Goal: Task Accomplishment & Management: Manage account settings

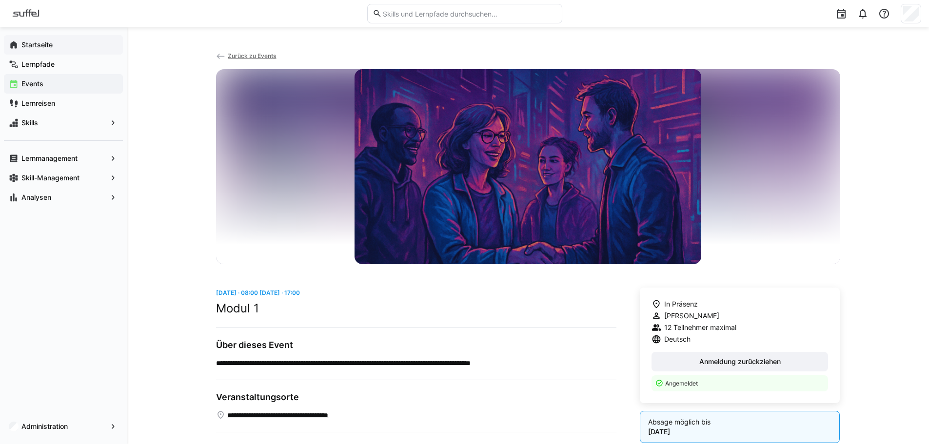
click at [55, 43] on span "Startseite" at bounding box center [69, 45] width 98 height 10
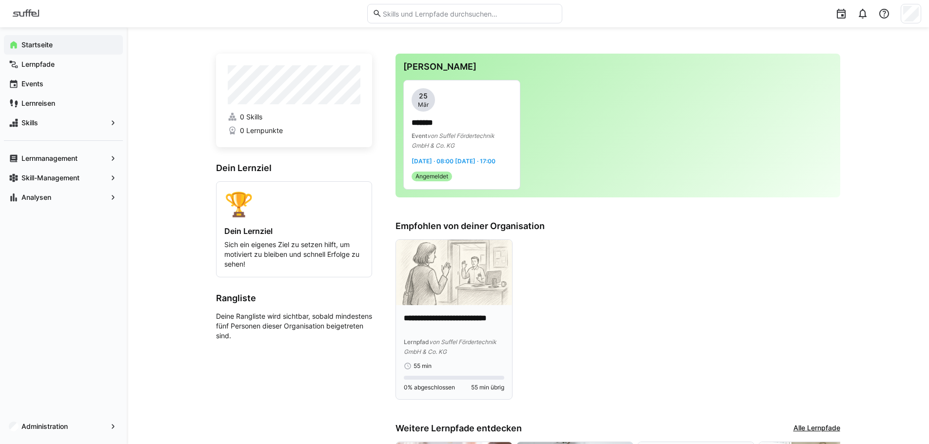
click at [471, 299] on img at bounding box center [454, 272] width 116 height 65
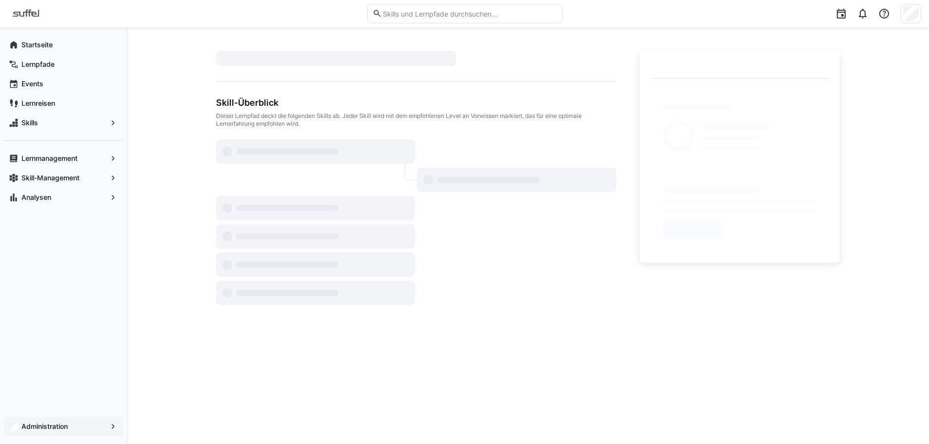
click at [0, 0] on app-navigation-label "Administration" at bounding box center [0, 0] width 0 height 0
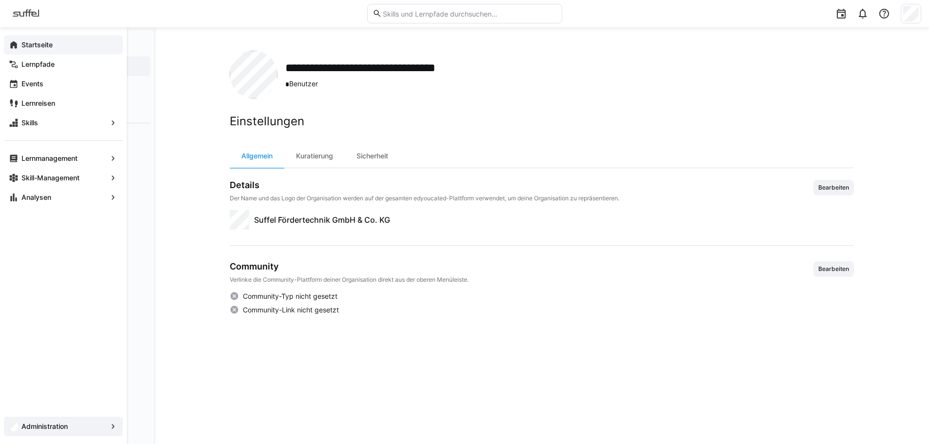
click at [0, 0] on app-navigation-label "Startseite" at bounding box center [0, 0] width 0 height 0
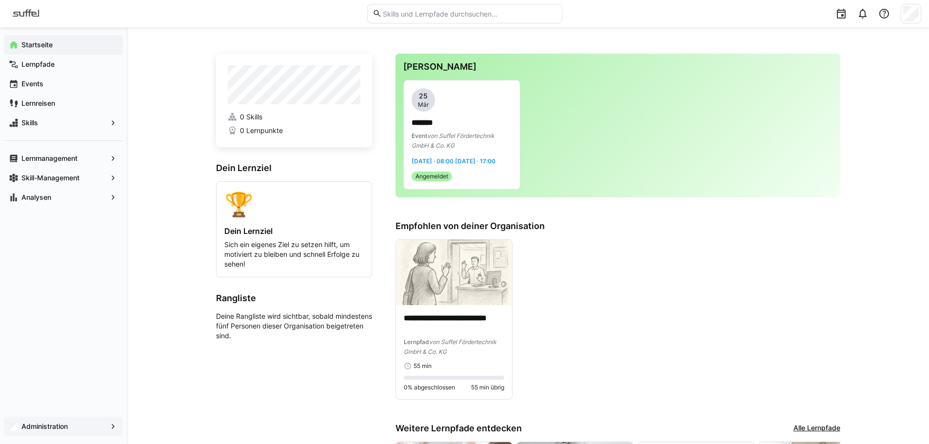
click at [58, 431] on span "Administration" at bounding box center [63, 427] width 87 height 10
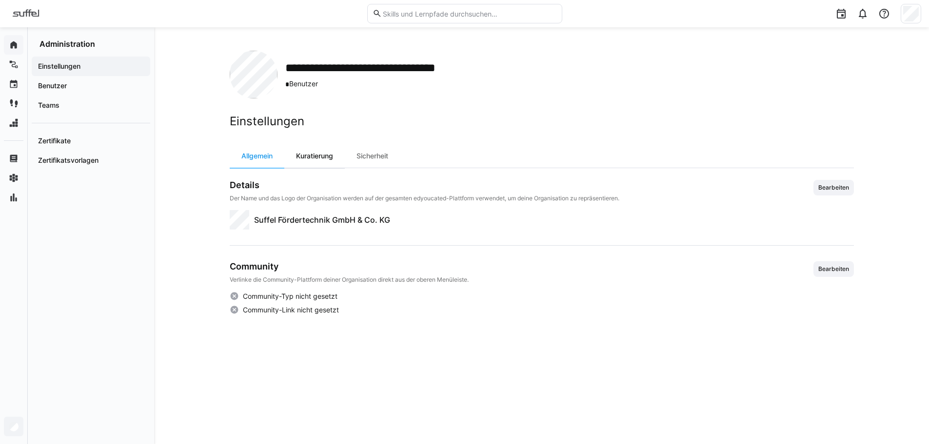
click at [314, 156] on div "Kuratierung" at bounding box center [314, 155] width 60 height 23
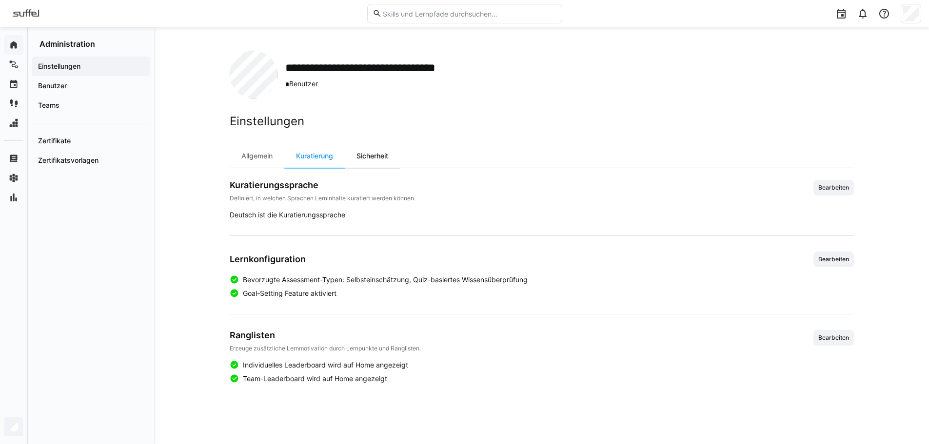
click at [378, 154] on div "Sicherheit" at bounding box center [372, 155] width 55 height 23
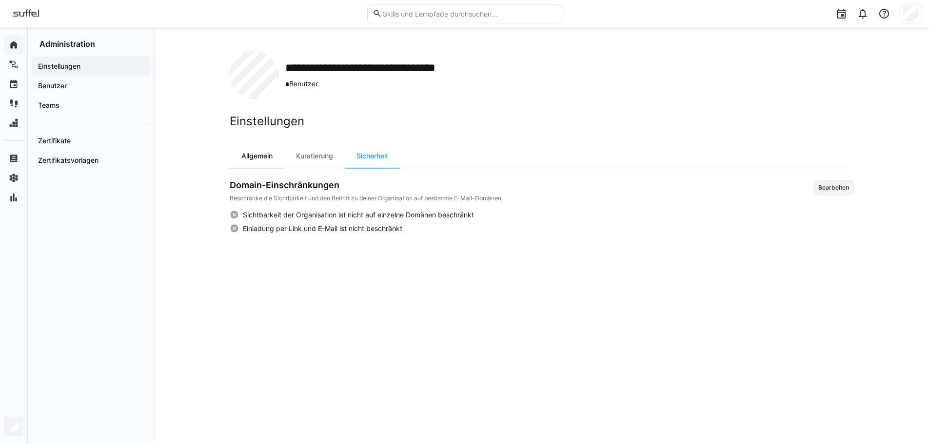
click at [255, 157] on div "Allgemein" at bounding box center [257, 155] width 55 height 23
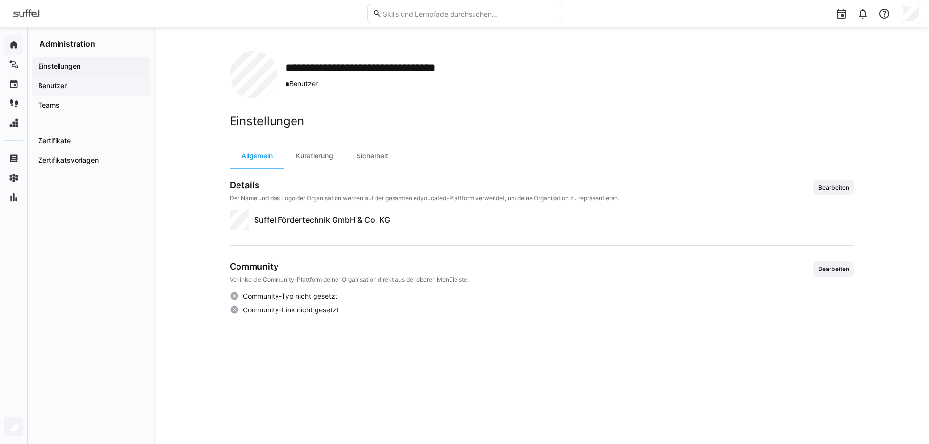
click at [0, 0] on app-navigation-label "Benutzer" at bounding box center [0, 0] width 0 height 0
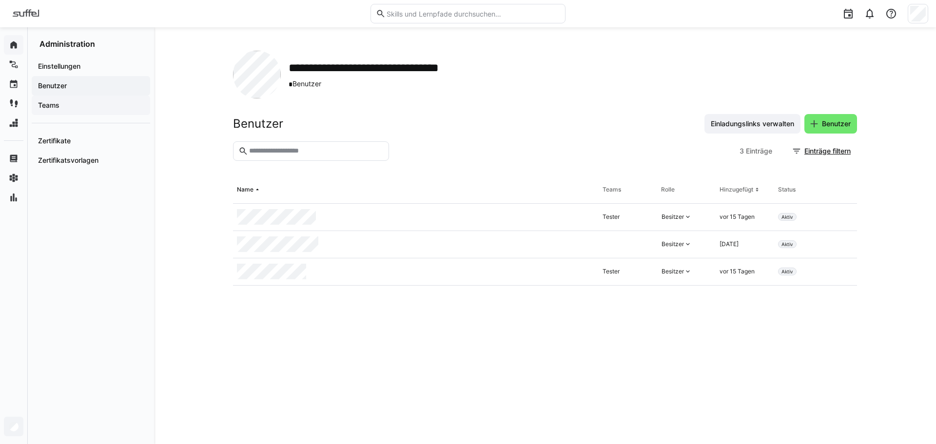
click at [63, 110] on span "Teams" at bounding box center [91, 105] width 109 height 10
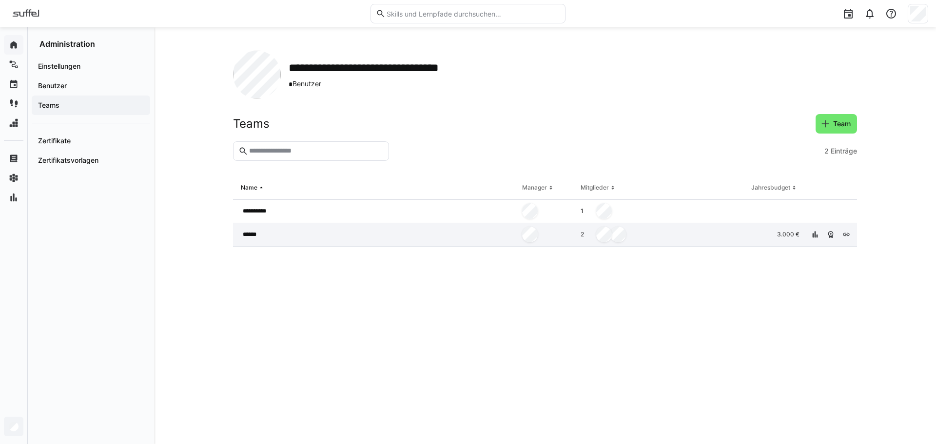
click at [295, 235] on div "******" at bounding box center [375, 234] width 285 height 23
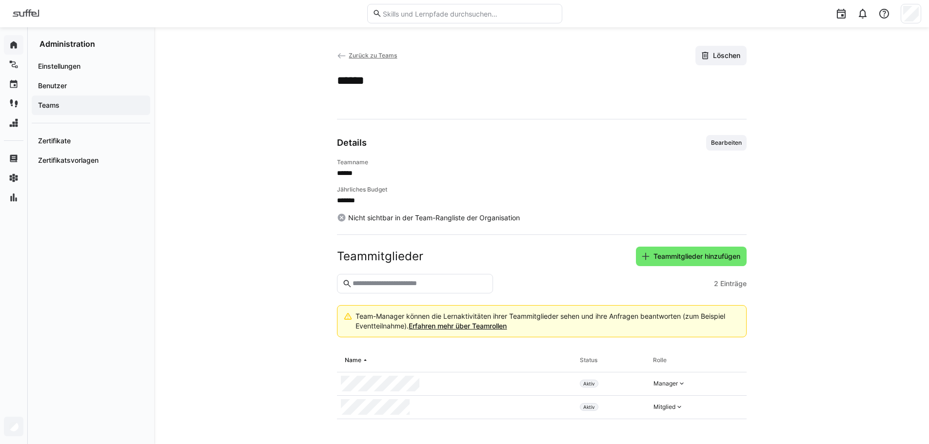
scroll to position [6, 0]
click at [694, 255] on span "Teammitglieder hinzufügen" at bounding box center [697, 255] width 90 height 10
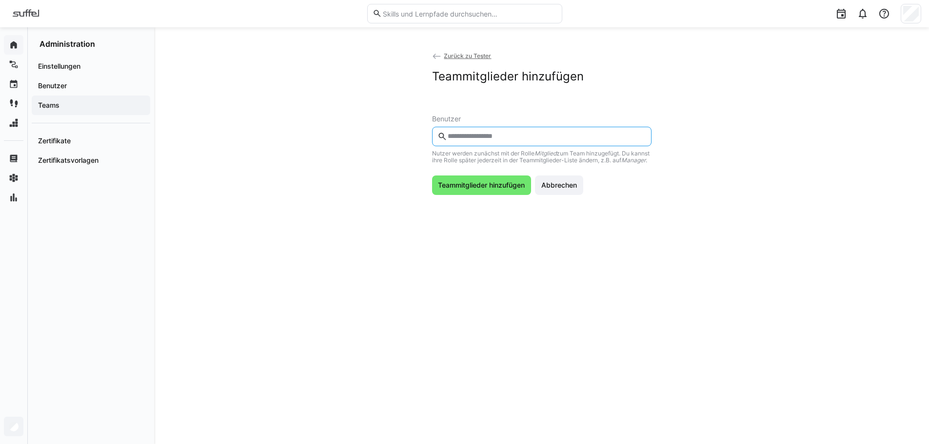
click at [481, 140] on input "text" at bounding box center [546, 136] width 199 height 9
type input "*****"
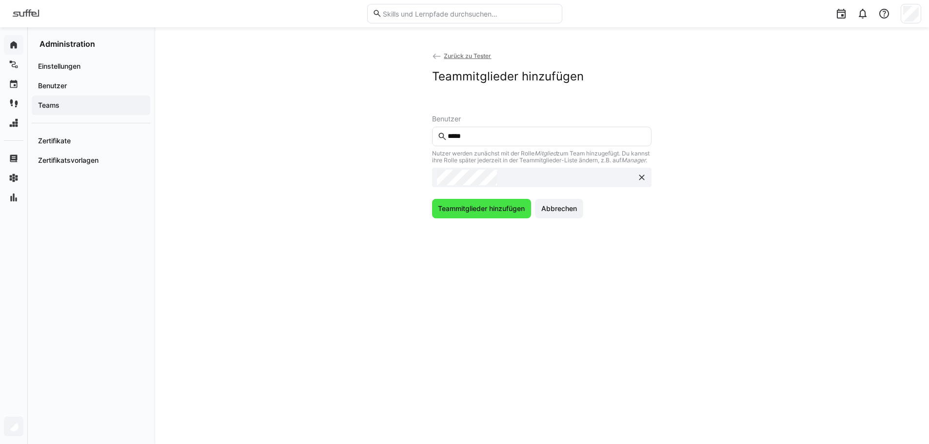
click at [482, 214] on span "Teammitglieder hinzufügen" at bounding box center [481, 209] width 90 height 10
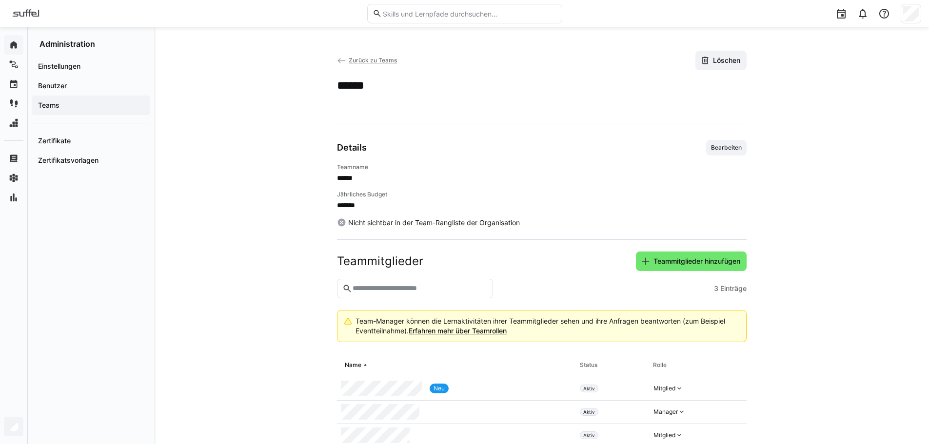
click at [356, 61] on span "Zurück zu Teams" at bounding box center [373, 60] width 48 height 7
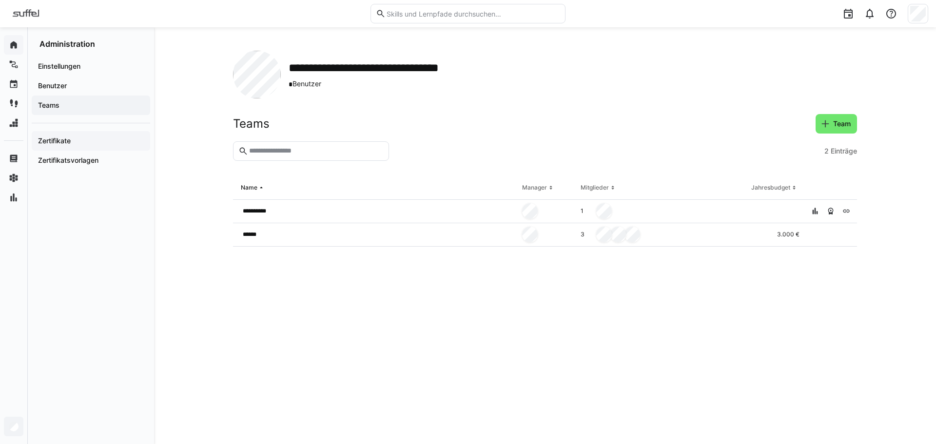
click at [0, 0] on app-navigation-label "Zertifikate" at bounding box center [0, 0] width 0 height 0
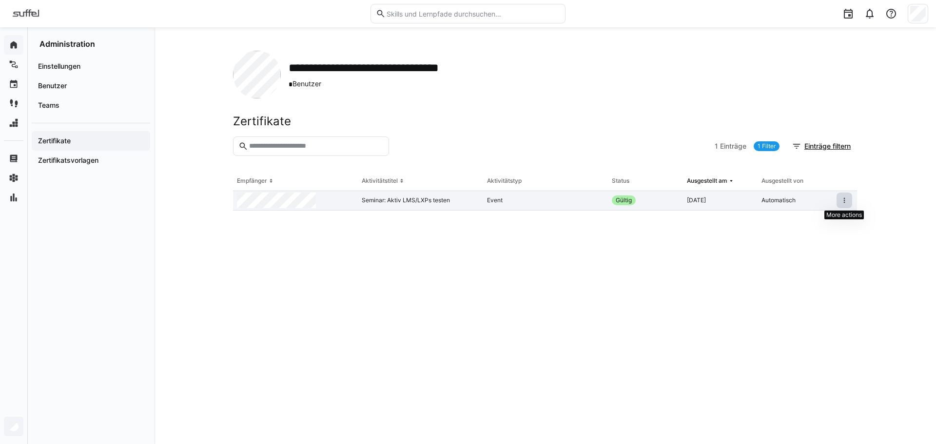
click at [850, 202] on span at bounding box center [845, 201] width 16 height 16
click at [818, 214] on span "Zertifikat anzeigen" at bounding box center [814, 222] width 75 height 16
click at [0, 0] on app-navigation-label "Zertifikatsvorlagen" at bounding box center [0, 0] width 0 height 0
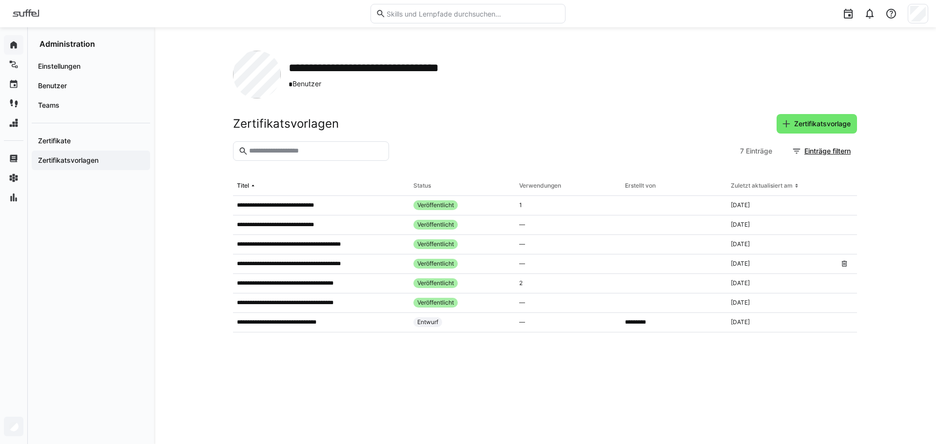
click at [182, 197] on div "**********" at bounding box center [545, 235] width 782 height 417
click at [302, 326] on p "**********" at bounding box center [284, 322] width 95 height 8
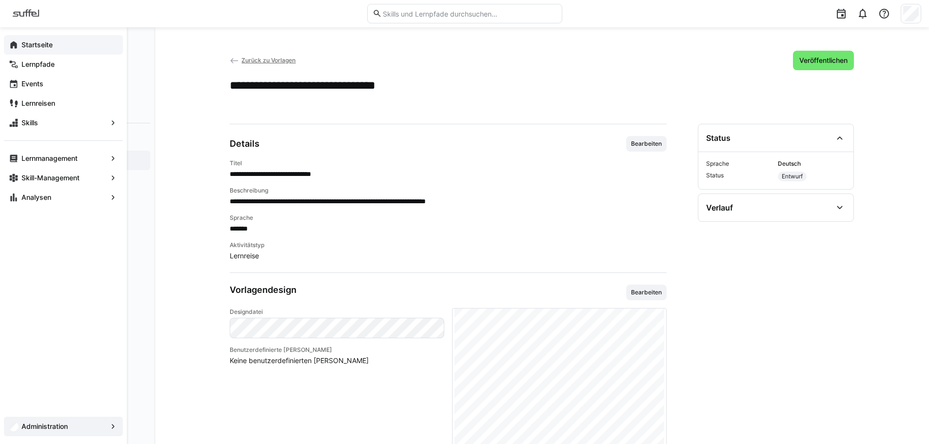
click at [271, 57] on span "Zurück zu Vorlagen" at bounding box center [268, 60] width 54 height 7
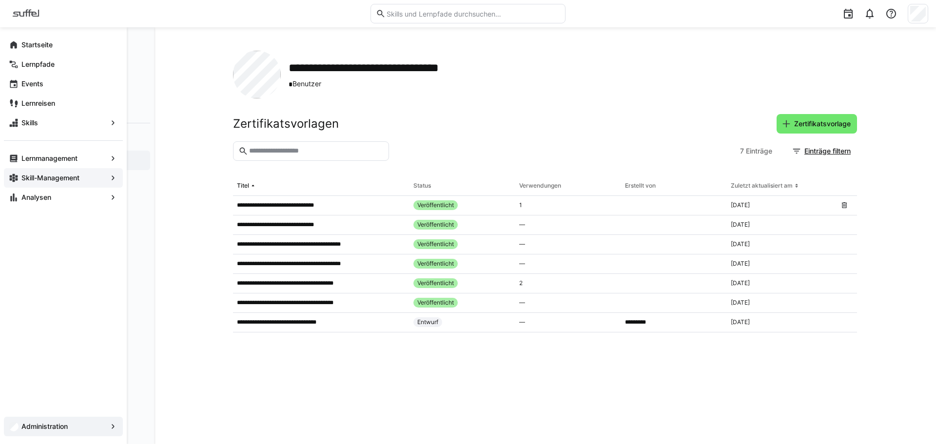
click at [0, 0] on app-navigation-label "Skill-Management" at bounding box center [0, 0] width 0 height 0
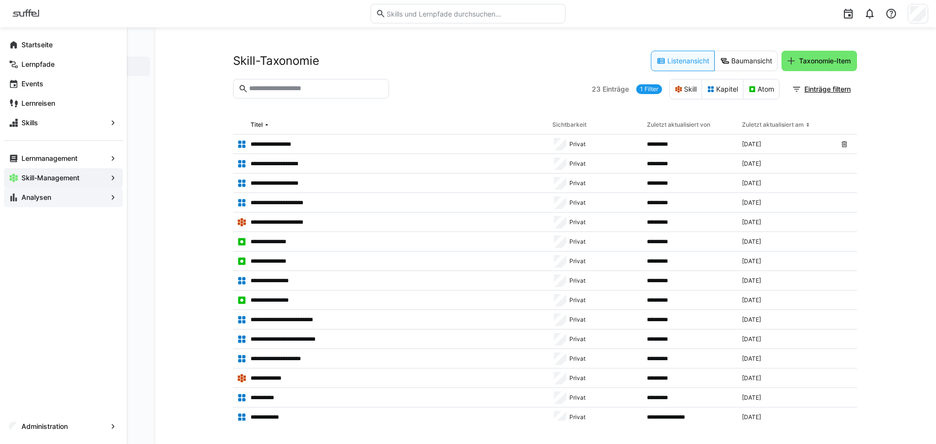
click at [55, 196] on span "Analysen" at bounding box center [63, 198] width 87 height 10
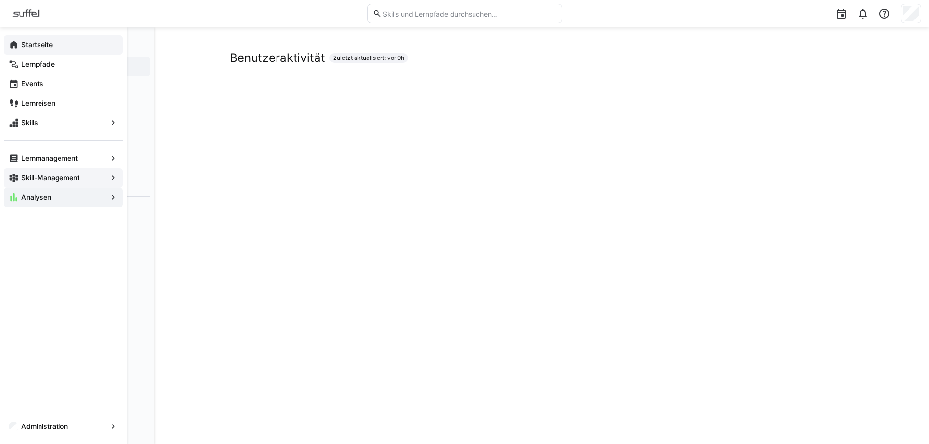
click at [0, 0] on app-navigation-label "Startseite" at bounding box center [0, 0] width 0 height 0
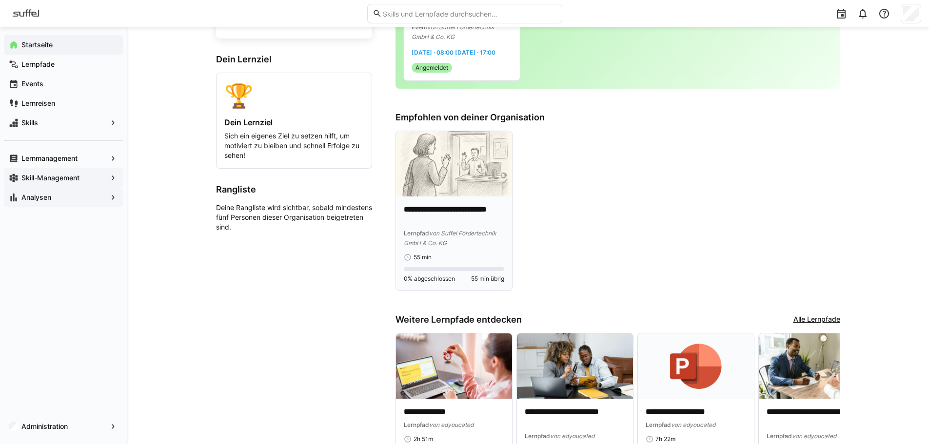
scroll to position [97, 0]
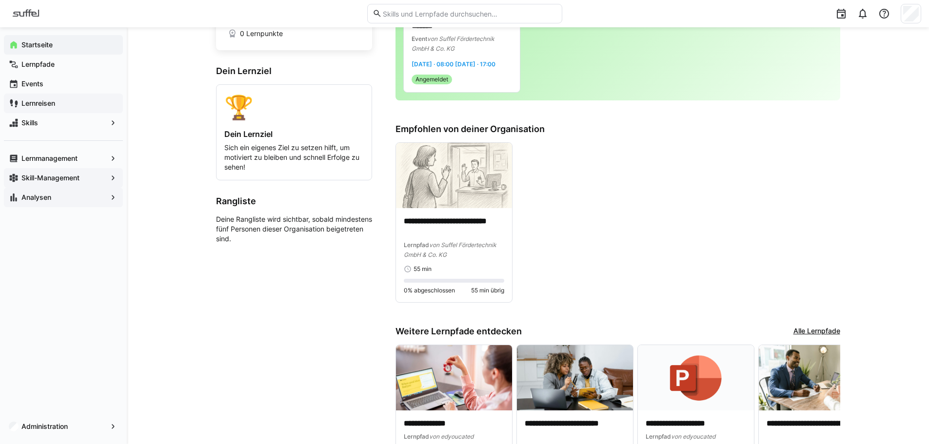
click at [0, 0] on app-navigation-label "Lernreisen" at bounding box center [0, 0] width 0 height 0
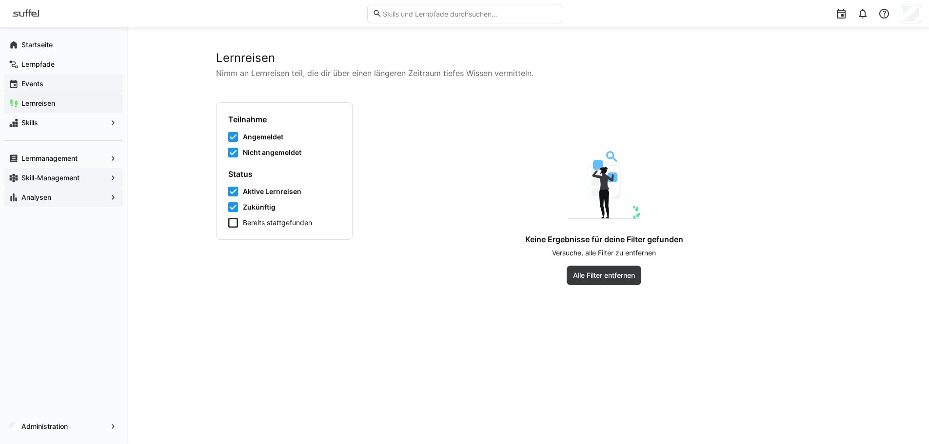
click at [0, 0] on app-navigation-label "Events" at bounding box center [0, 0] width 0 height 0
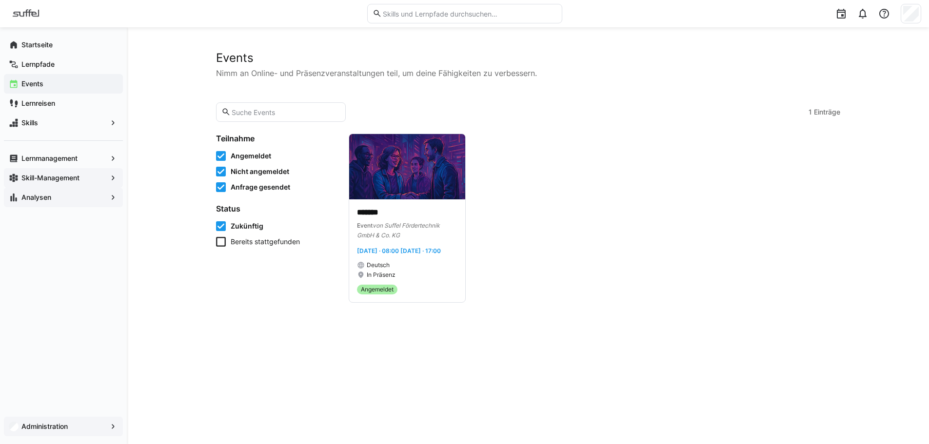
click at [107, 430] on div "Administration" at bounding box center [63, 427] width 119 height 20
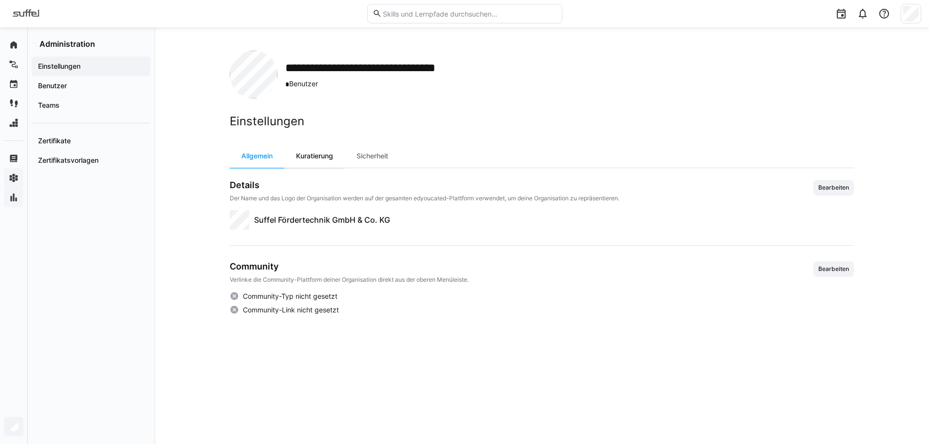
click at [302, 153] on div "Kuratierung" at bounding box center [314, 155] width 60 height 23
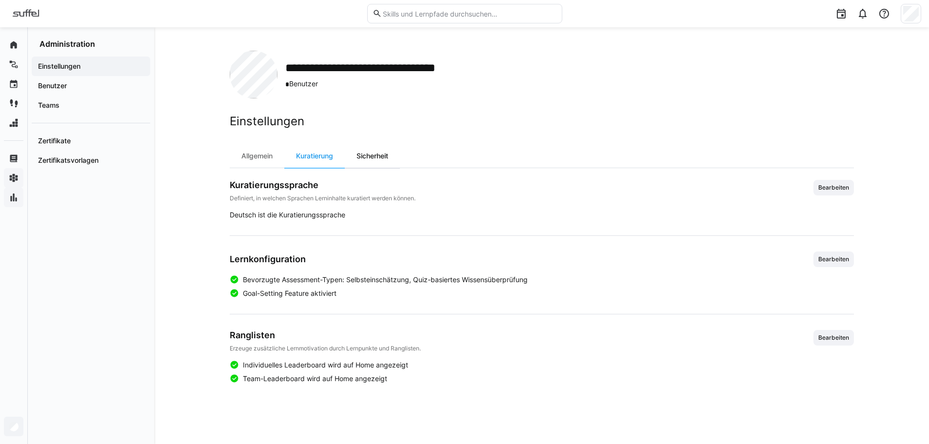
click at [365, 159] on div "Sicherheit" at bounding box center [372, 155] width 55 height 23
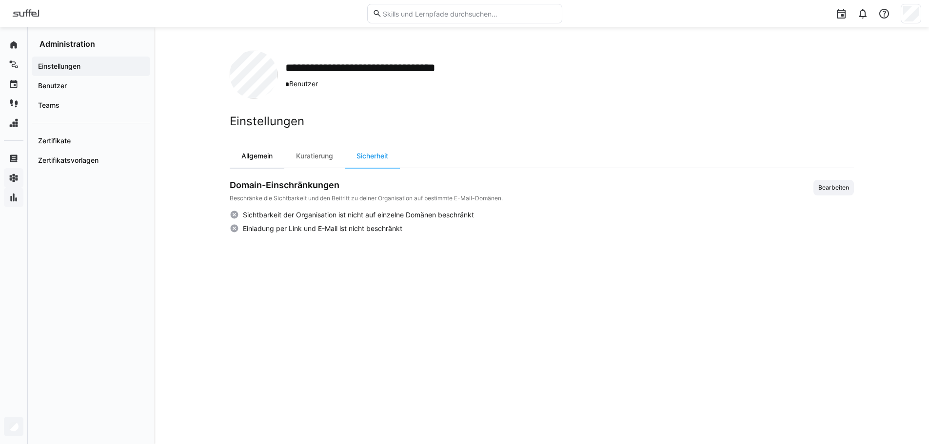
click at [243, 153] on div "Allgemein" at bounding box center [257, 155] width 55 height 23
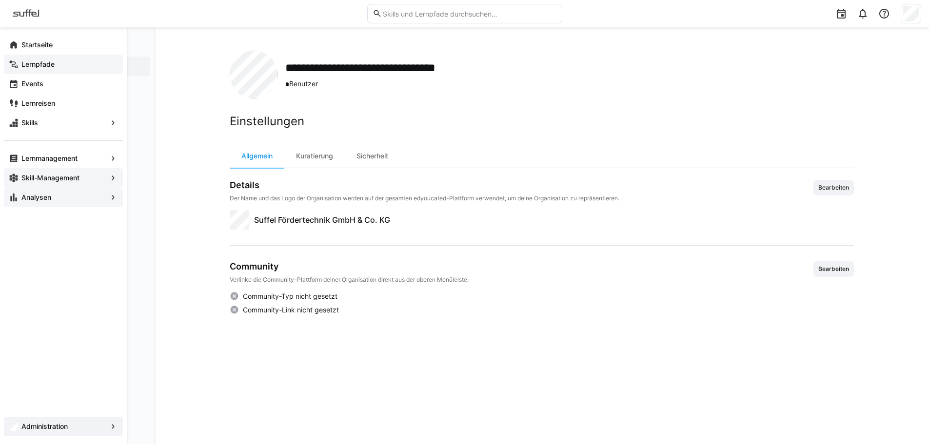
click at [21, 59] on div "Lernpfade" at bounding box center [63, 65] width 119 height 20
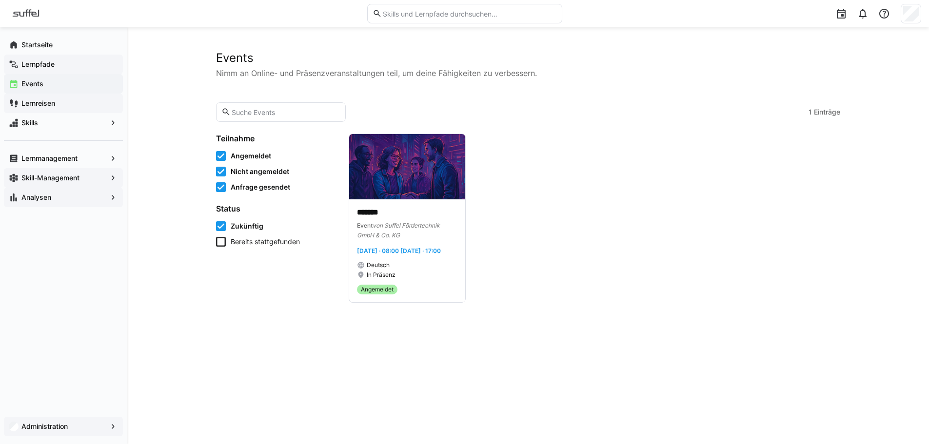
click at [0, 0] on app-navigation-label "Lernreisen" at bounding box center [0, 0] width 0 height 0
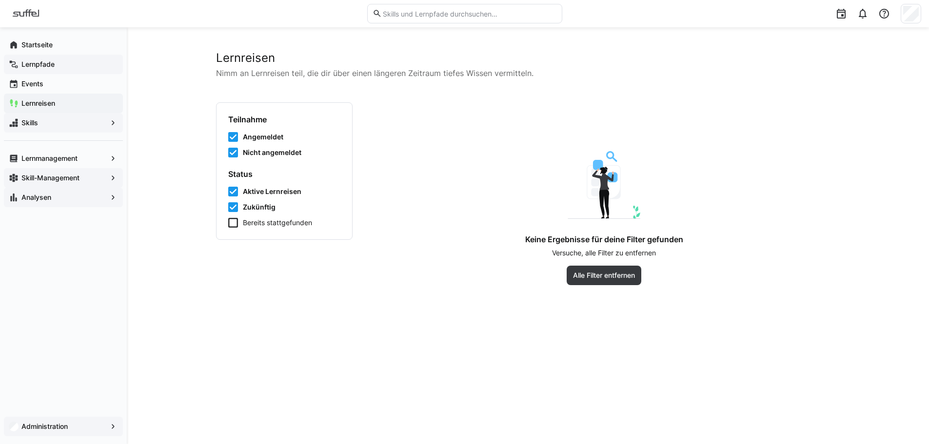
click at [45, 125] on span "Skills" at bounding box center [63, 123] width 87 height 10
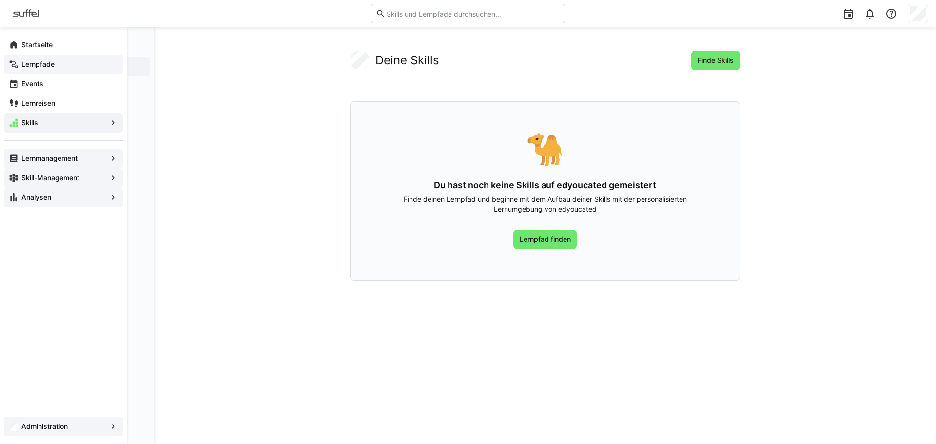
click at [0, 0] on app-navigation-label "Lernmanagement" at bounding box center [0, 0] width 0 height 0
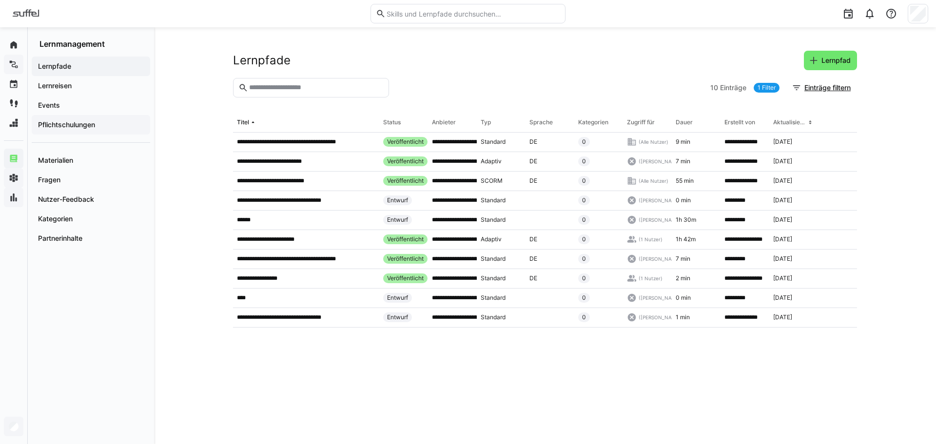
click at [0, 0] on app-navigation-label "Pflichtschulungen" at bounding box center [0, 0] width 0 height 0
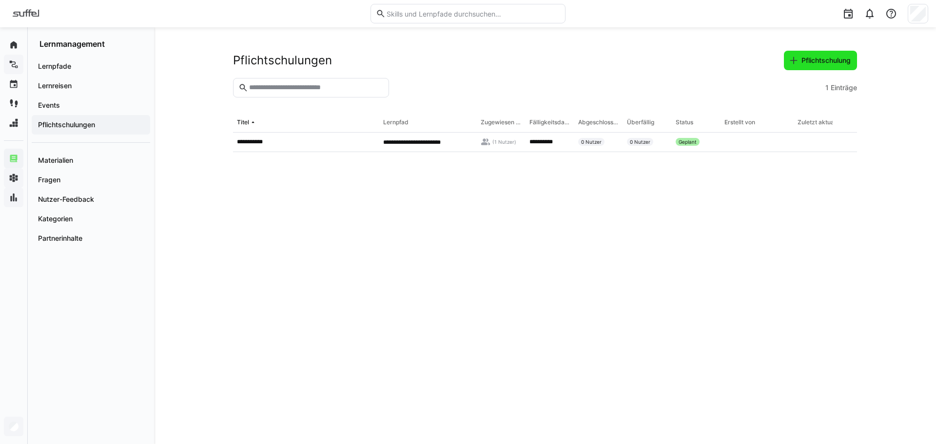
click at [835, 59] on span "Pflichtschulung" at bounding box center [826, 61] width 52 height 10
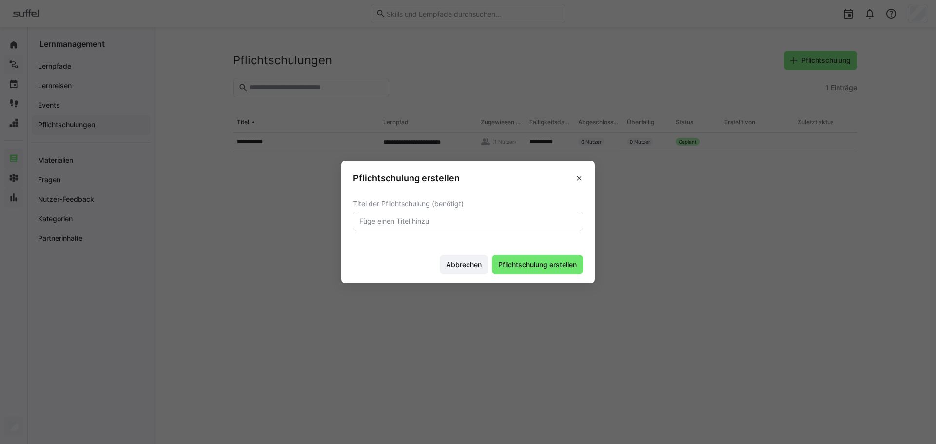
click at [429, 226] on eds-input at bounding box center [468, 222] width 230 height 20
type input "Testschulung_Marie"
click at [519, 262] on span "Pflichtschulung erstellen" at bounding box center [537, 265] width 81 height 10
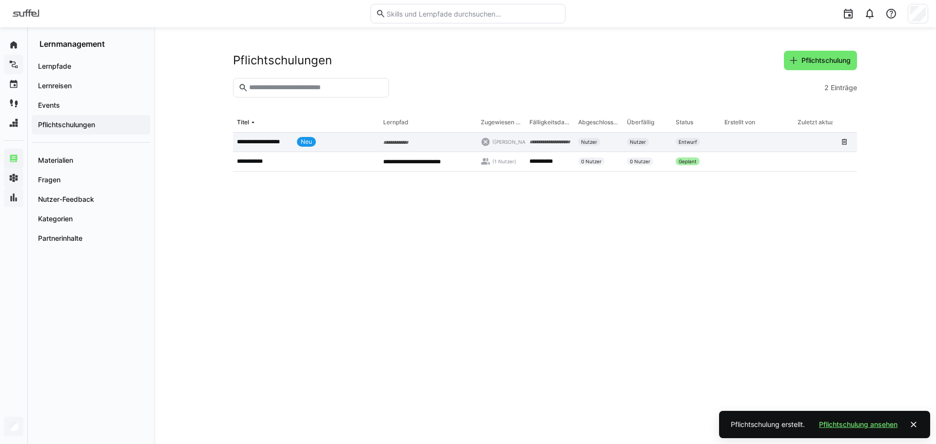
click at [278, 138] on p "**********" at bounding box center [265, 142] width 56 height 8
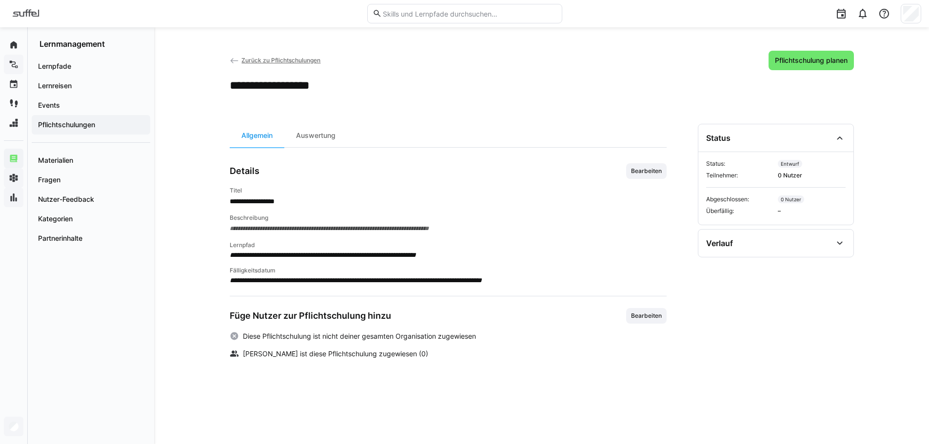
click at [274, 225] on span "**********" at bounding box center [448, 229] width 437 height 10
click at [648, 177] on span "Bearbeiten" at bounding box center [646, 171] width 40 height 16
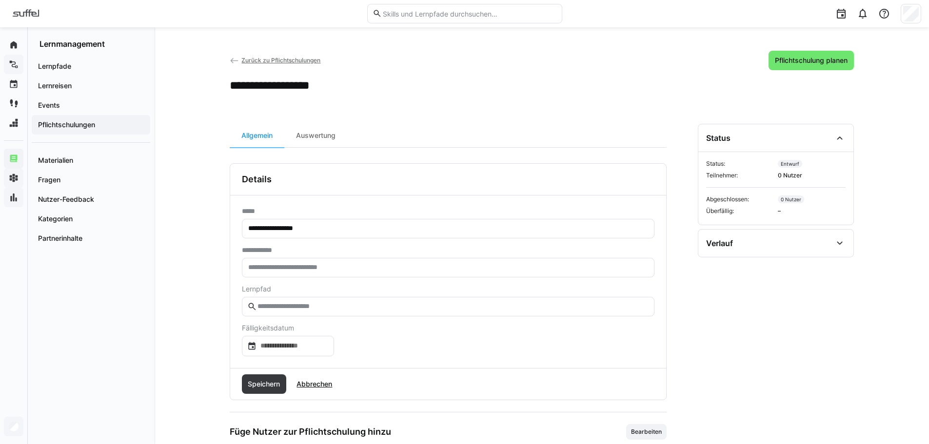
scroll to position [49, 0]
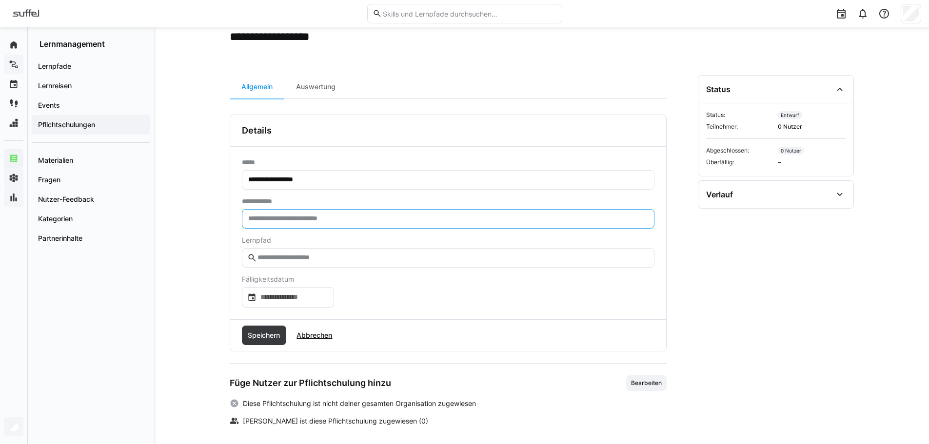
click at [352, 221] on input "text" at bounding box center [448, 219] width 402 height 9
type input "**********"
click at [309, 253] on eds-input at bounding box center [448, 258] width 412 height 20
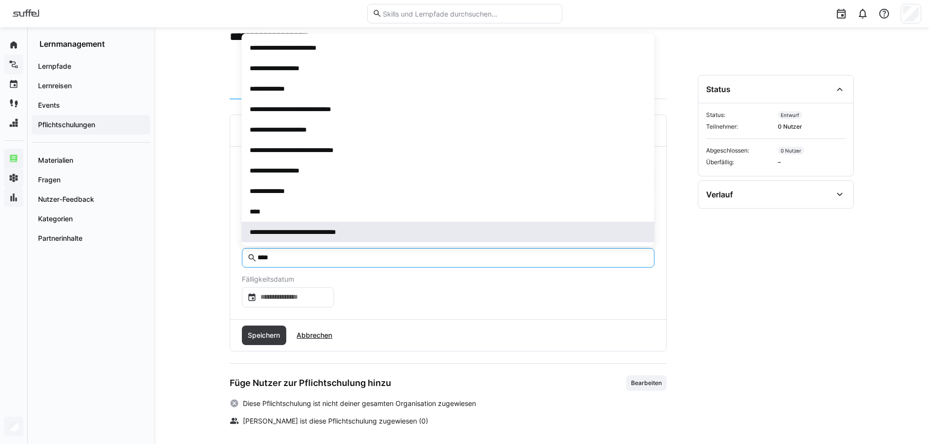
type input "****"
click at [341, 235] on span "**********" at bounding box center [310, 232] width 120 height 10
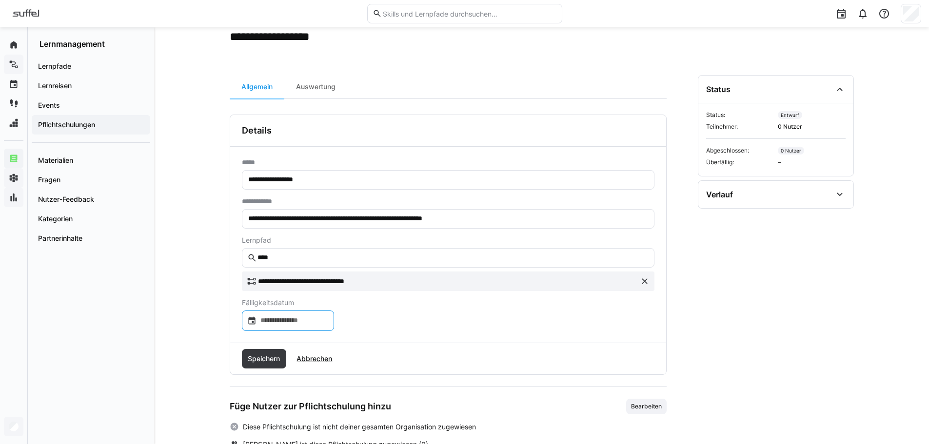
click at [322, 319] on input at bounding box center [292, 321] width 72 height 10
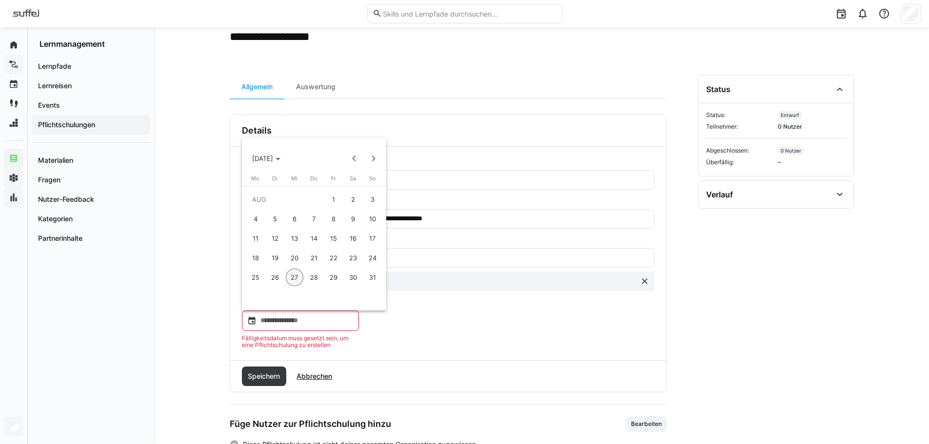
click at [295, 278] on span "27" at bounding box center [295, 278] width 18 height 18
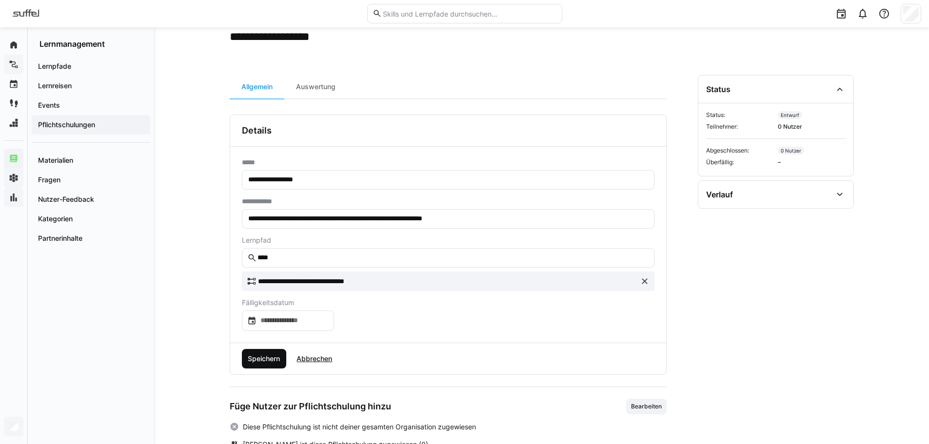
click at [263, 359] on span "Speichern" at bounding box center [263, 359] width 35 height 10
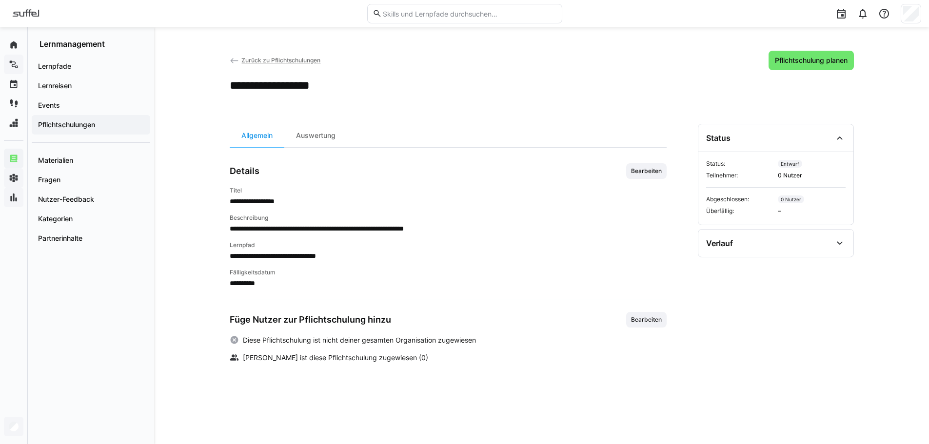
scroll to position [0, 0]
click at [641, 320] on span "Bearbeiten" at bounding box center [646, 320] width 33 height 8
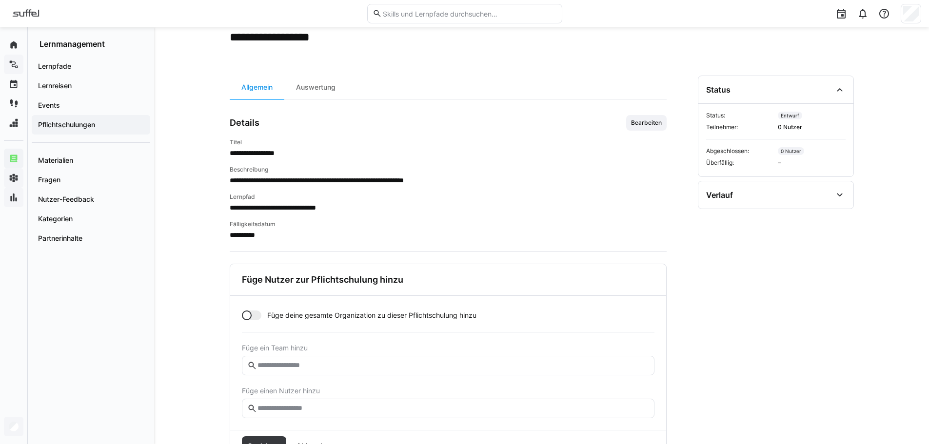
scroll to position [90, 0]
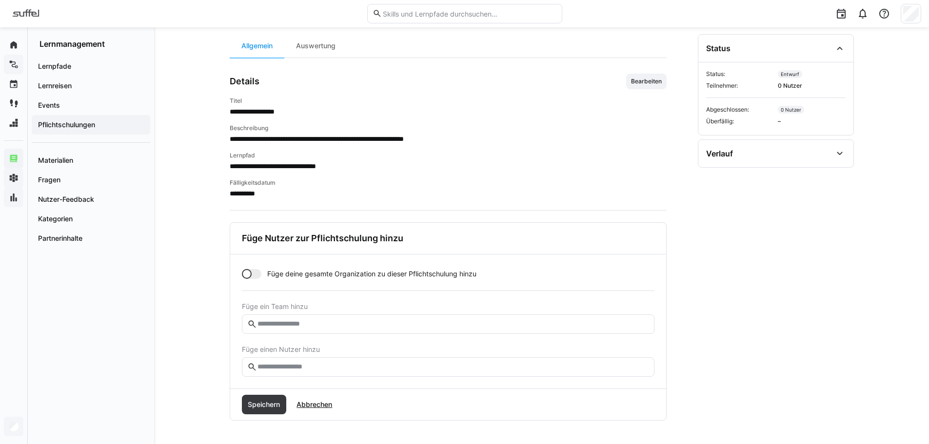
click at [255, 274] on div at bounding box center [252, 274] width 20 height 10
click at [254, 274] on div at bounding box center [257, 274] width 10 height 10
click at [319, 325] on input "text" at bounding box center [452, 324] width 392 height 9
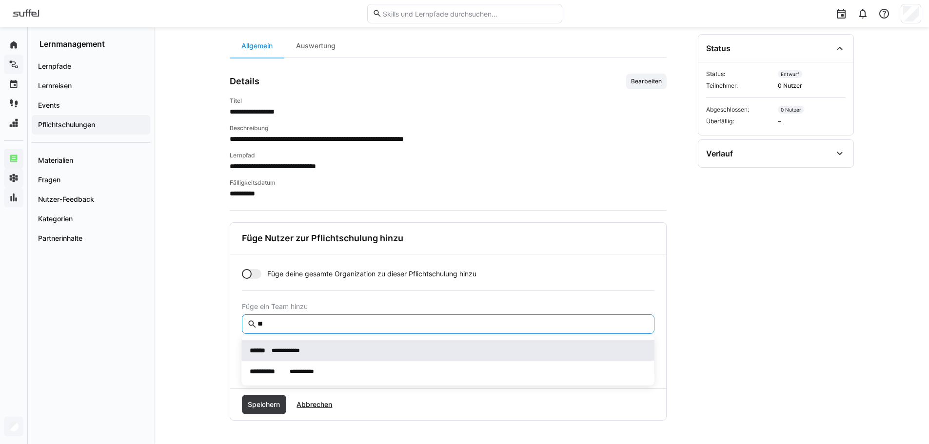
type input "**"
click at [299, 354] on span "**********" at bounding box center [286, 350] width 28 height 10
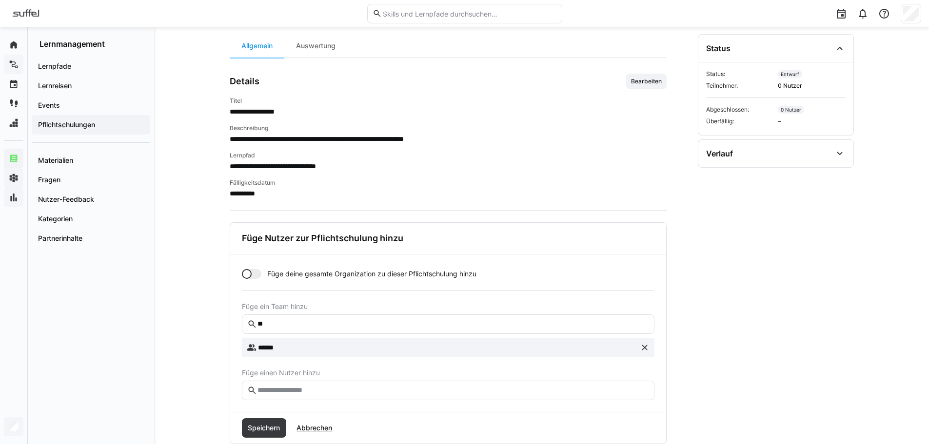
scroll to position [113, 0]
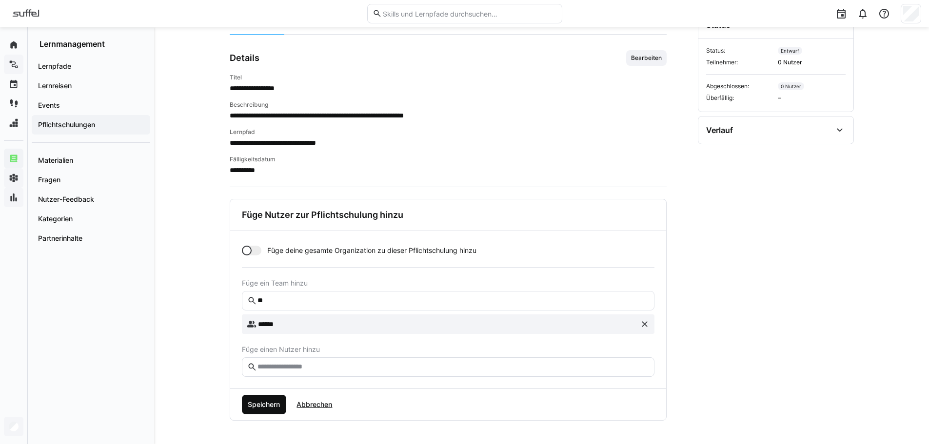
click at [273, 405] on span "Speichern" at bounding box center [263, 405] width 35 height 10
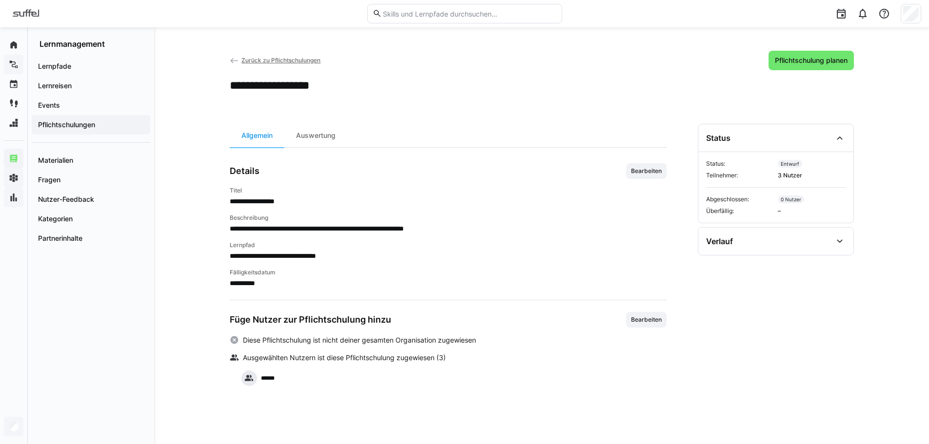
scroll to position [0, 0]
click at [806, 238] on div "Verlauf" at bounding box center [769, 242] width 126 height 12
click at [314, 135] on div "Auswertung" at bounding box center [315, 135] width 63 height 23
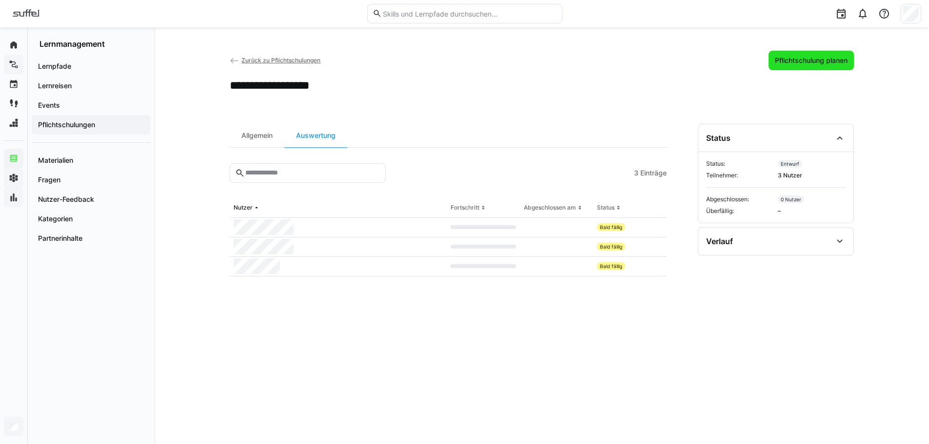
click at [816, 59] on span "Pflichtschulung planen" at bounding box center [811, 61] width 76 height 10
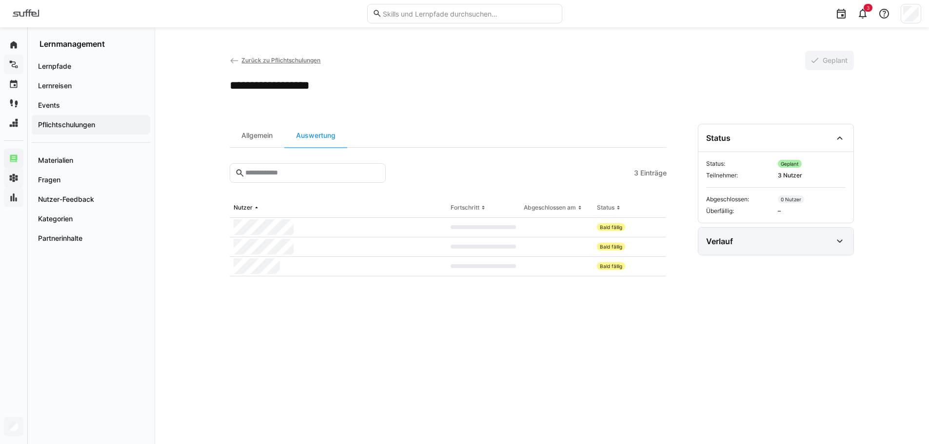
click at [742, 235] on div "Verlauf" at bounding box center [775, 241] width 155 height 27
click at [268, 136] on div "Allgemein" at bounding box center [257, 135] width 55 height 23
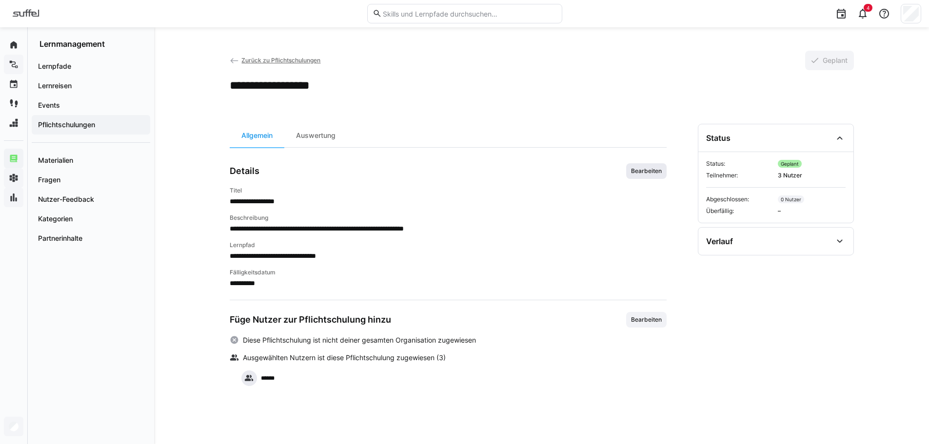
click at [636, 174] on span "Bearbeiten" at bounding box center [646, 171] width 33 height 8
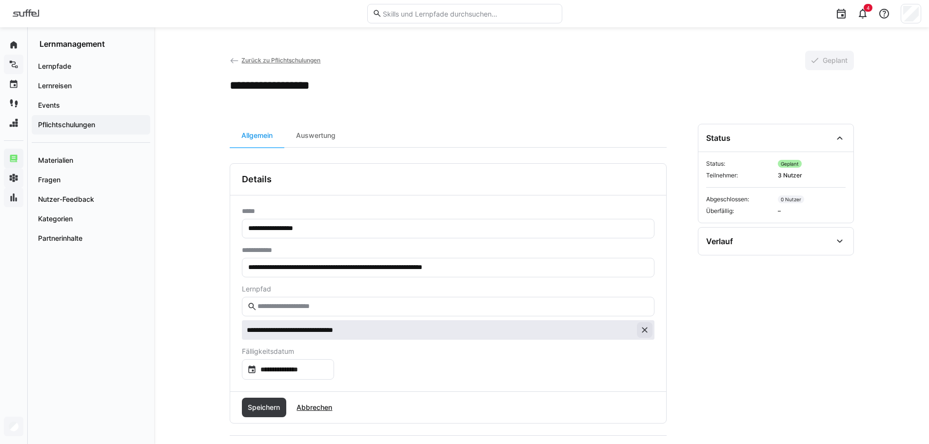
click at [647, 332] on eds-icon at bounding box center [645, 330] width 10 height 10
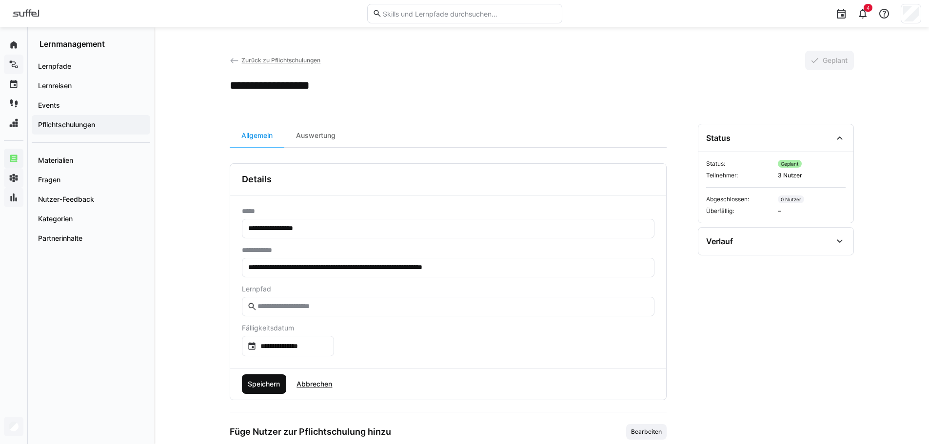
click at [253, 386] on span "Speichern" at bounding box center [263, 384] width 35 height 10
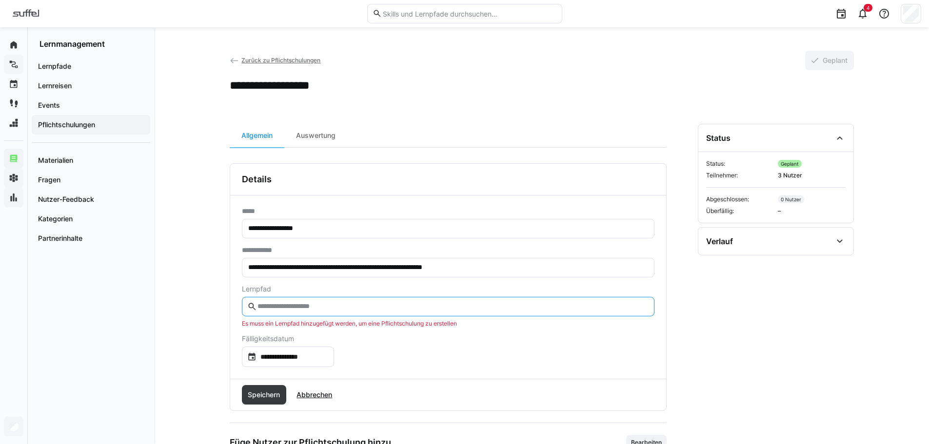
click at [316, 304] on input "text" at bounding box center [452, 306] width 392 height 9
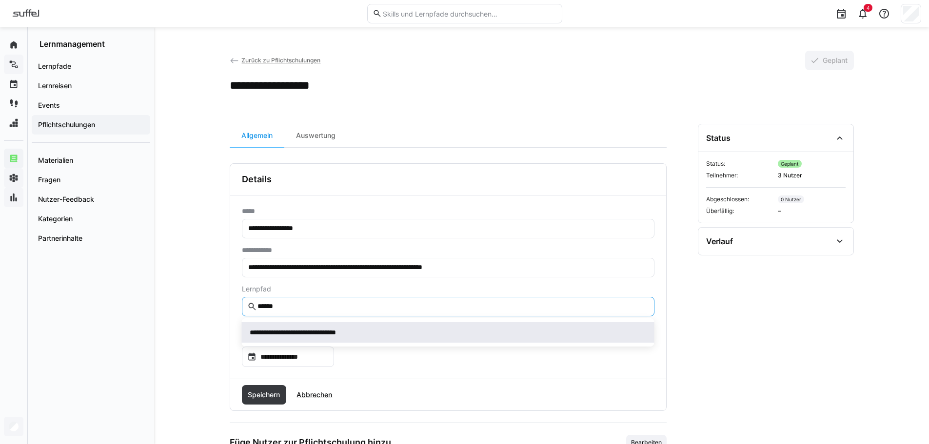
type input "******"
click at [330, 334] on span "**********" at bounding box center [310, 333] width 120 height 10
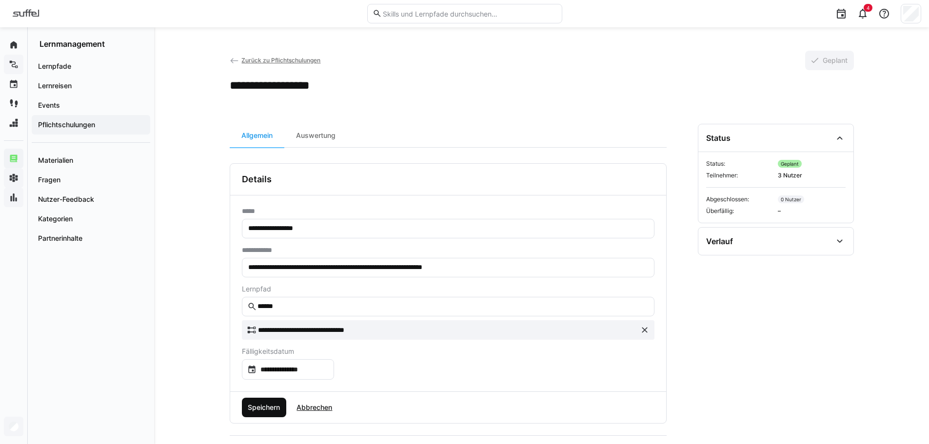
click at [278, 412] on span "Speichern" at bounding box center [263, 408] width 35 height 10
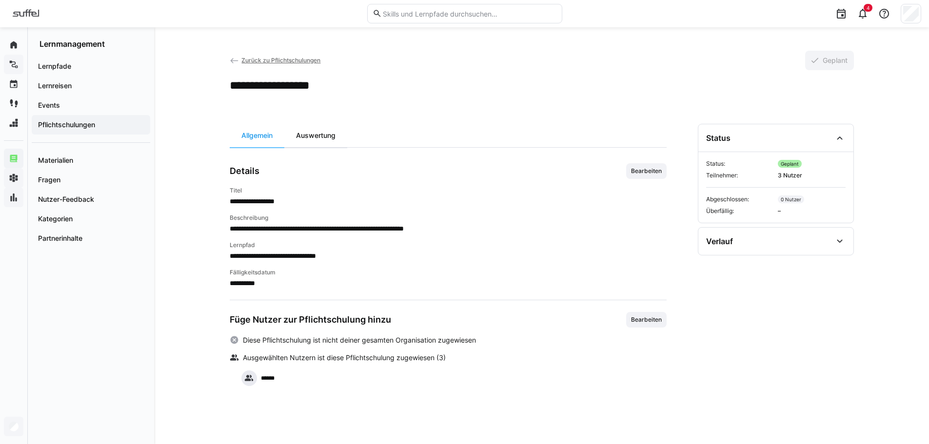
click at [322, 141] on div "Auswertung" at bounding box center [315, 135] width 63 height 23
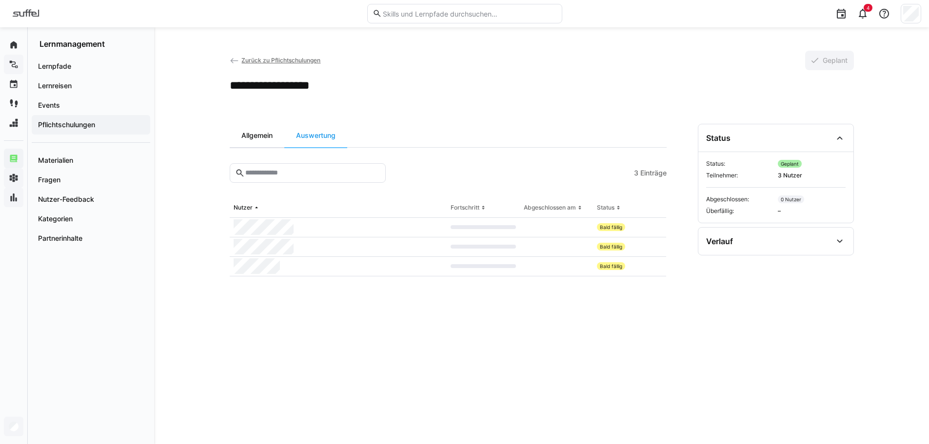
click at [252, 137] on div "Allgemein" at bounding box center [257, 135] width 55 height 23
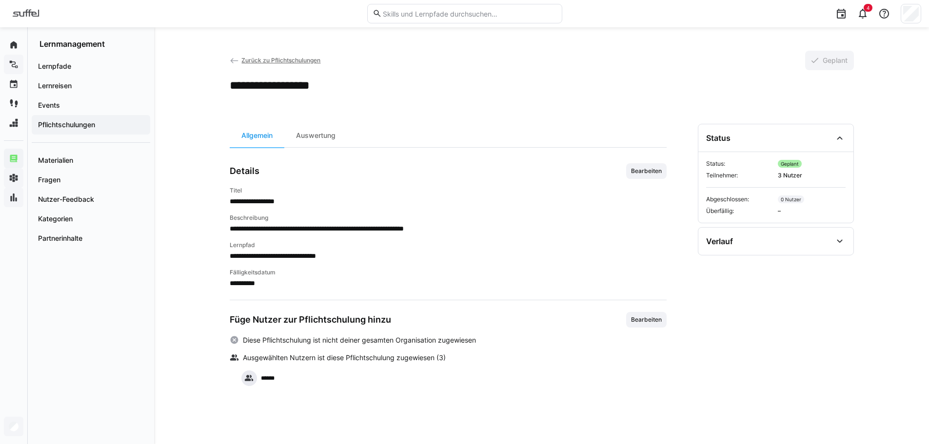
click at [283, 62] on span "Zurück zu Pflichtschulungen" at bounding box center [280, 60] width 79 height 7
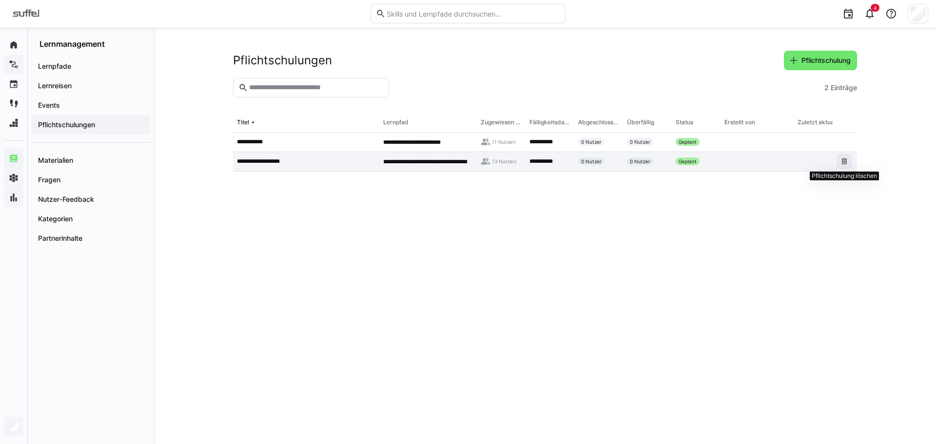
click at [844, 157] on eds-icon at bounding box center [845, 161] width 8 height 8
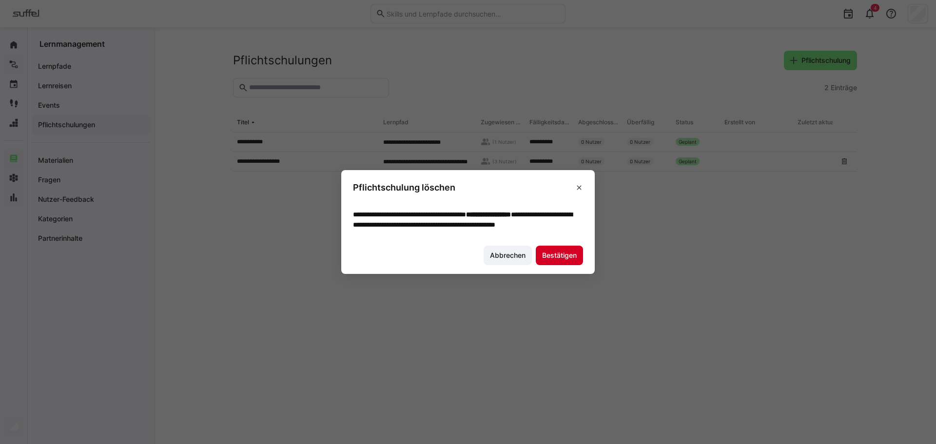
click at [552, 260] on span "Bestätigen" at bounding box center [560, 256] width 38 height 10
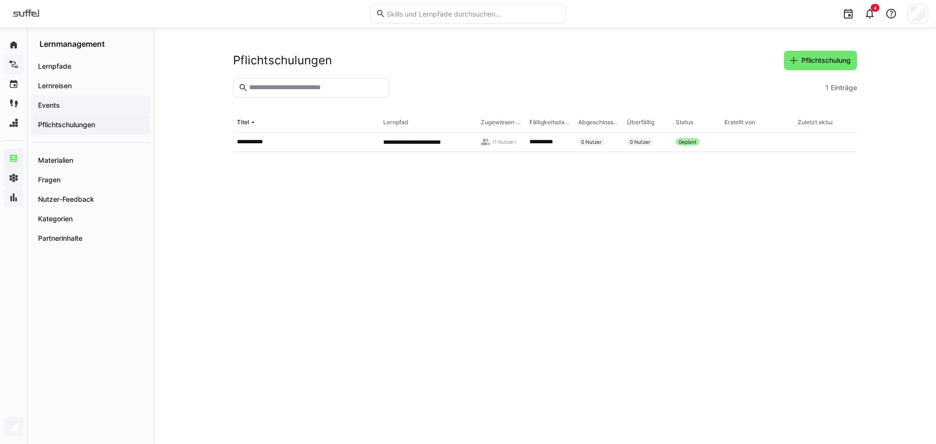
click at [0, 0] on app-navigation-label "Events" at bounding box center [0, 0] width 0 height 0
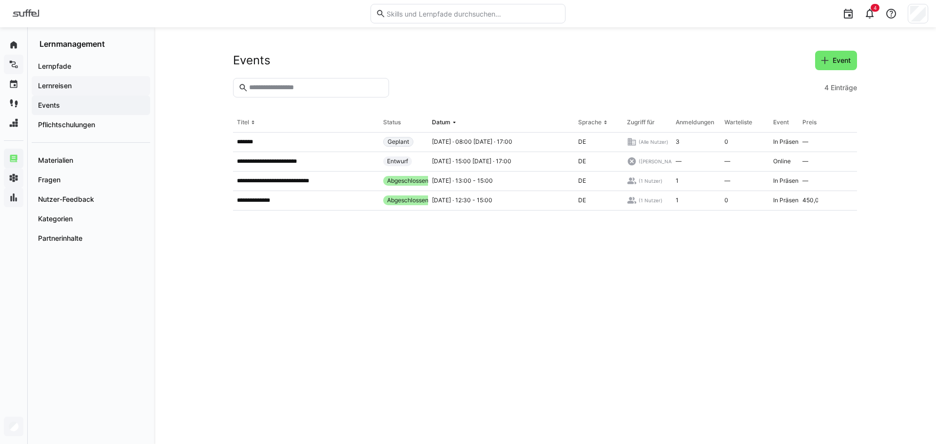
click at [0, 0] on app-navigation-label "Lernreisen" at bounding box center [0, 0] width 0 height 0
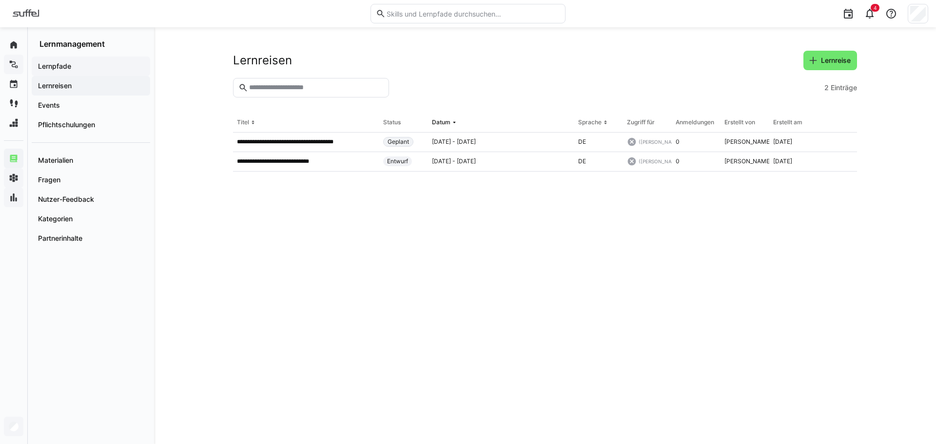
click at [73, 67] on span "Lernpfade" at bounding box center [91, 66] width 109 height 10
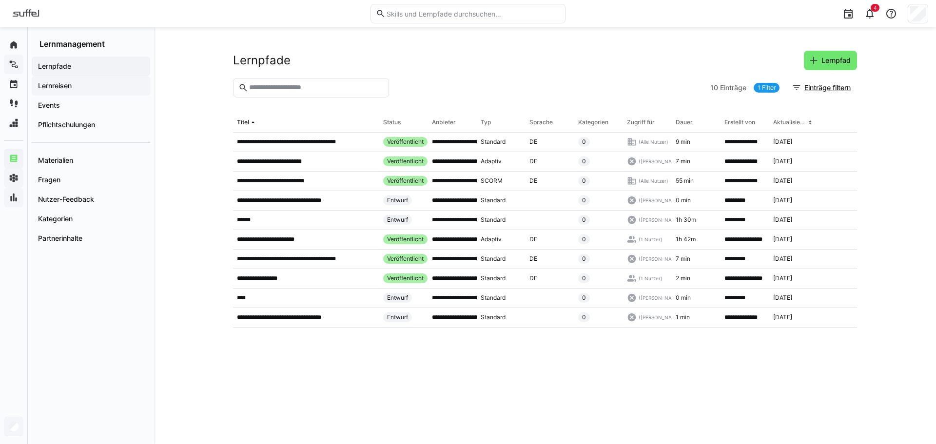
click at [0, 0] on app-navigation-label "Lernreisen" at bounding box center [0, 0] width 0 height 0
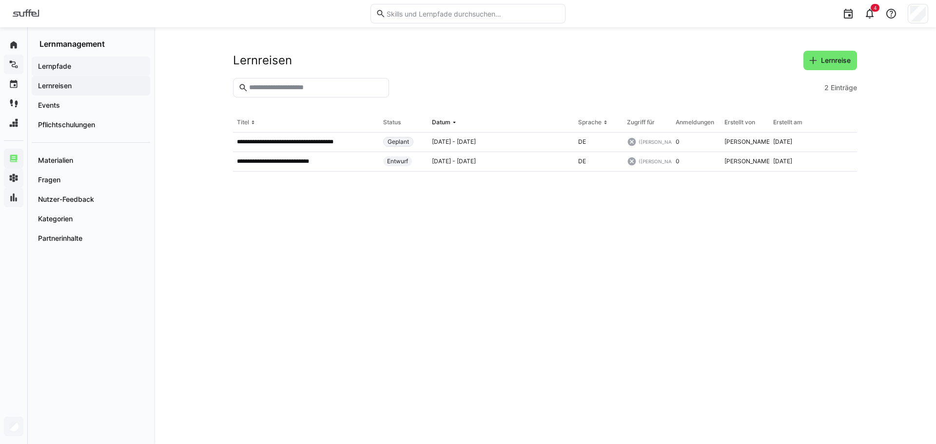
click at [70, 71] on div "Lernpfade" at bounding box center [91, 67] width 118 height 20
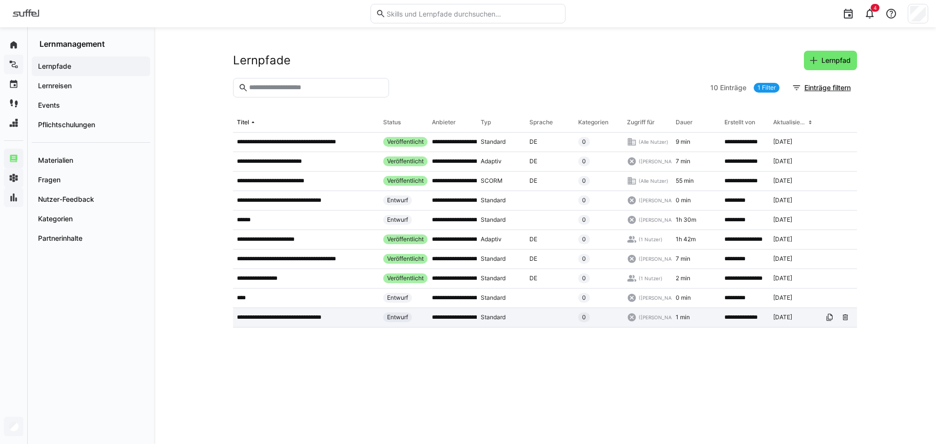
click at [278, 314] on p "**********" at bounding box center [289, 318] width 105 height 8
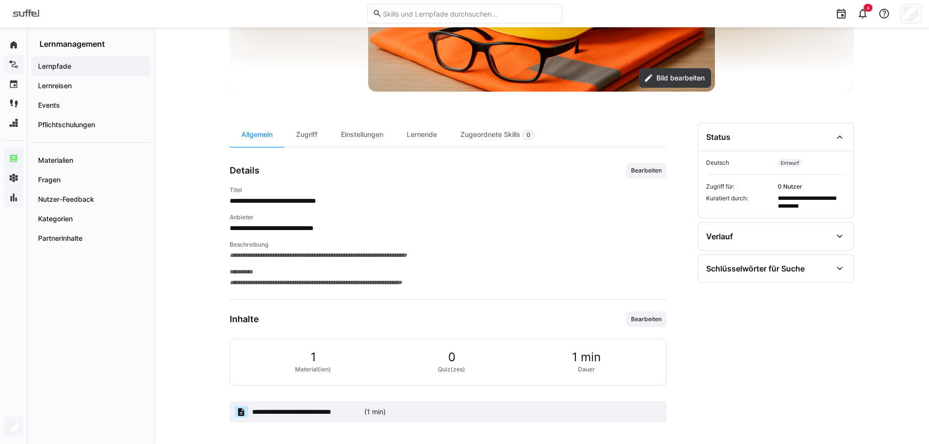
scroll to position [206, 0]
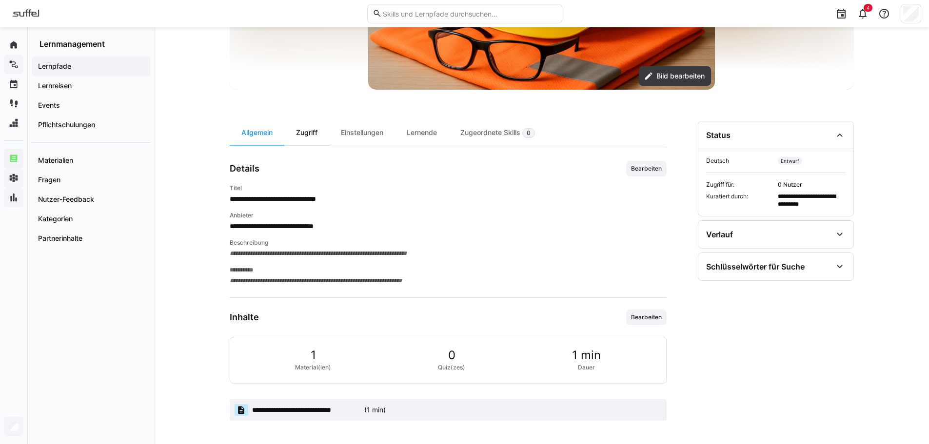
click at [306, 140] on div "Zugriff" at bounding box center [306, 133] width 45 height 24
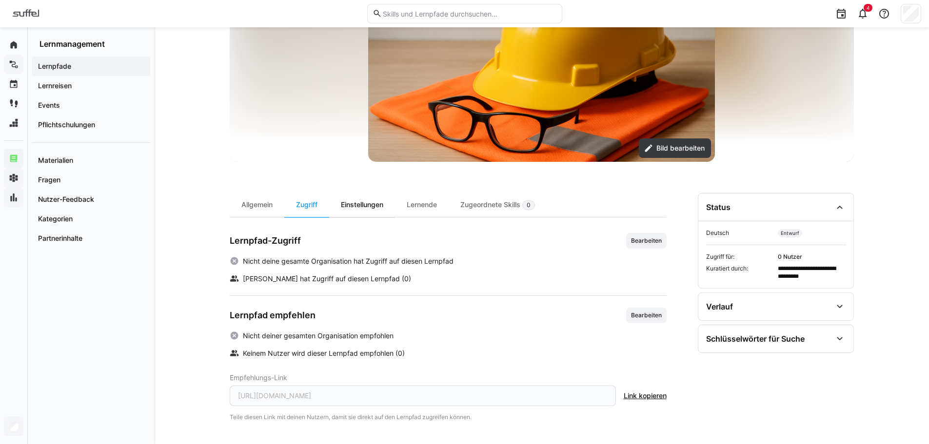
click at [350, 205] on div "Einstellungen" at bounding box center [362, 205] width 66 height 24
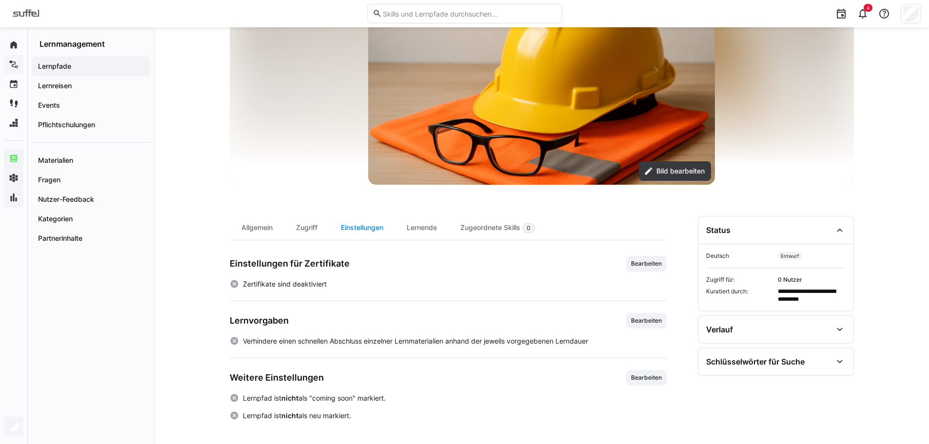
scroll to position [111, 0]
click at [427, 230] on div "Lernende" at bounding box center [422, 228] width 54 height 24
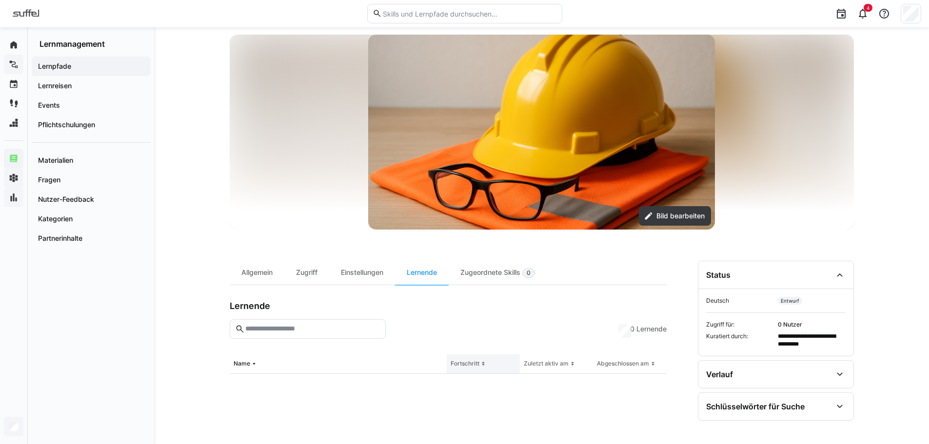
scroll to position [182, 0]
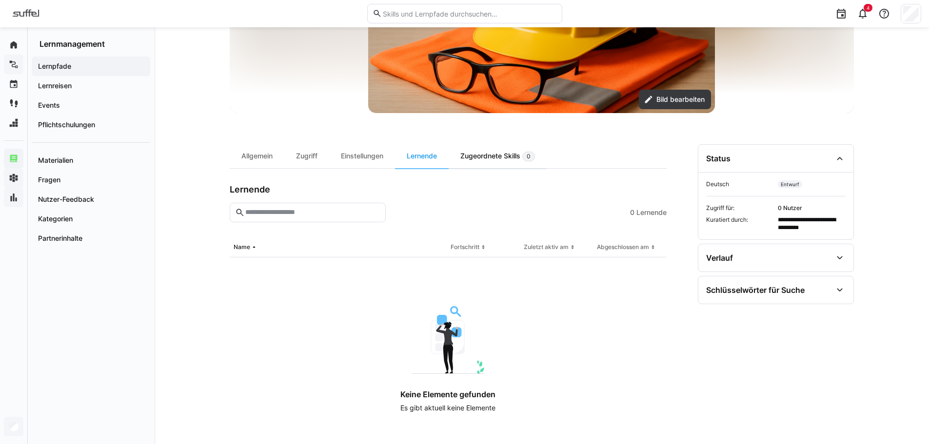
click at [492, 151] on div "Zugeordnete Skills 0" at bounding box center [498, 156] width 98 height 24
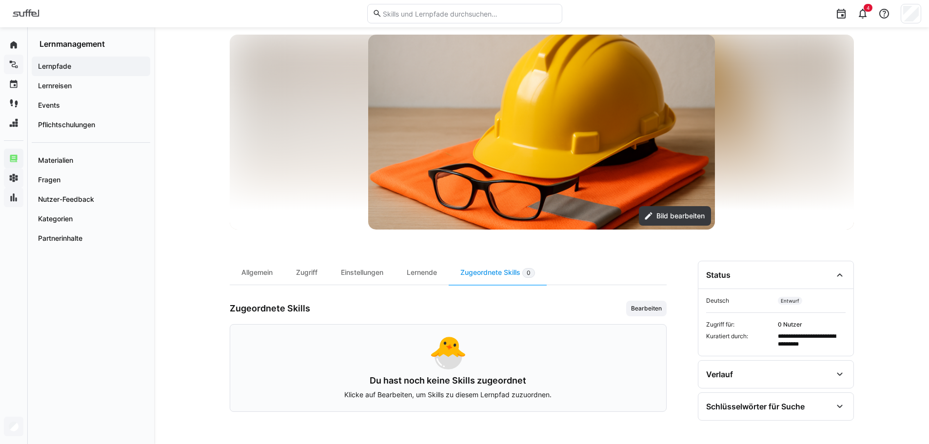
scroll to position [66, 0]
click at [252, 274] on div "Allgemein" at bounding box center [257, 273] width 55 height 24
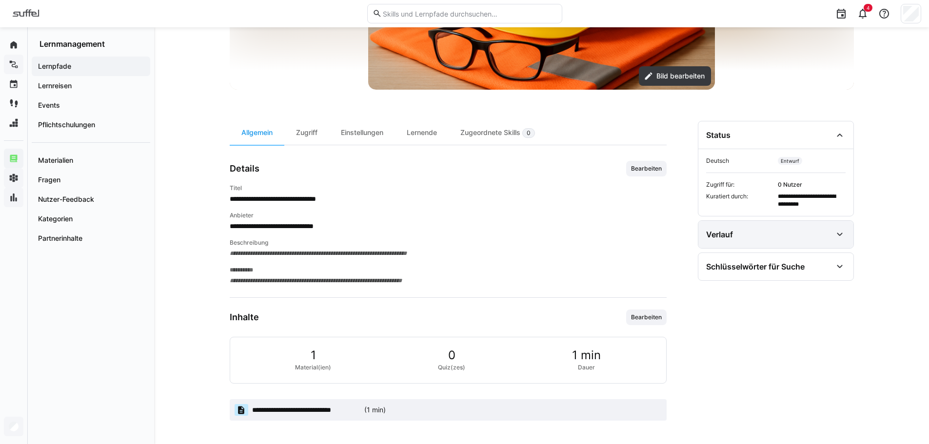
click at [732, 240] on div "Verlauf" at bounding box center [769, 235] width 126 height 12
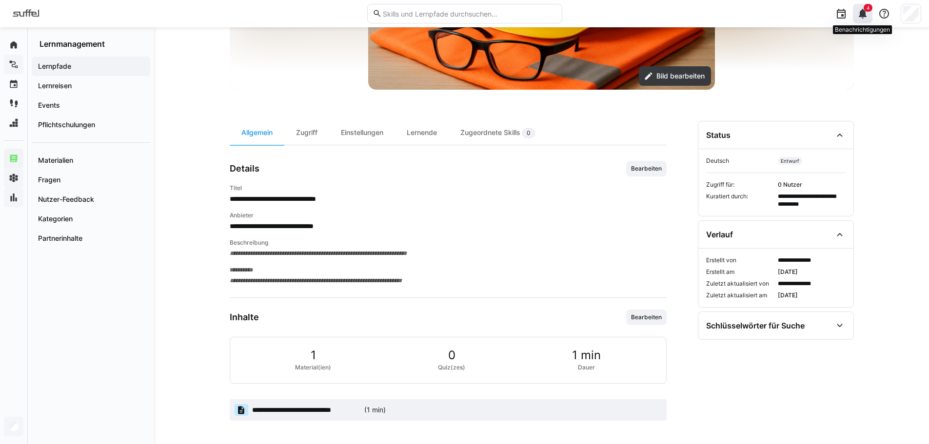
click at [868, 10] on span "4" at bounding box center [867, 8] width 3 height 6
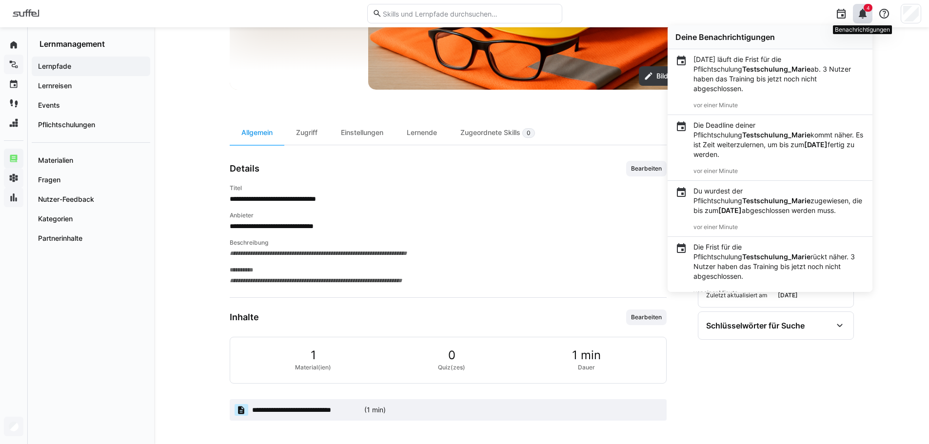
click at [866, 17] on eds-icon at bounding box center [863, 14] width 12 height 12
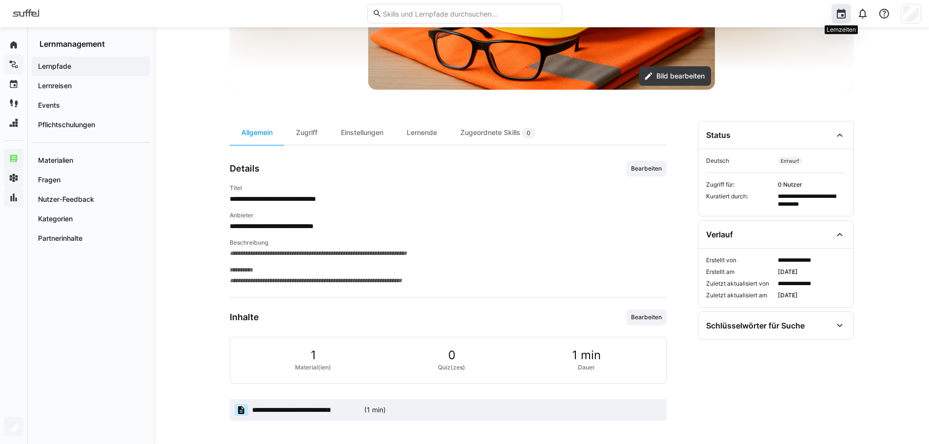
click at [845, 14] on eds-icon at bounding box center [841, 14] width 12 height 12
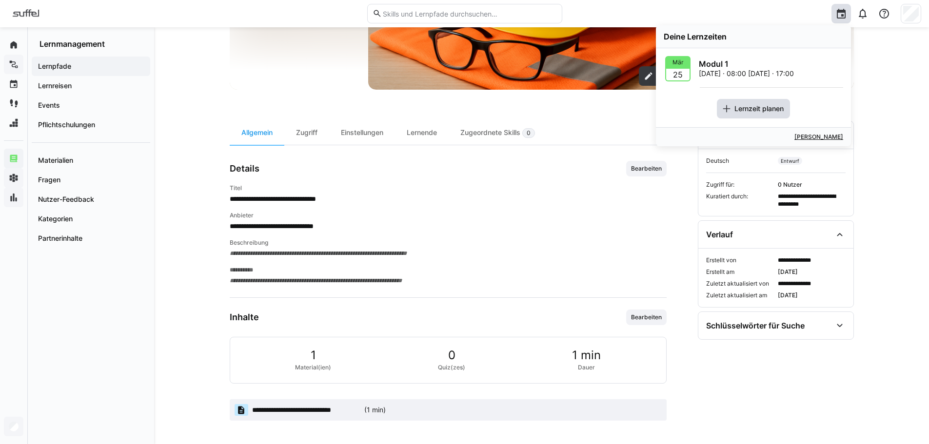
click at [751, 108] on span "Lernzeit planen" at bounding box center [753, 109] width 73 height 20
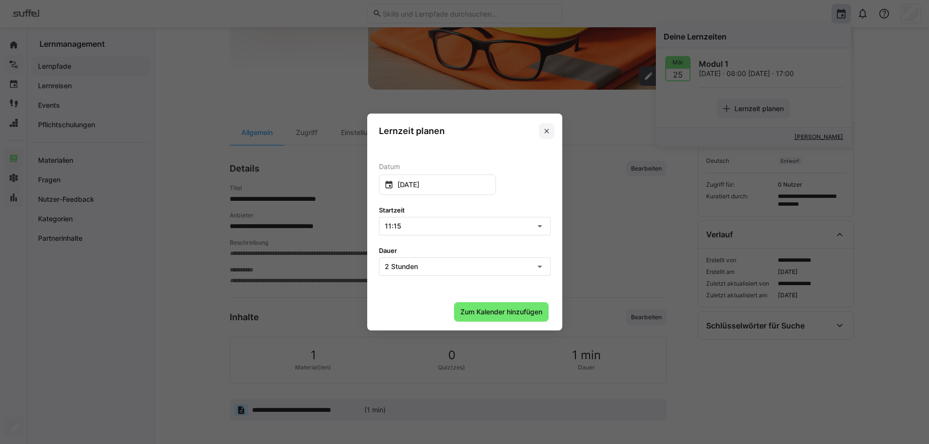
click at [550, 135] on eds-icon at bounding box center [547, 131] width 8 height 8
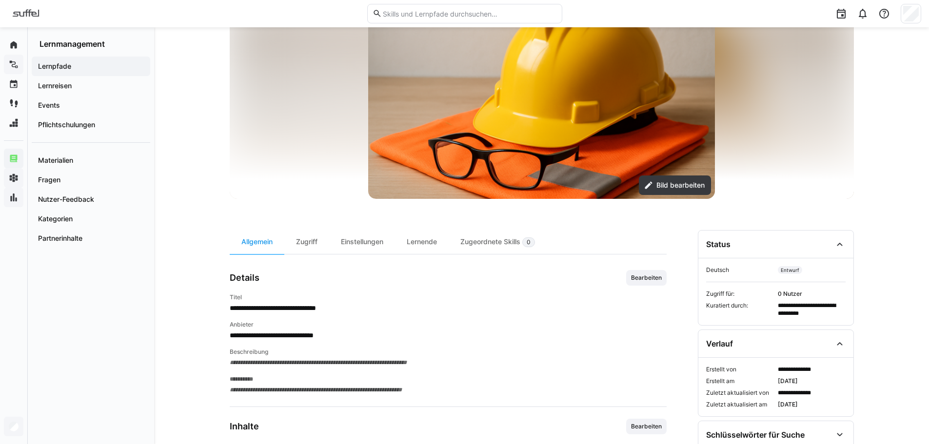
scroll to position [0, 0]
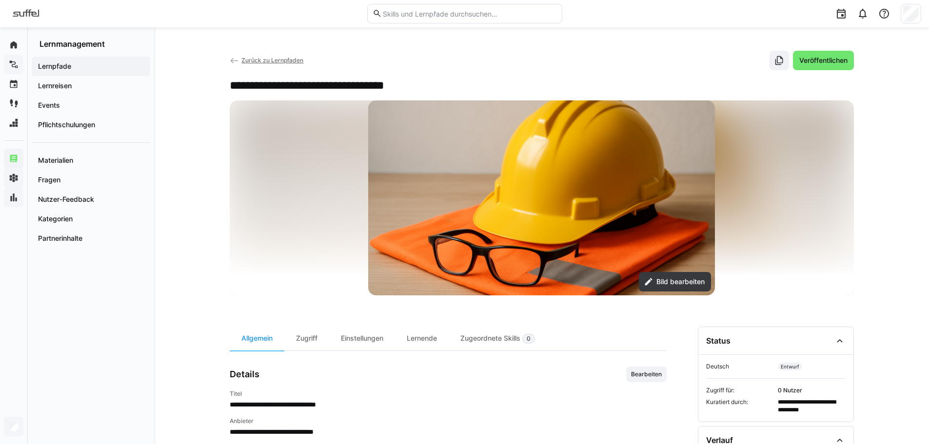
click at [291, 56] on app-back-navigation "Zurück zu Lernpfaden" at bounding box center [267, 60] width 74 height 11
click at [75, 75] on div "Lernpfade" at bounding box center [91, 67] width 118 height 20
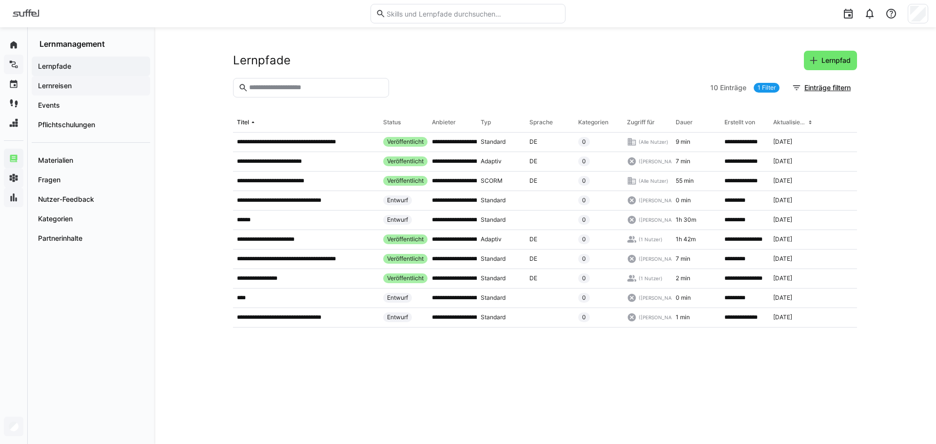
click at [0, 0] on app-navigation-label "Lernreisen" at bounding box center [0, 0] width 0 height 0
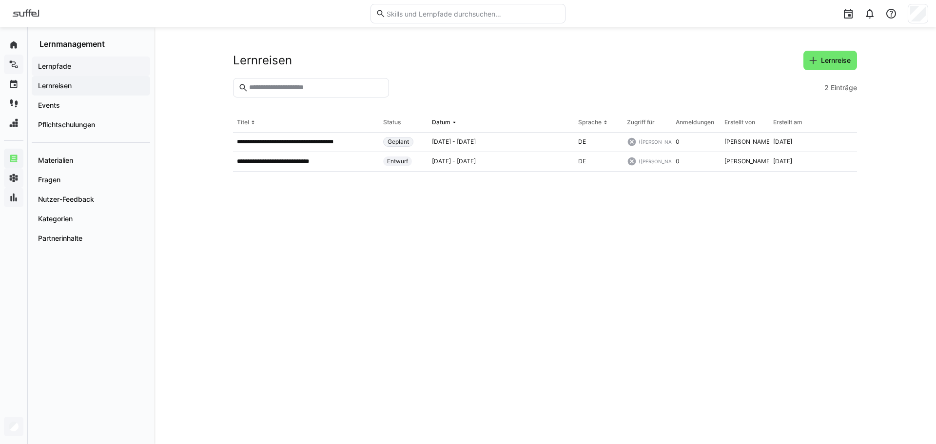
click at [81, 69] on span "Lernpfade" at bounding box center [91, 66] width 109 height 10
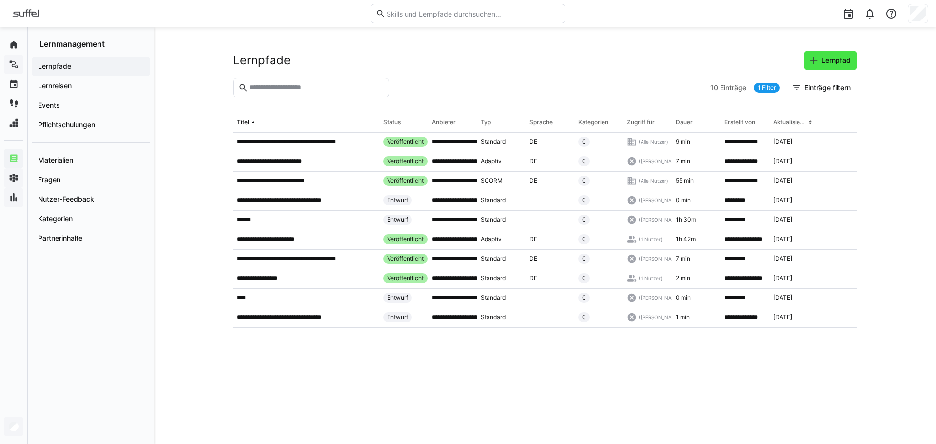
click at [820, 63] on span "Lernpfad" at bounding box center [836, 61] width 32 height 10
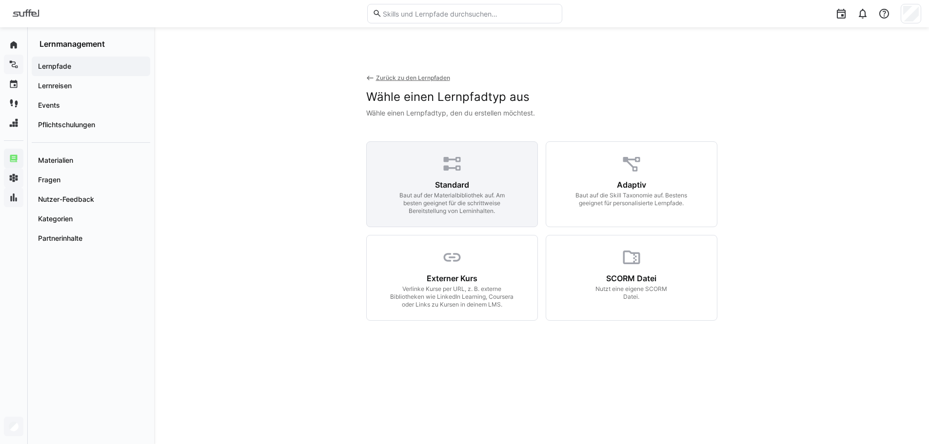
click at [488, 186] on div "Standard Baut auf der Materialbibliothek auf. Am besten geeignet für die schrit…" at bounding box center [451, 197] width 147 height 35
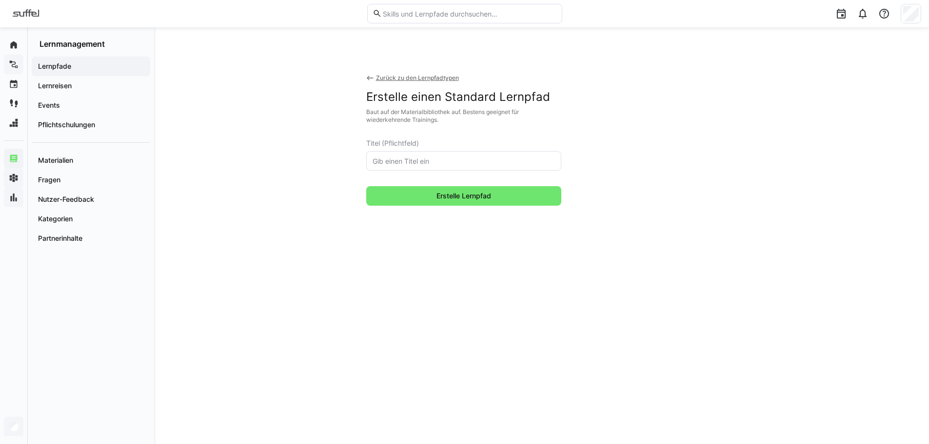
click at [428, 160] on input "text" at bounding box center [464, 161] width 184 height 9
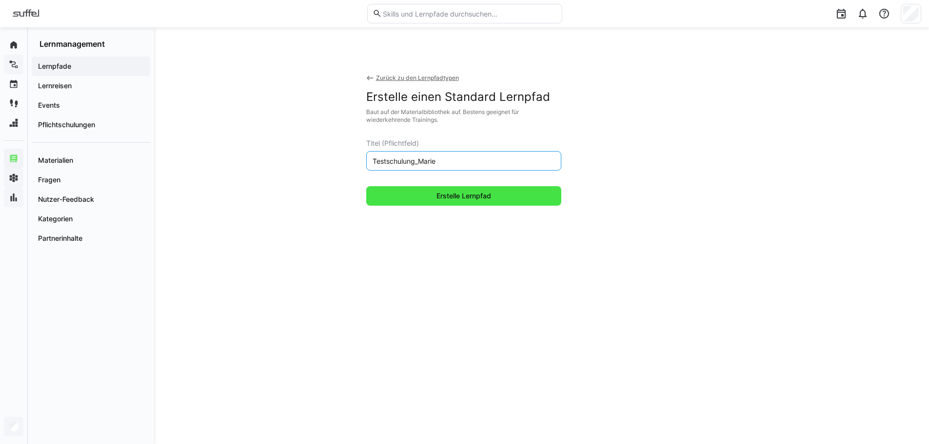
type input "Testschulung_Marie"
click at [455, 195] on span "Erstelle Lernpfad" at bounding box center [464, 196] width 58 height 10
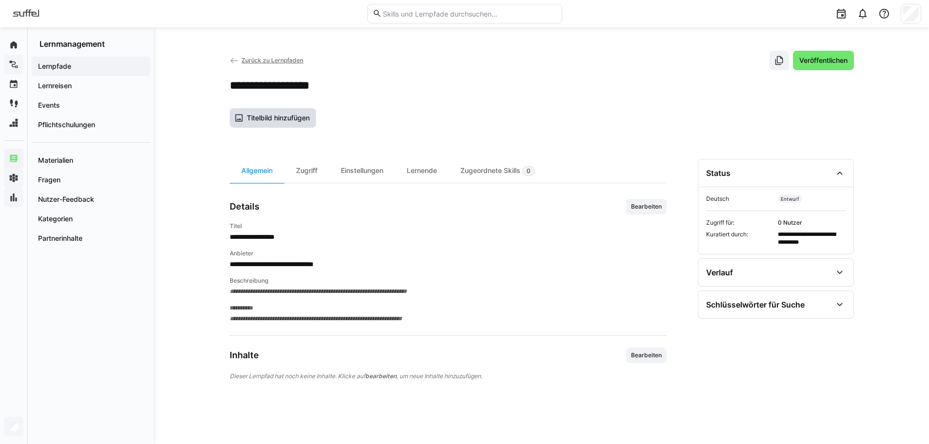
click at [285, 119] on span "Titelbild hinzufügen" at bounding box center [278, 118] width 66 height 10
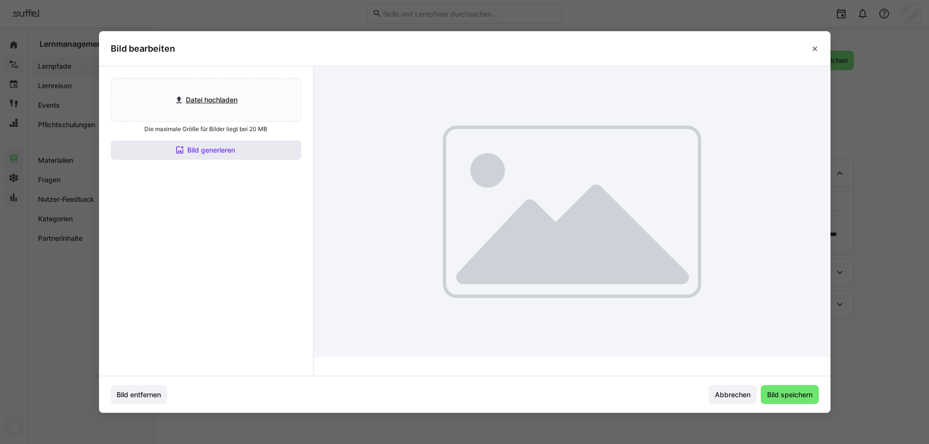
click at [224, 150] on span "Bild generieren" at bounding box center [211, 150] width 51 height 10
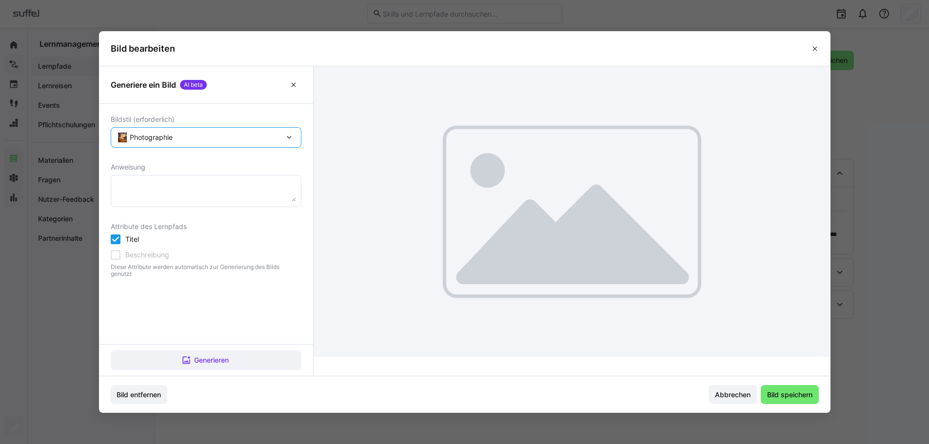
click at [179, 141] on span "Photographie" at bounding box center [206, 138] width 152 height 10
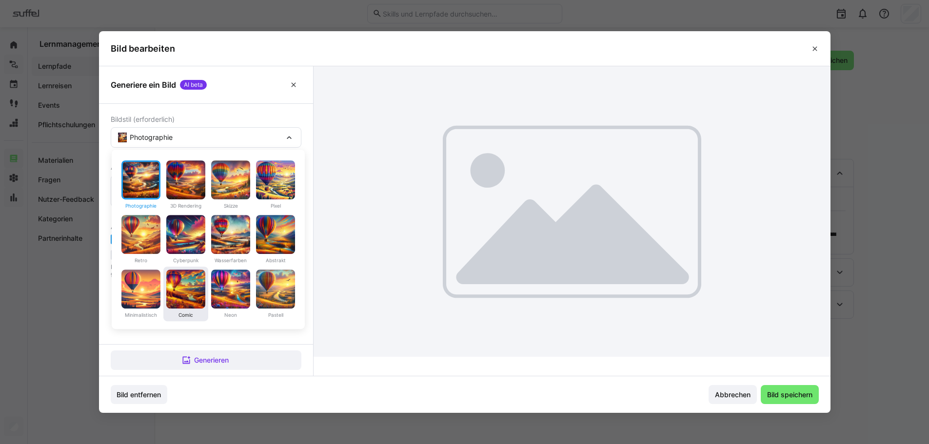
click at [192, 286] on img at bounding box center [185, 289] width 39 height 39
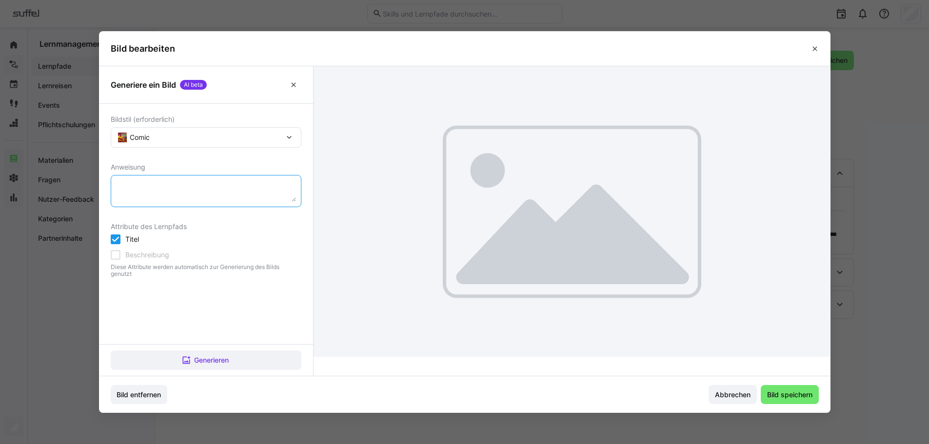
click at [165, 195] on textarea at bounding box center [206, 190] width 180 height 21
click at [206, 190] on textarea "Erstelle ein Bild aus einem Schulungsraum," at bounding box center [206, 190] width 180 height 21
click at [284, 182] on textarea "Erstelle ein Bild aus einem vollen Schulungsraum," at bounding box center [206, 190] width 180 height 21
type textarea "Erstelle ein Bild aus einem vollen Schulungsraum, am Whiteboard/Leinwand wird d…"
click at [131, 250] on div "Titel Beschreibung" at bounding box center [206, 247] width 191 height 25
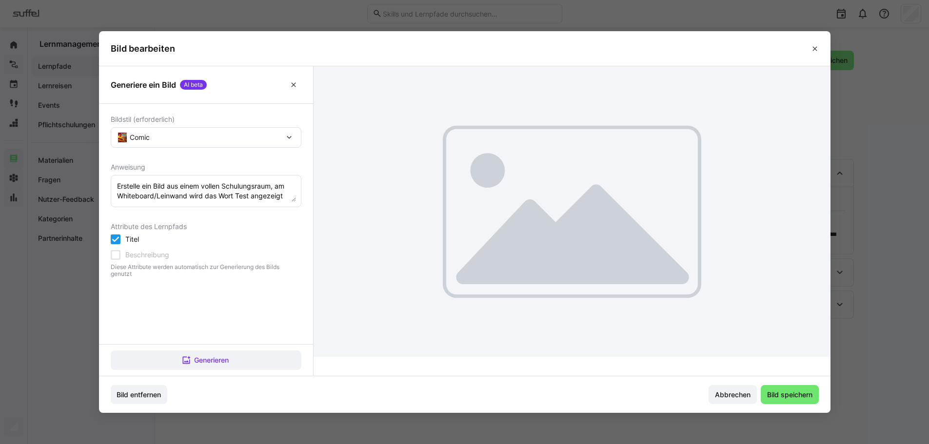
click at [117, 254] on icon at bounding box center [116, 255] width 10 height 10
click at [120, 255] on icon at bounding box center [116, 255] width 10 height 10
click at [240, 228] on div "Attribute des Lernpfads" at bounding box center [206, 227] width 191 height 8
click at [230, 362] on span "Generieren" at bounding box center [212, 360] width 38 height 10
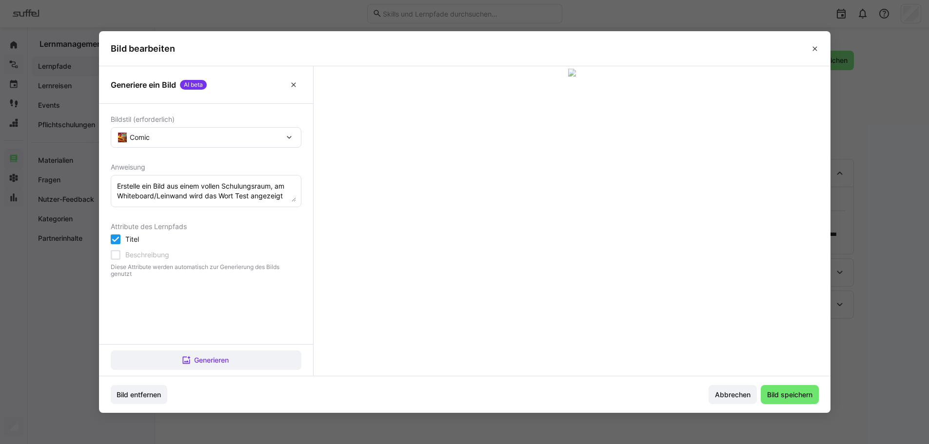
drag, startPoint x: 573, startPoint y: 93, endPoint x: 573, endPoint y: 69, distance: 23.4
click at [573, 69] on div at bounding box center [572, 74] width 512 height 10
click at [791, 394] on span "Bild speichern" at bounding box center [790, 395] width 48 height 10
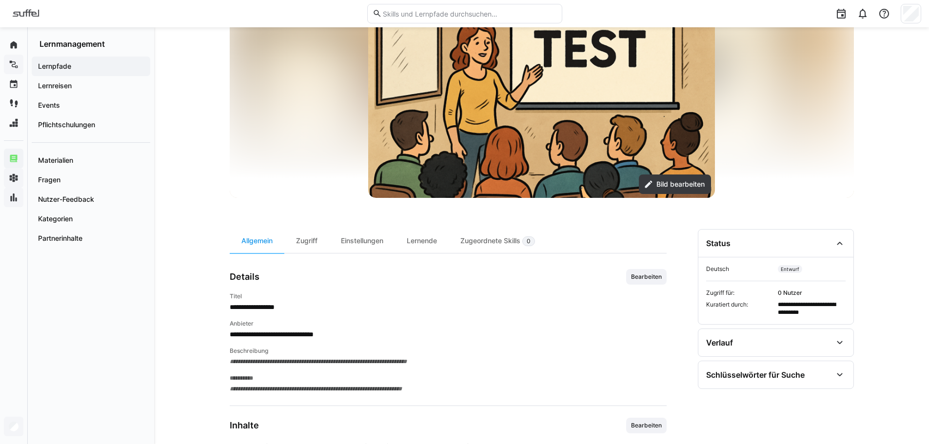
scroll to position [144, 0]
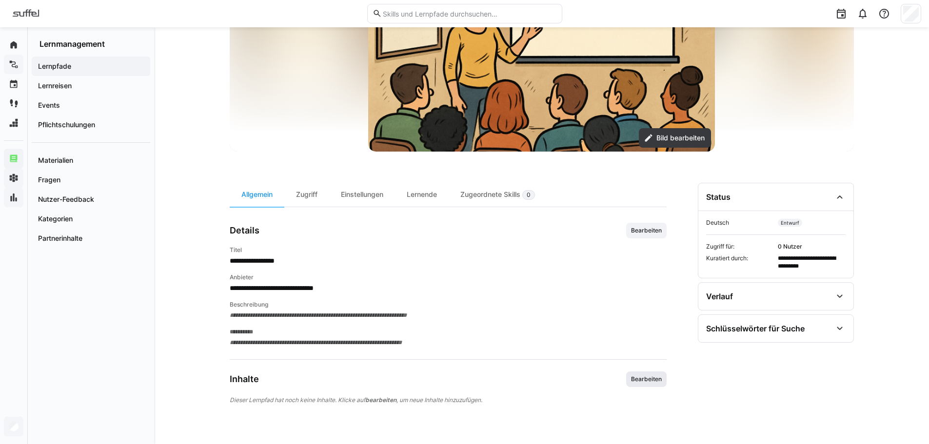
click at [648, 382] on span "Bearbeiten" at bounding box center [646, 379] width 33 height 8
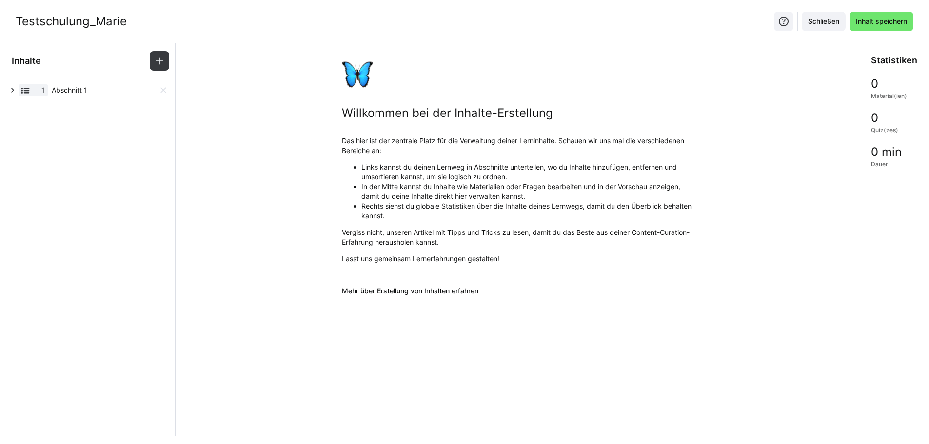
click at [76, 93] on span "Abschnitt 1" at bounding box center [105, 90] width 107 height 10
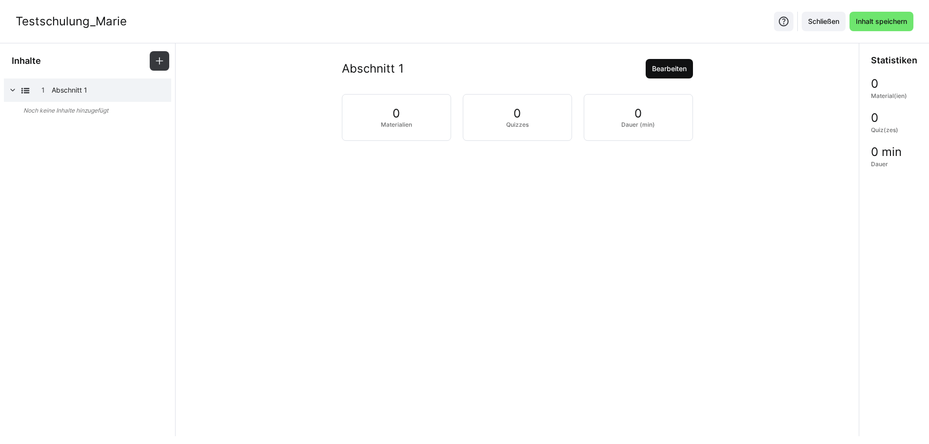
click at [650, 69] on span "Bearbeiten" at bounding box center [669, 69] width 38 height 10
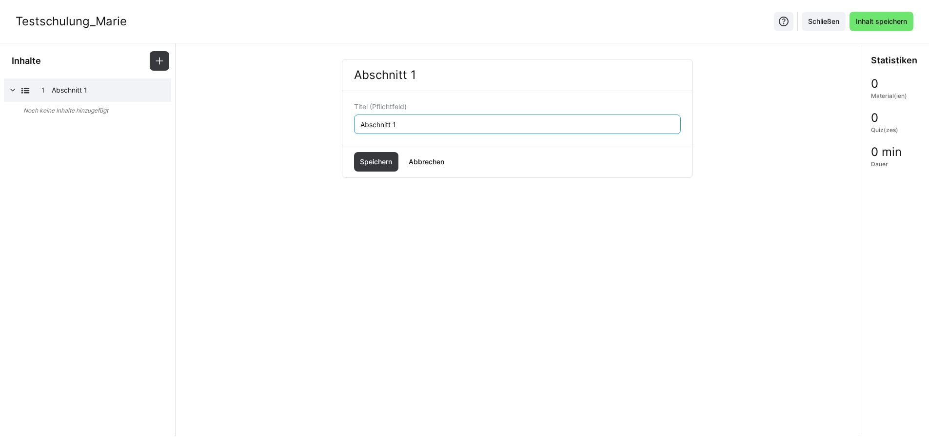
drag, startPoint x: 418, startPoint y: 124, endPoint x: 298, endPoint y: 126, distance: 120.4
click at [298, 126] on div "Abschnitt 1 Titel (Pflichtfeld) Abschnitt 1 Speichern Abbrechen" at bounding box center [517, 149] width 668 height 181
type input "T"
type input "Einführung in die Test-Welt"
click at [387, 160] on span "Speichern" at bounding box center [375, 162] width 35 height 10
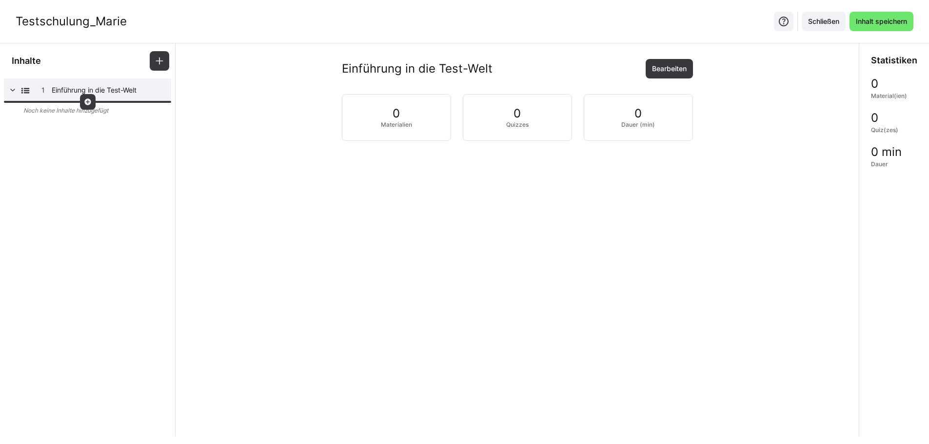
click at [87, 97] on div at bounding box center [88, 102] width 16 height 16
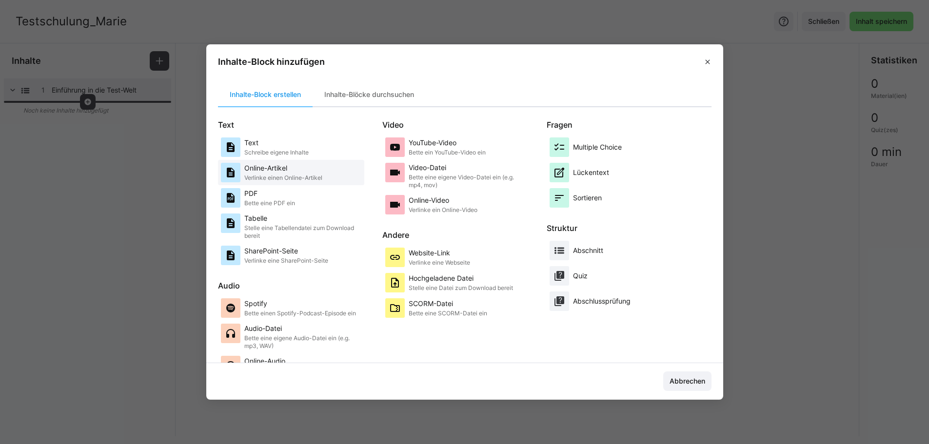
click at [294, 175] on p "Verlinke einen Online-Artikel" at bounding box center [283, 178] width 78 height 8
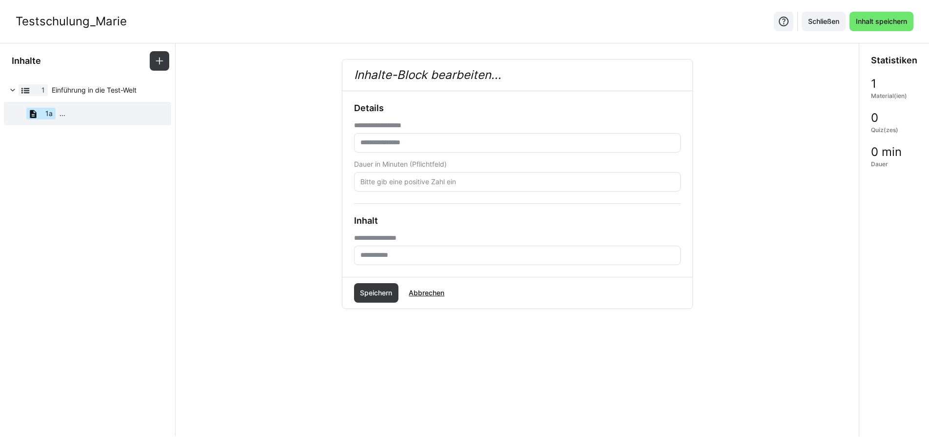
click at [440, 147] on eds-input at bounding box center [517, 143] width 327 height 20
type input "**********"
click at [441, 180] on input "number" at bounding box center [517, 181] width 316 height 9
type input "5"
click at [438, 253] on input "text" at bounding box center [517, 255] width 316 height 9
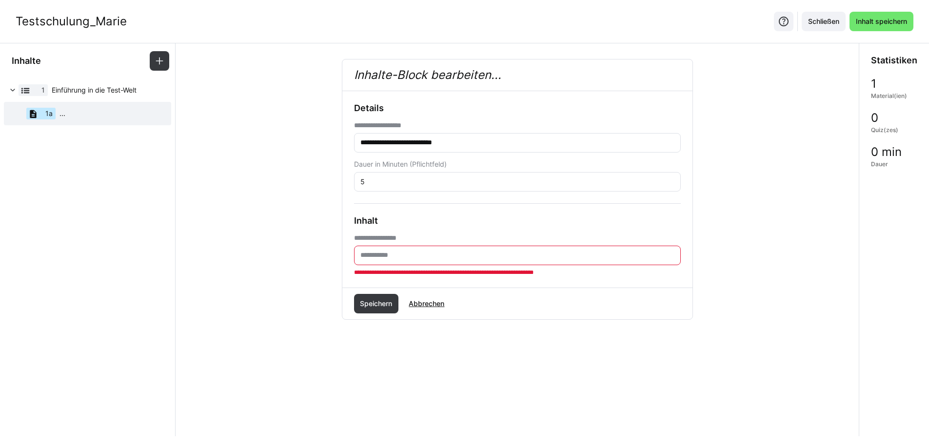
paste input "**********"
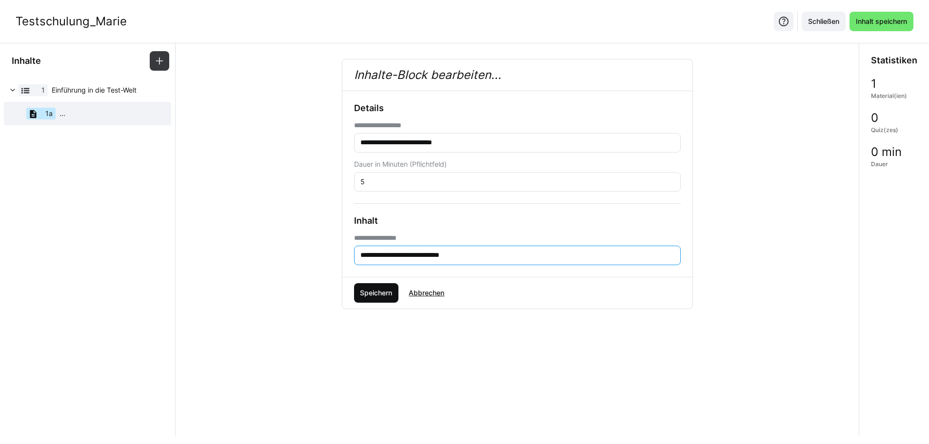
type input "**********"
click at [377, 292] on span "Speichern" at bounding box center [375, 293] width 35 height 10
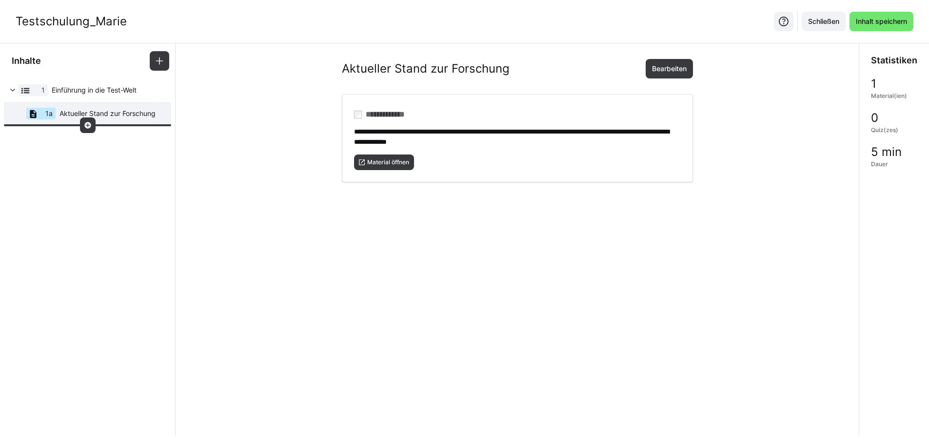
click at [94, 122] on div at bounding box center [88, 126] width 16 height 16
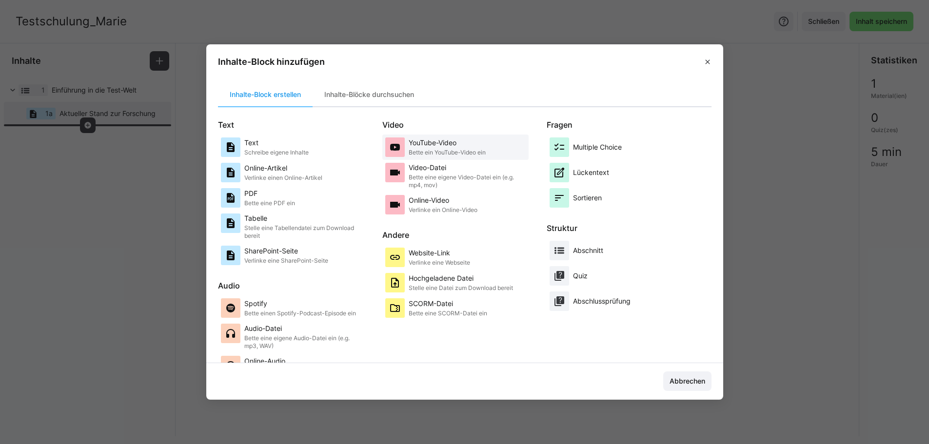
click at [429, 148] on div "YouTube-Video Bette ein YouTube-Video ein" at bounding box center [447, 147] width 77 height 20
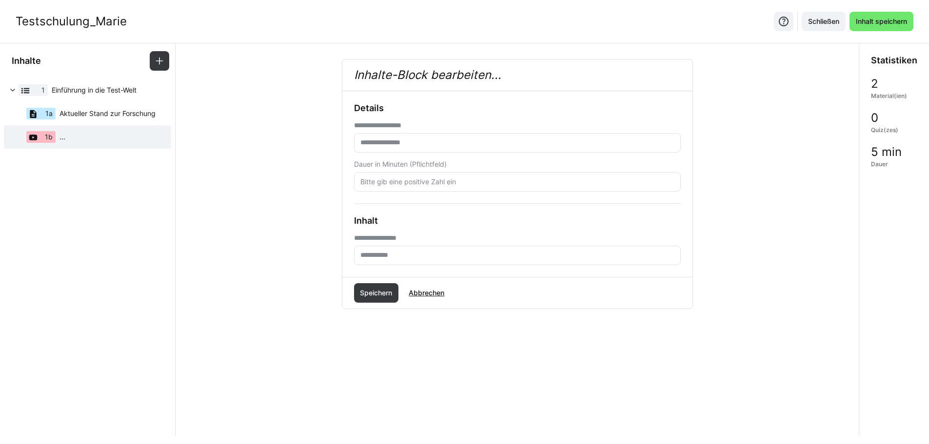
click at [408, 139] on input "text" at bounding box center [517, 142] width 316 height 9
type input "*"
type input "**********"
click at [427, 183] on input "number" at bounding box center [517, 181] width 316 height 9
type input "10"
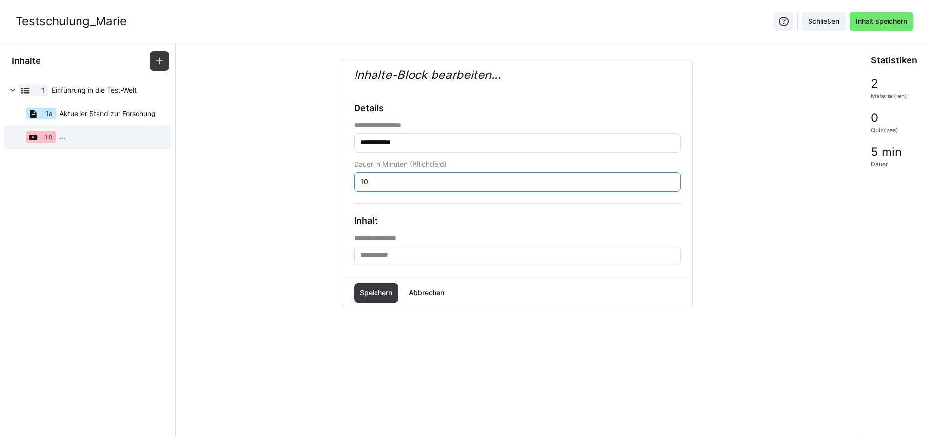
click at [370, 249] on eds-input at bounding box center [517, 256] width 327 height 20
paste input "**********"
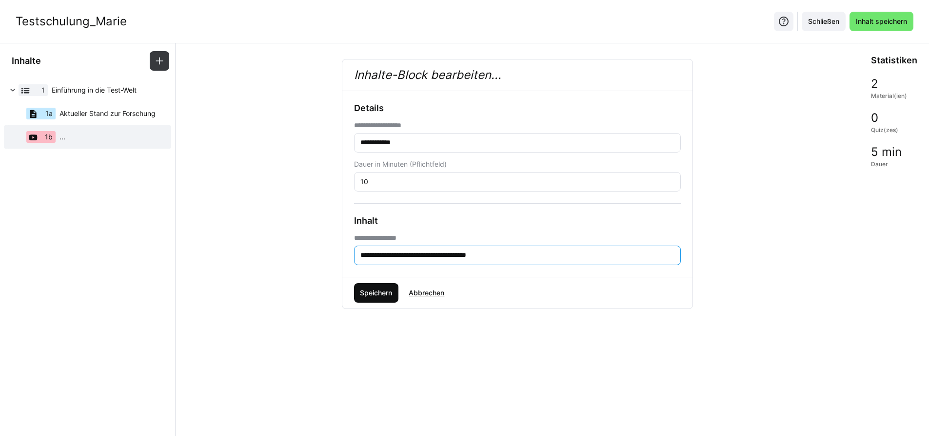
type input "**********"
click at [387, 289] on span "Speichern" at bounding box center [375, 293] width 35 height 10
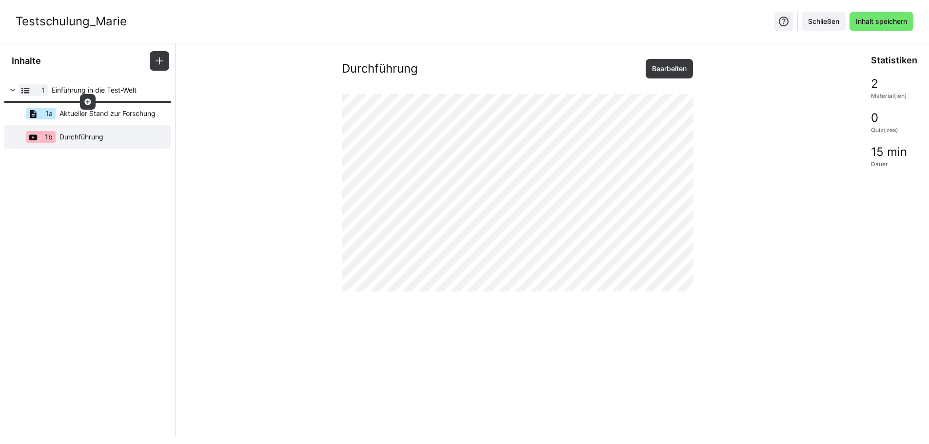
click at [88, 98] on div at bounding box center [88, 102] width 16 height 16
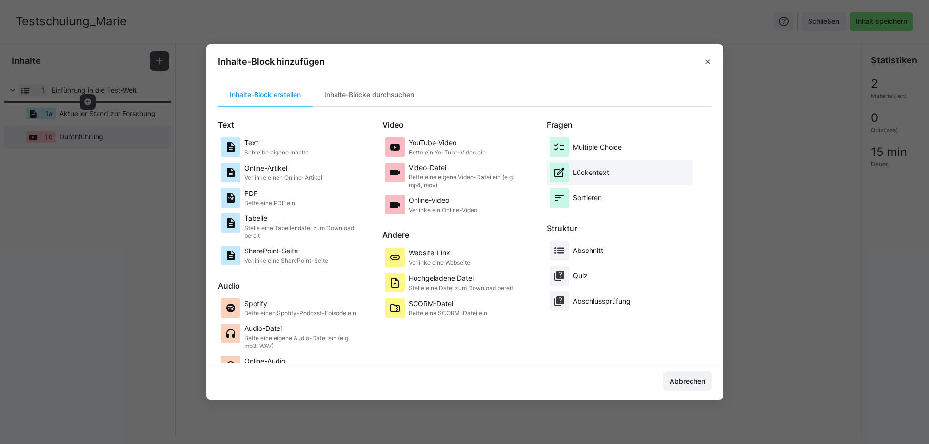
click at [600, 173] on p "Lückentext" at bounding box center [591, 173] width 36 height 10
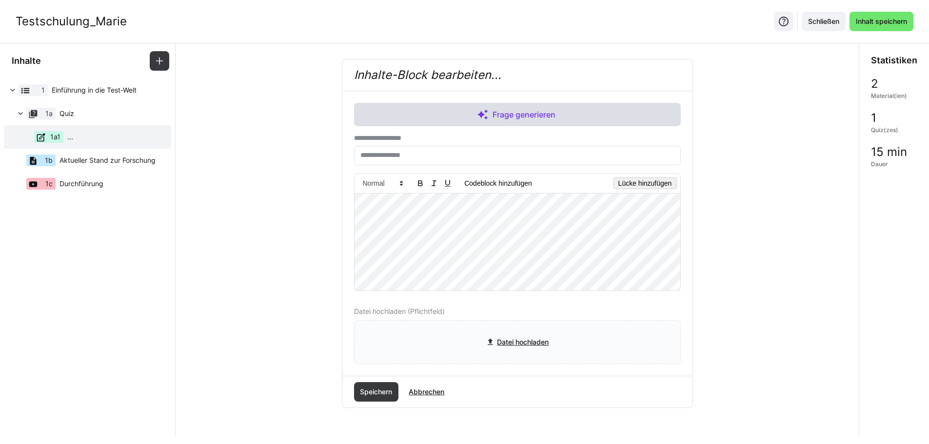
click at [468, 110] on span "Frage generieren" at bounding box center [517, 114] width 327 height 23
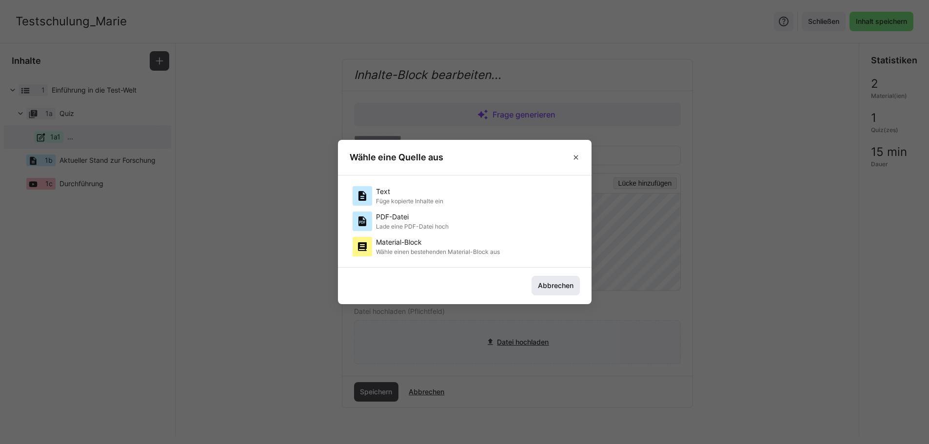
click at [558, 285] on span "Abbrechen" at bounding box center [555, 286] width 39 height 10
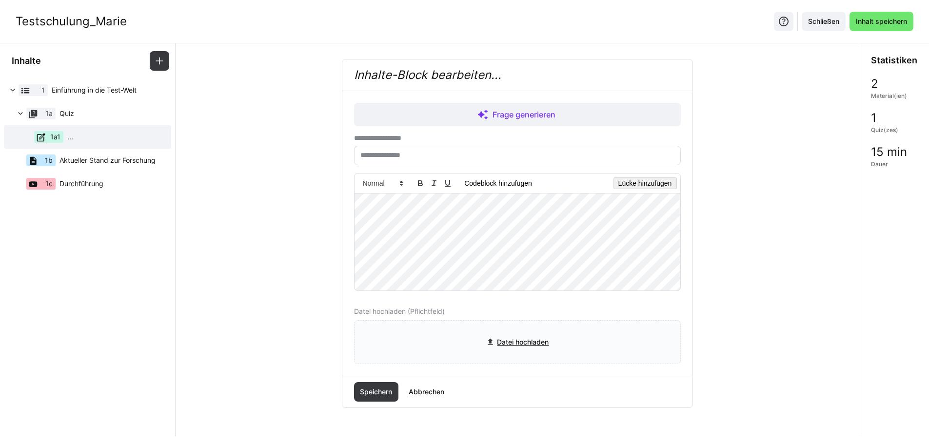
click at [410, 158] on input "text" at bounding box center [517, 155] width 316 height 9
type input "*"
type input "**********"
click at [655, 179] on button "button" at bounding box center [644, 183] width 63 height 12
click at [652, 181] on button "button" at bounding box center [644, 183] width 63 height 12
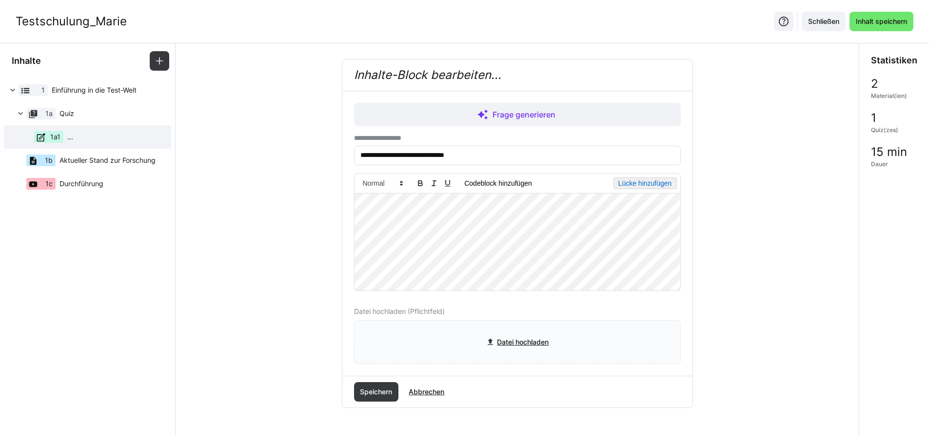
click at [652, 181] on button "button" at bounding box center [644, 183] width 63 height 12
click at [375, 393] on span "Speichern" at bounding box center [375, 392] width 35 height 10
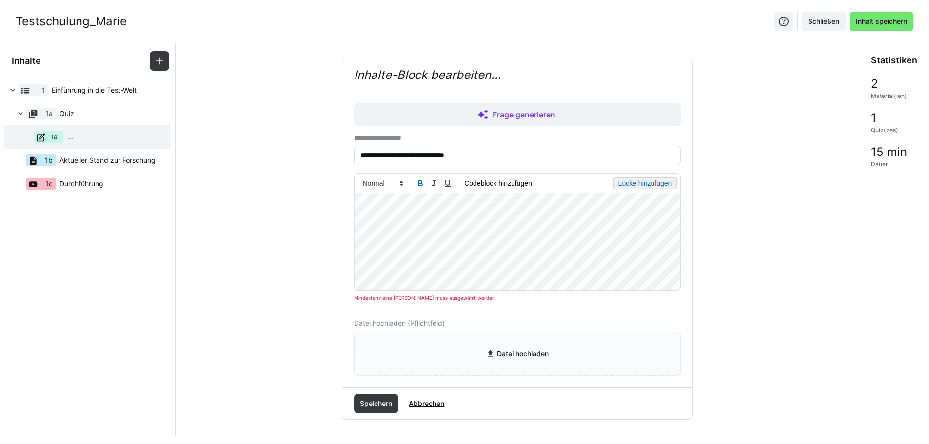
click at [635, 183] on button "button" at bounding box center [644, 183] width 63 height 12
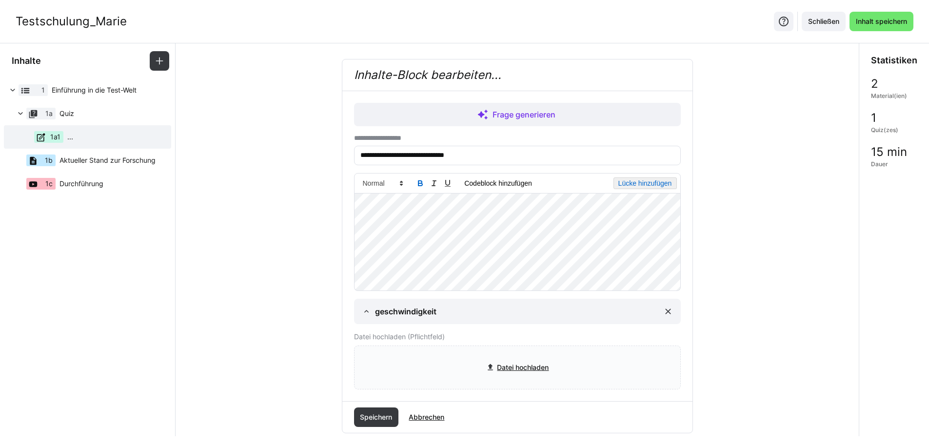
click at [655, 186] on button "button" at bounding box center [644, 183] width 63 height 12
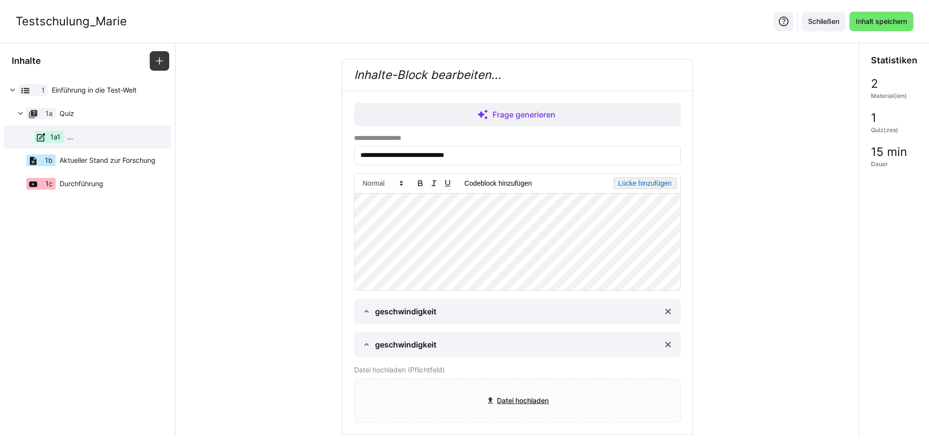
click at [660, 189] on button "button" at bounding box center [644, 183] width 63 height 12
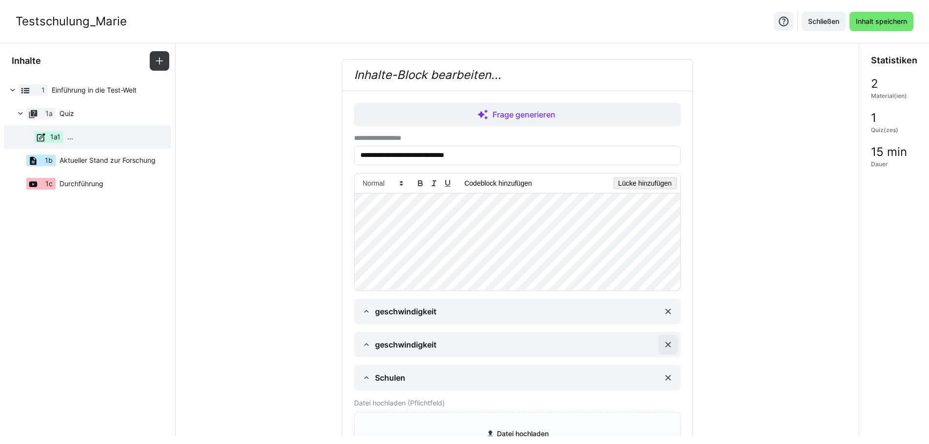
click at [670, 342] on eds-icon at bounding box center [668, 345] width 10 height 10
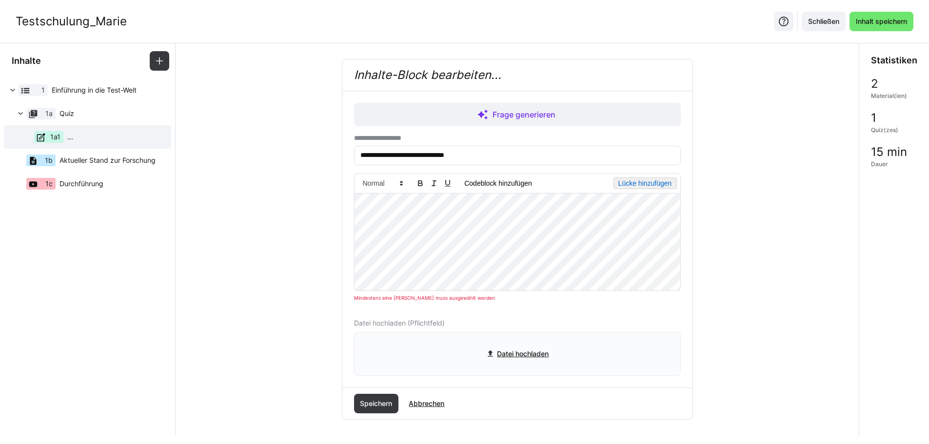
click at [631, 182] on button "button" at bounding box center [644, 183] width 63 height 12
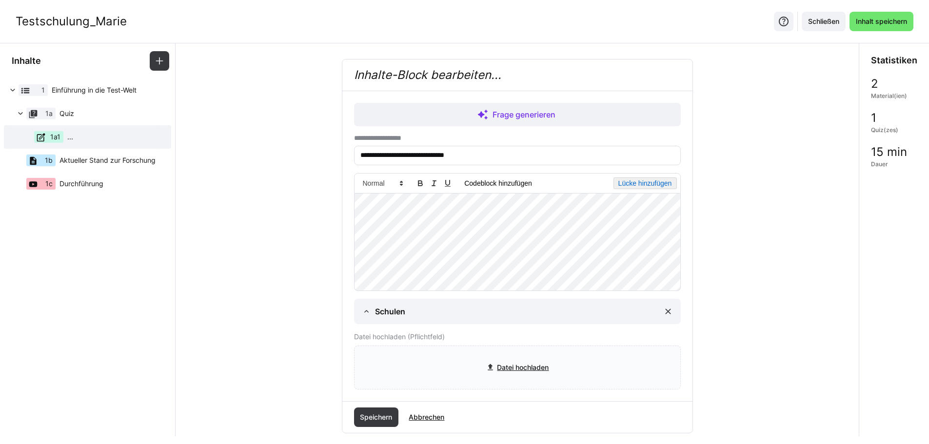
click at [638, 185] on button "button" at bounding box center [644, 183] width 63 height 12
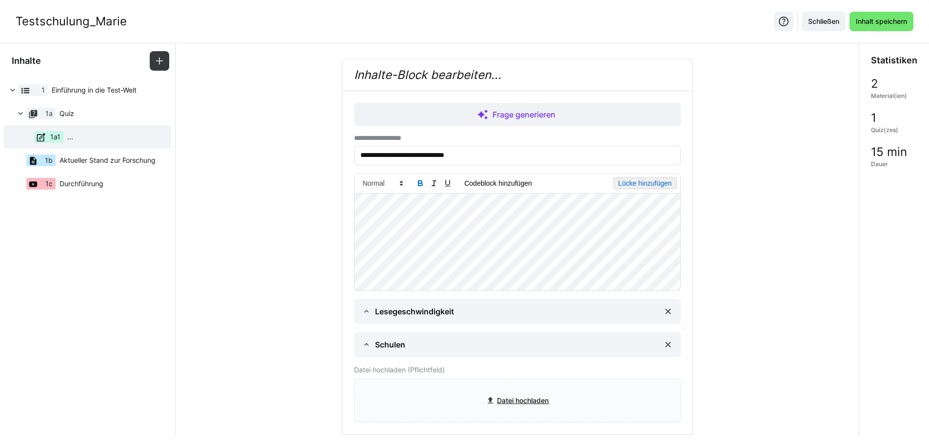
click at [644, 186] on button "button" at bounding box center [644, 183] width 63 height 12
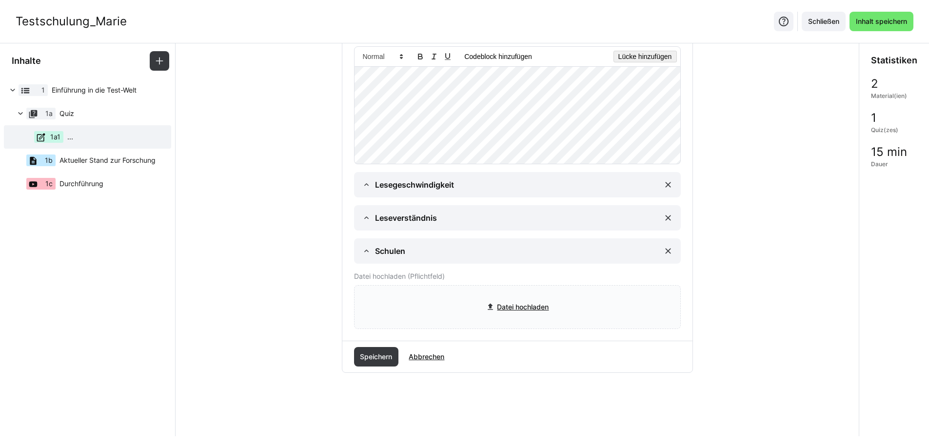
scroll to position [134, 0]
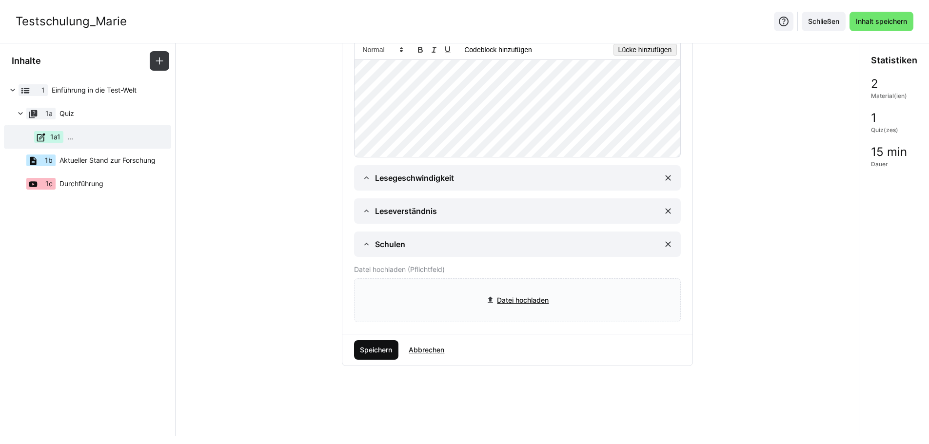
click at [361, 350] on span "Speichern" at bounding box center [375, 350] width 35 height 10
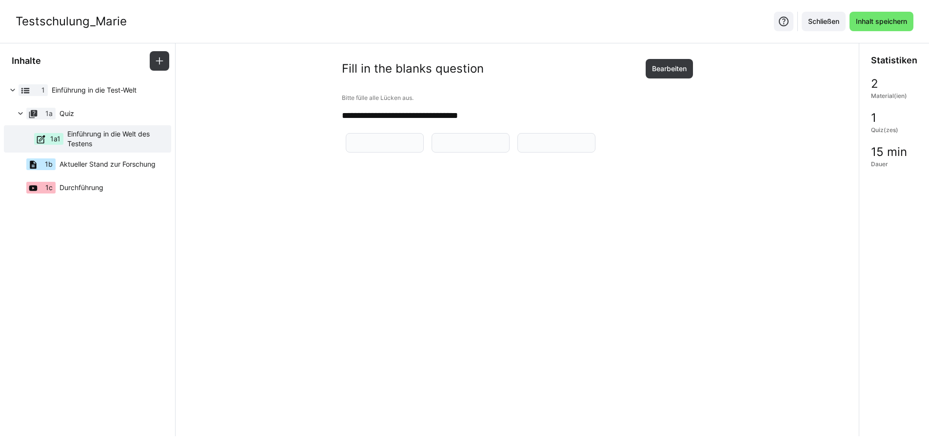
scroll to position [0, 0]
click at [423, 153] on eds-input at bounding box center [385, 143] width 78 height 20
click at [510, 153] on eds-input at bounding box center [471, 143] width 78 height 20
click at [523, 147] on input "text" at bounding box center [556, 142] width 67 height 9
click at [587, 156] on app-question-sheet-container at bounding box center [470, 142] width 257 height 25
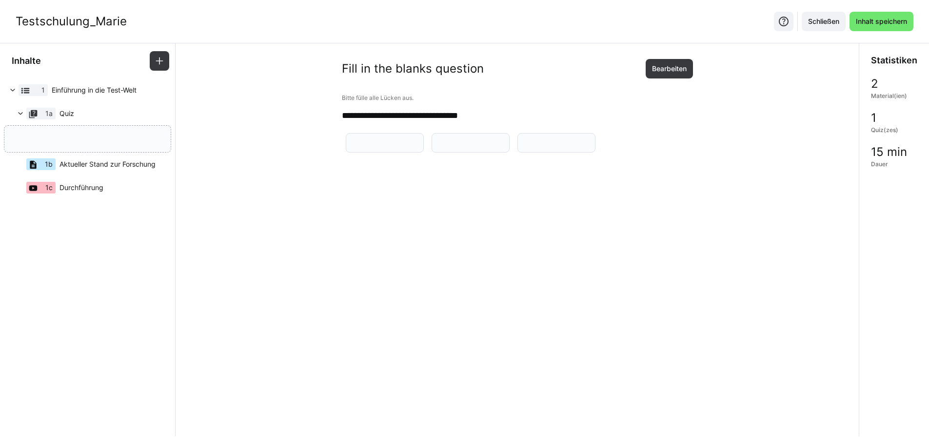
drag, startPoint x: 107, startPoint y: 136, endPoint x: 93, endPoint y: 227, distance: 92.2
drag, startPoint x: 68, startPoint y: 168, endPoint x: 73, endPoint y: 114, distance: 53.9
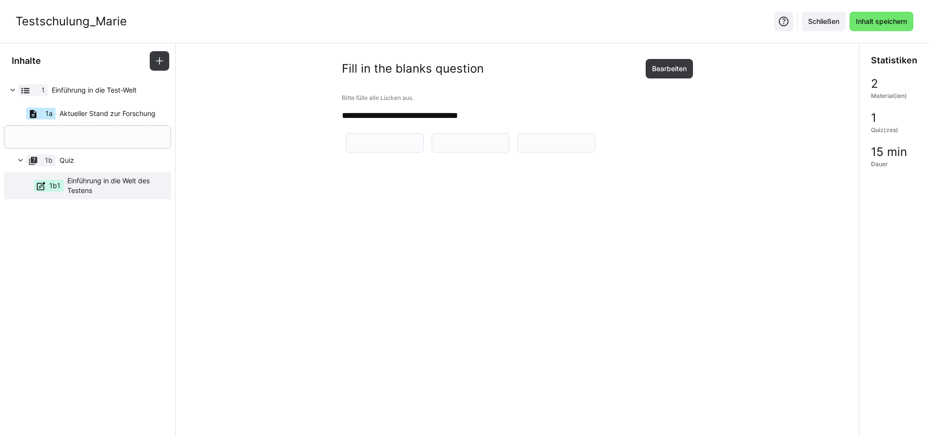
drag, startPoint x: 49, startPoint y: 185, endPoint x: 54, endPoint y: 128, distance: 56.8
click at [156, 60] on eds-icon at bounding box center [160, 61] width 10 height 10
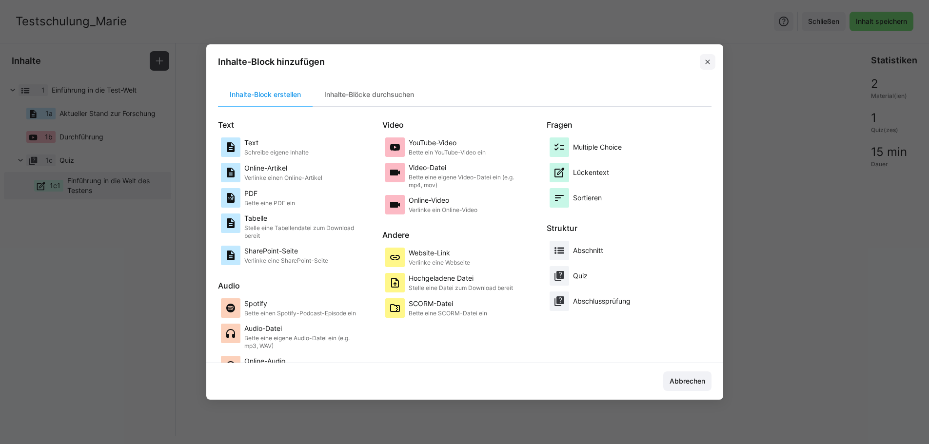
click at [707, 64] on span at bounding box center [708, 62] width 16 height 16
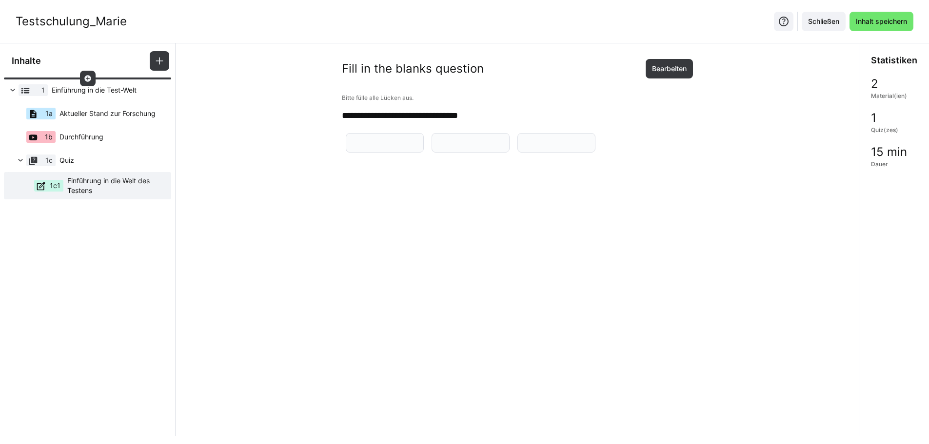
click at [89, 77] on eds-icon at bounding box center [88, 79] width 8 height 8
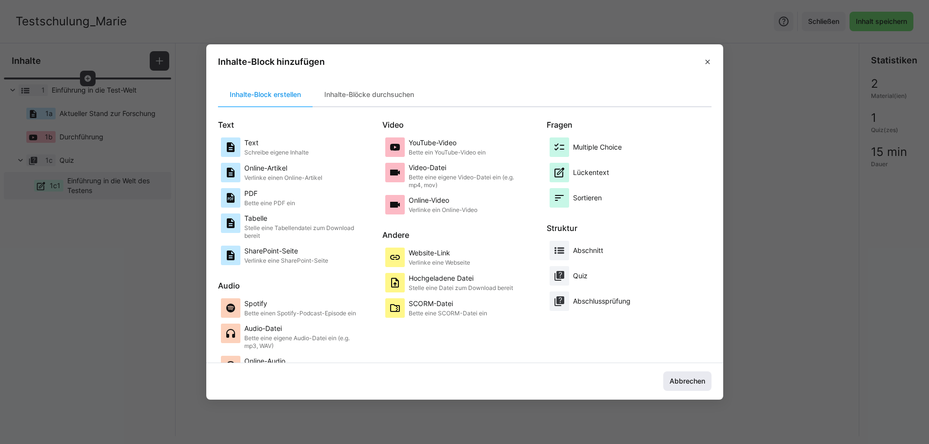
click at [689, 380] on span "Abbrechen" at bounding box center [687, 381] width 39 height 10
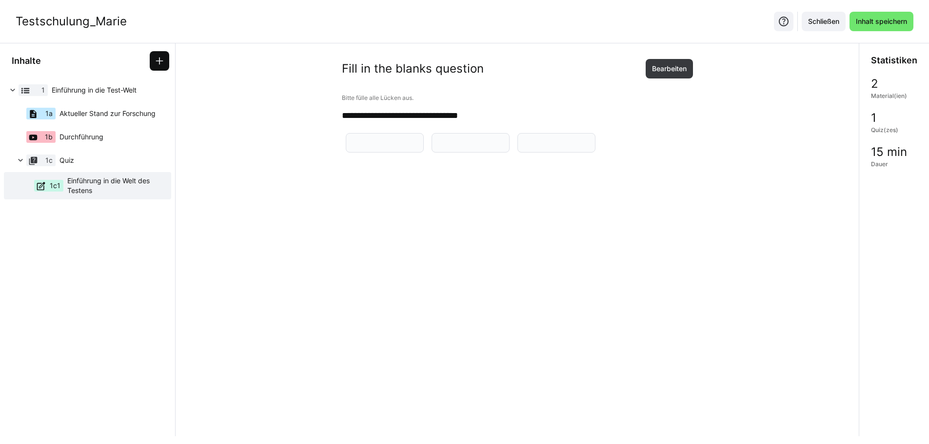
click at [159, 63] on eds-icon at bounding box center [160, 61] width 10 height 10
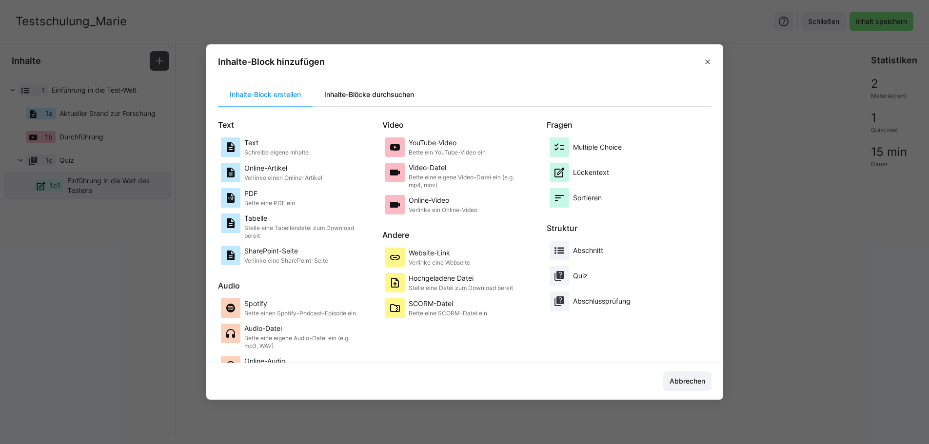
click at [399, 95] on div "Inhalte-Blöcke durchsuchen" at bounding box center [369, 94] width 113 height 23
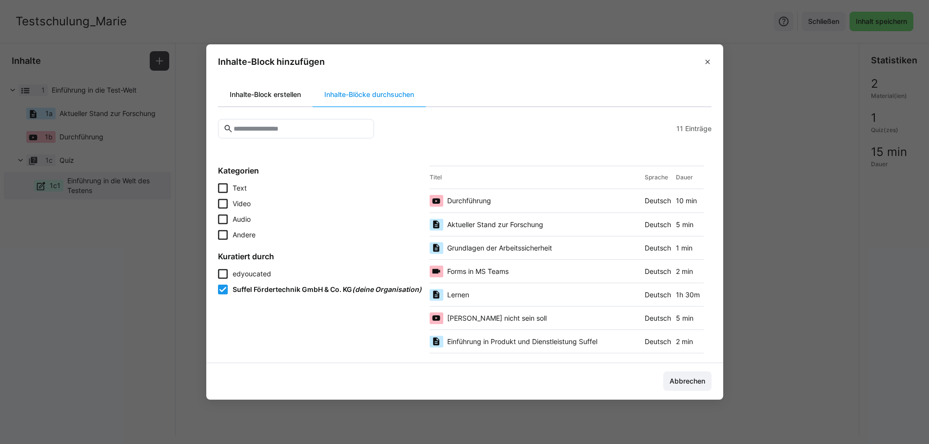
click at [277, 85] on div "Inhalte-Block erstellen" at bounding box center [265, 94] width 95 height 23
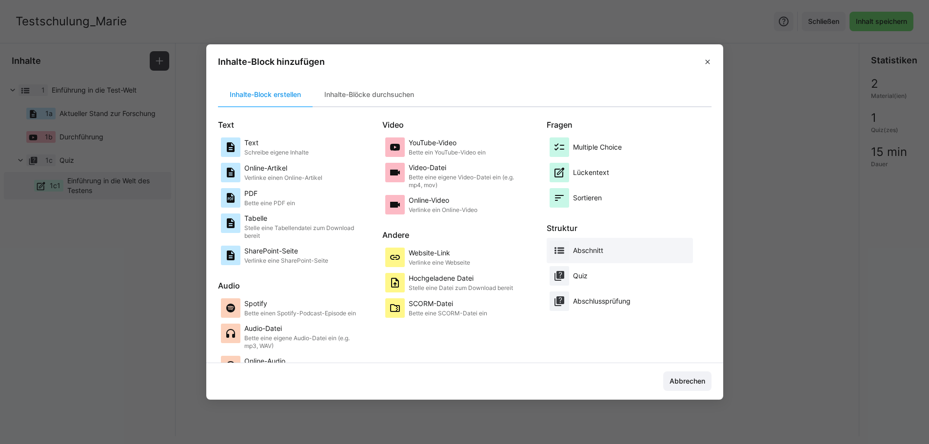
click at [596, 246] on p "Abschnitt" at bounding box center [588, 251] width 30 height 10
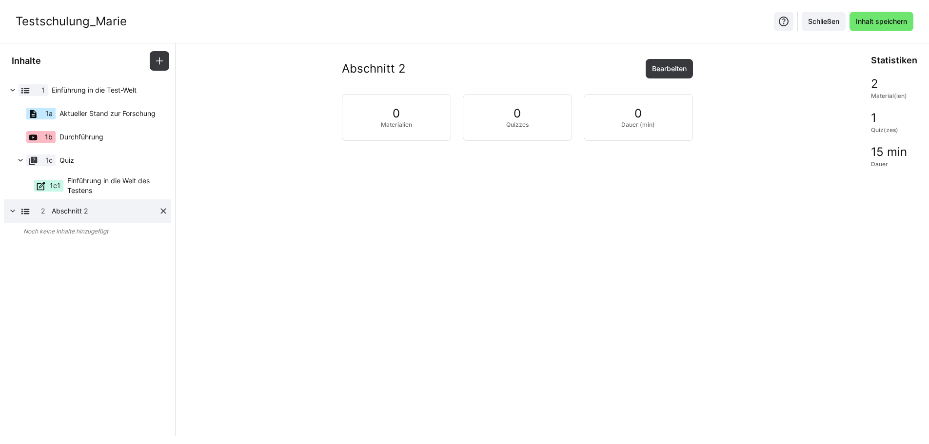
click at [91, 215] on span "Abschnitt 2" at bounding box center [105, 211] width 107 height 10
drag, startPoint x: 90, startPoint y: 214, endPoint x: 34, endPoint y: 203, distance: 56.6
click at [34, 203] on div "2 Abschnitt 2" at bounding box center [87, 210] width 167 height 23
click at [60, 208] on span "Abschnitt 2" at bounding box center [105, 211] width 107 height 10
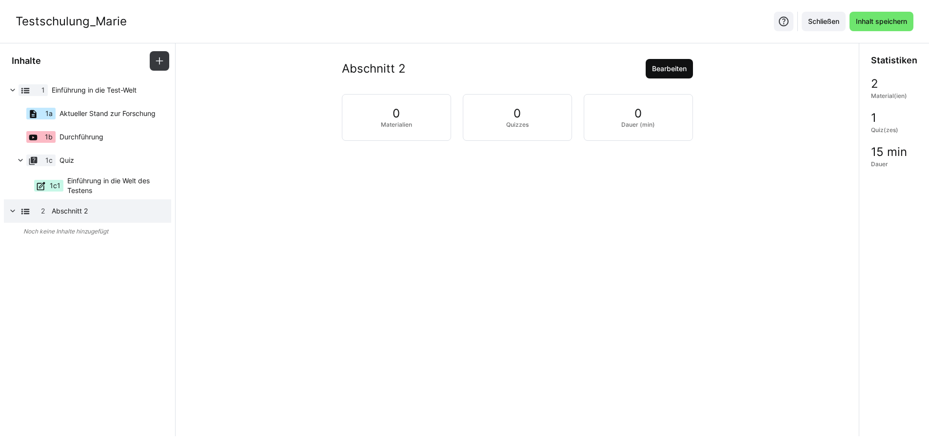
click at [659, 67] on span "Bearbeiten" at bounding box center [669, 69] width 38 height 10
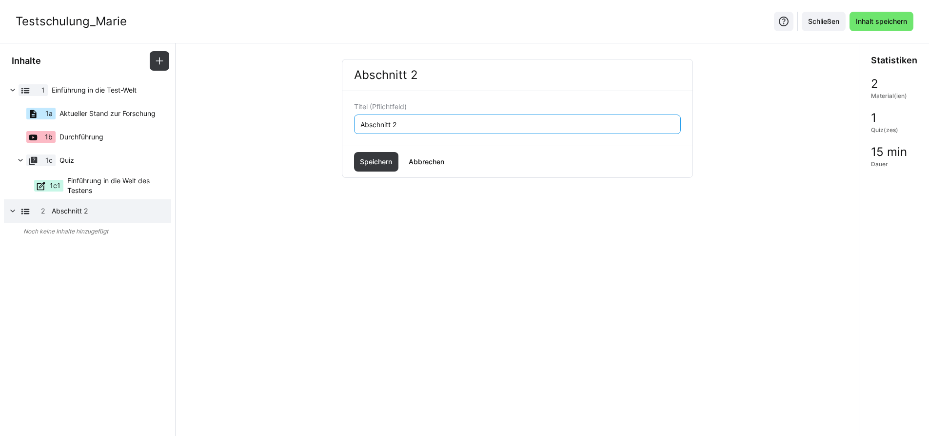
drag, startPoint x: 446, startPoint y: 124, endPoint x: 320, endPoint y: 127, distance: 125.8
click at [320, 127] on div "Abschnitt 2 Titel (Pflichtfeld) Abschnitt 2 Speichern Abbrechen" at bounding box center [517, 149] width 668 height 181
type input "Kern Testung"
click at [384, 161] on span "Speichern" at bounding box center [375, 162] width 35 height 10
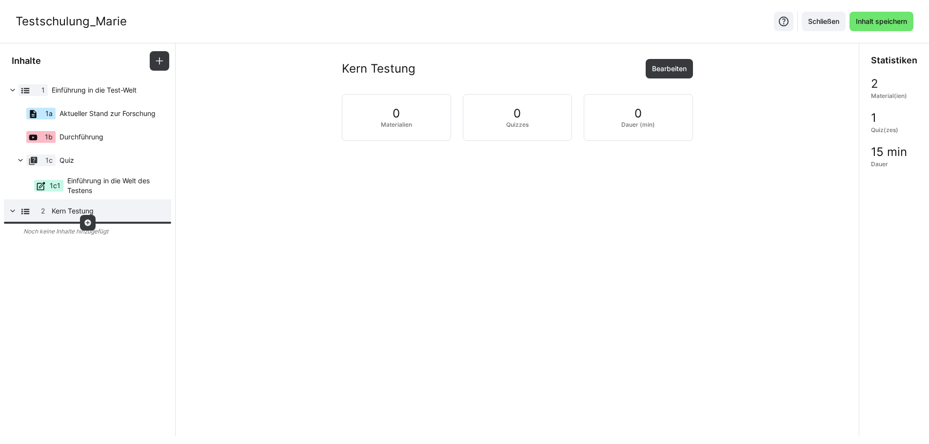
click at [85, 216] on div at bounding box center [88, 223] width 16 height 16
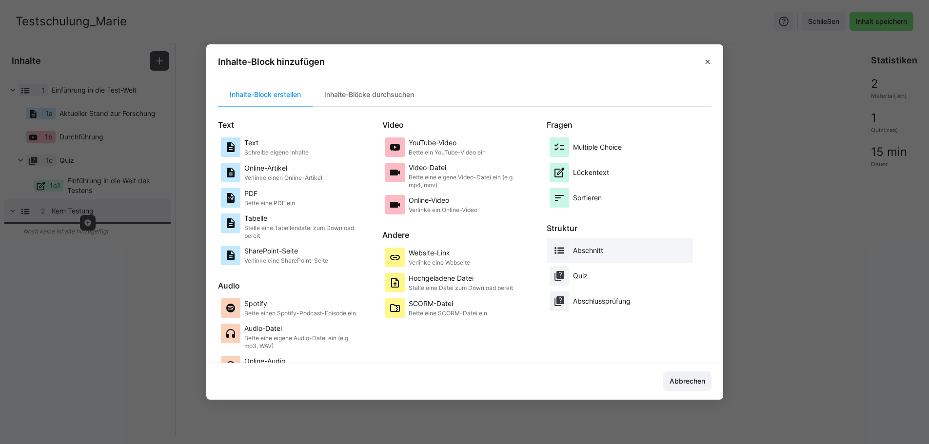
click at [596, 252] on p "Abschnitt" at bounding box center [588, 251] width 30 height 10
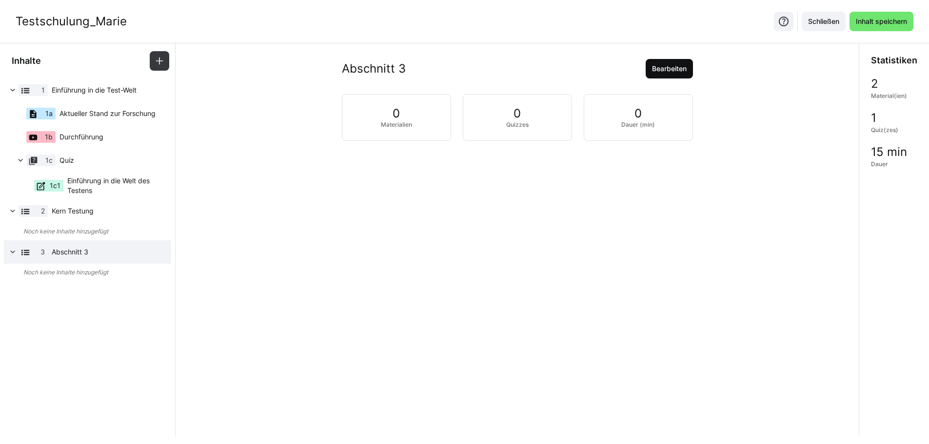
drag, startPoint x: 76, startPoint y: 251, endPoint x: 670, endPoint y: 70, distance: 621.8
click at [670, 70] on span "Bearbeiten" at bounding box center [669, 69] width 38 height 10
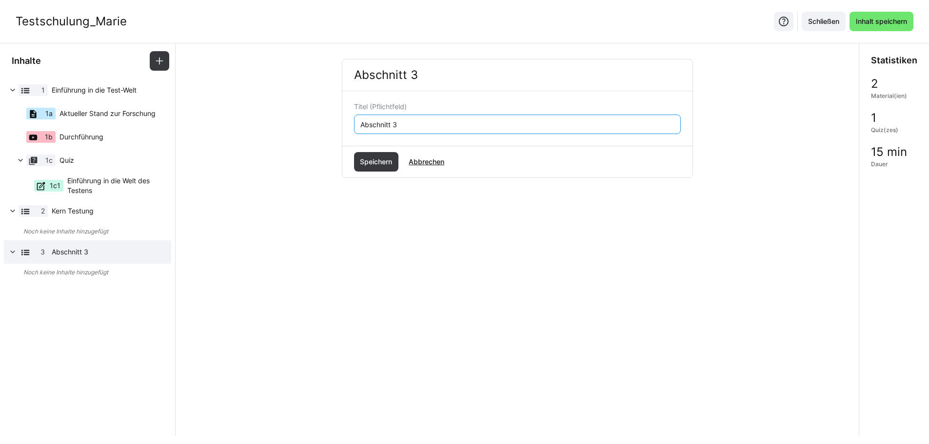
drag, startPoint x: 427, startPoint y: 125, endPoint x: 257, endPoint y: 117, distance: 169.9
click at [257, 117] on div "Abschnitt 3 Titel (Pflichtfeld) Abschnitt 3 Speichern Abbrechen" at bounding box center [517, 149] width 668 height 181
type input "Abschluss und Feedback"
click at [363, 160] on span "Speichern" at bounding box center [375, 162] width 35 height 10
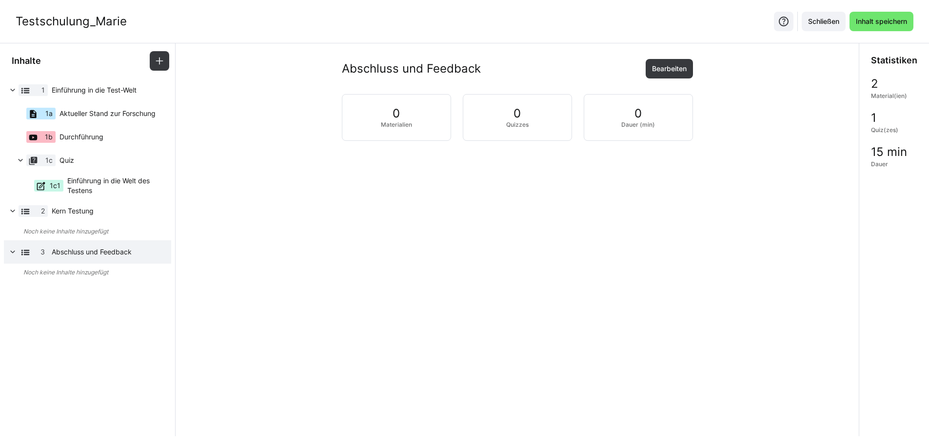
click at [66, 271] on span "Noch keine Inhalte hinzugefügt" at bounding box center [65, 272] width 85 height 7
click at [85, 256] on div at bounding box center [88, 264] width 16 height 16
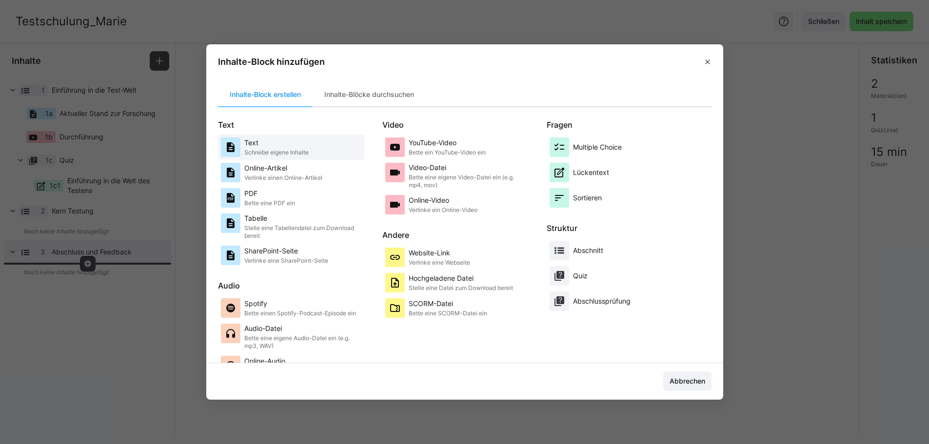
click at [290, 148] on div "Text Schreibe eigene Inhalte" at bounding box center [276, 147] width 64 height 20
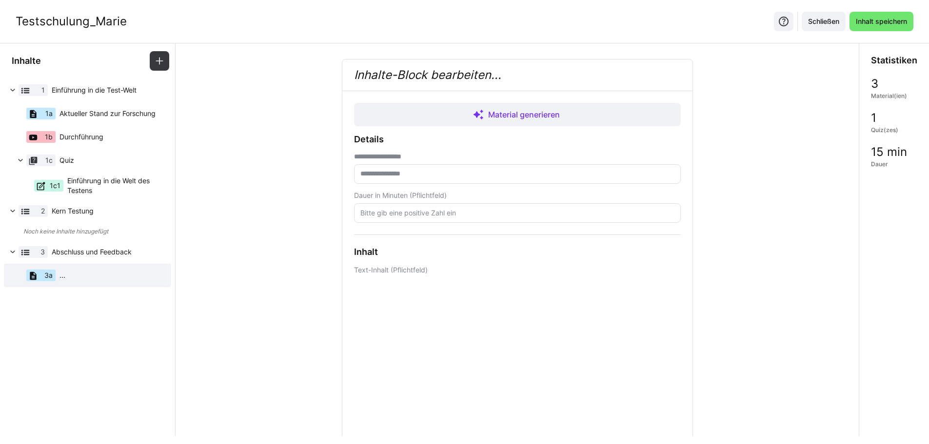
click at [405, 168] on eds-input at bounding box center [517, 174] width 327 height 20
type input "**********"
click at [498, 207] on eds-input at bounding box center [517, 213] width 327 height 20
type input "5"
click at [539, 115] on span "Material generieren" at bounding box center [524, 115] width 76 height 12
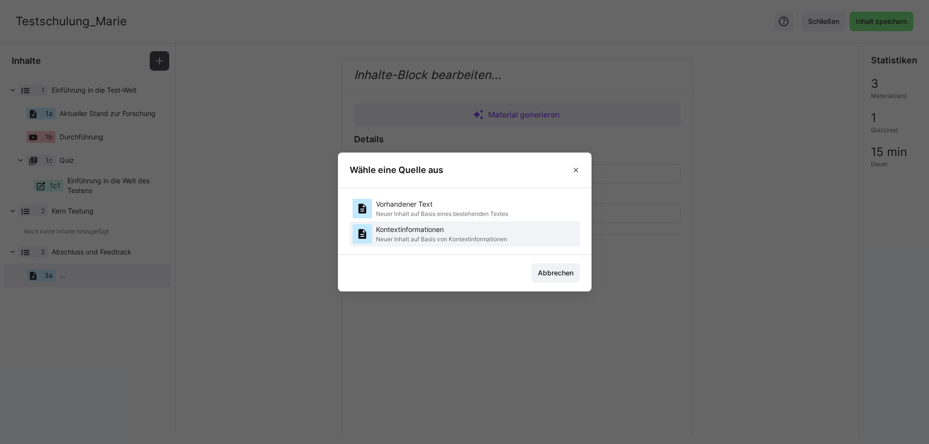
click at [447, 233] on p "Kontextinformationen" at bounding box center [441, 230] width 131 height 10
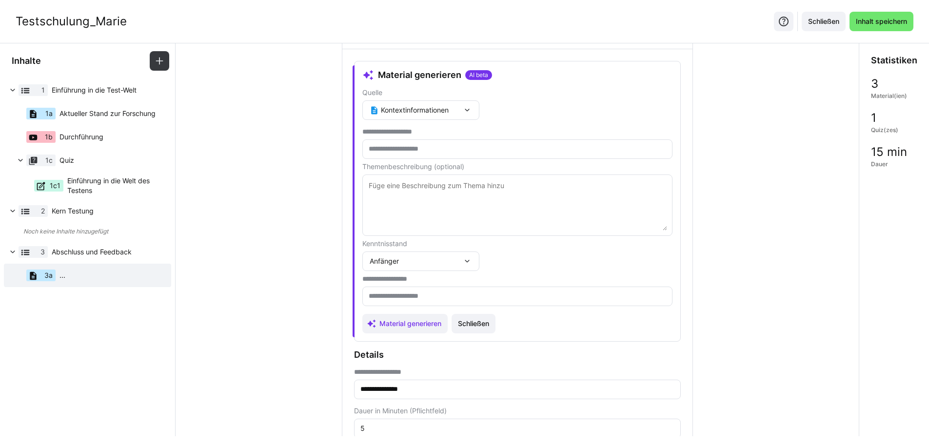
scroll to position [98, 0]
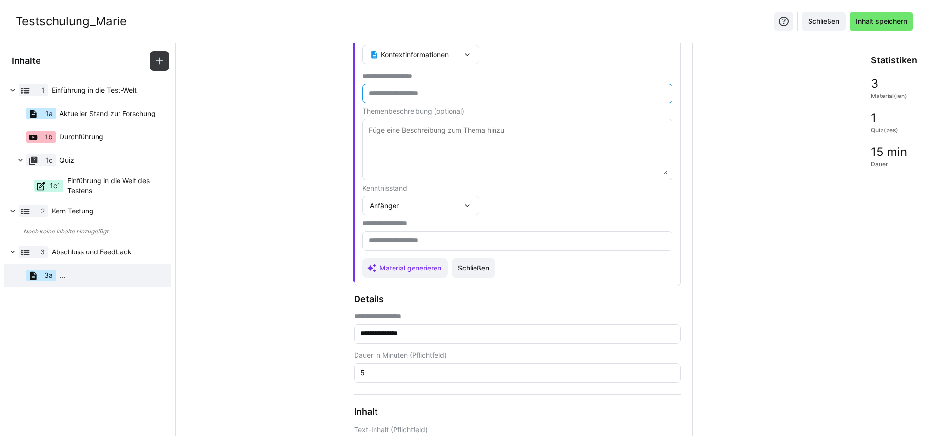
click at [444, 94] on input "text" at bounding box center [517, 93] width 299 height 9
type input "**********"
click at [393, 266] on span "Material generieren" at bounding box center [410, 268] width 65 height 10
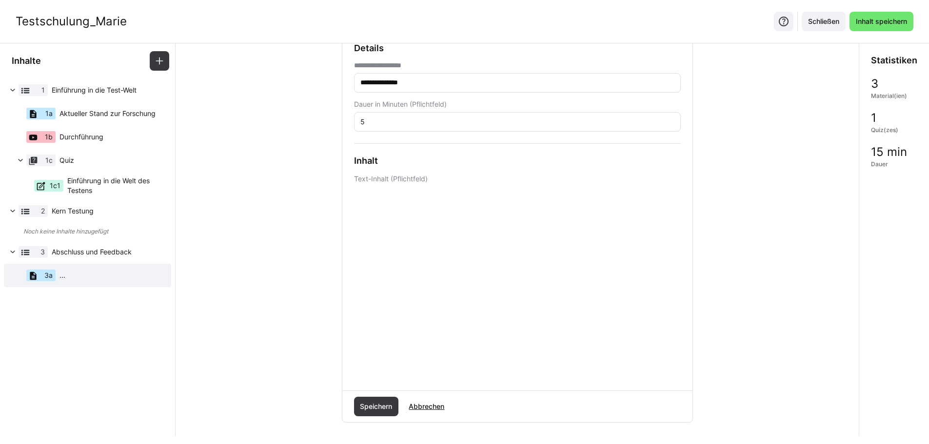
scroll to position [179, 0]
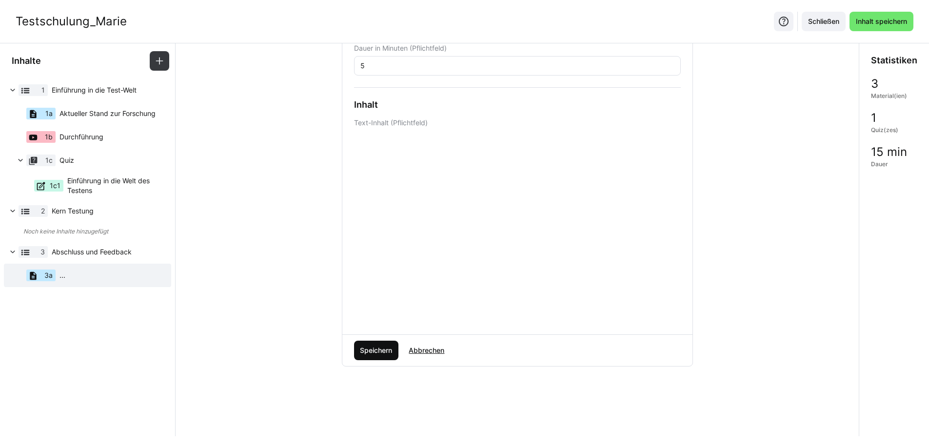
click at [384, 350] on span "Speichern" at bounding box center [375, 351] width 35 height 10
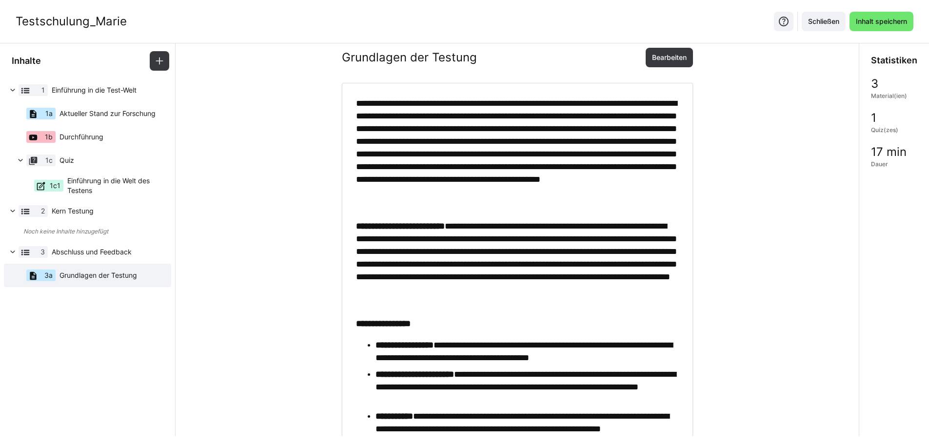
scroll to position [0, 0]
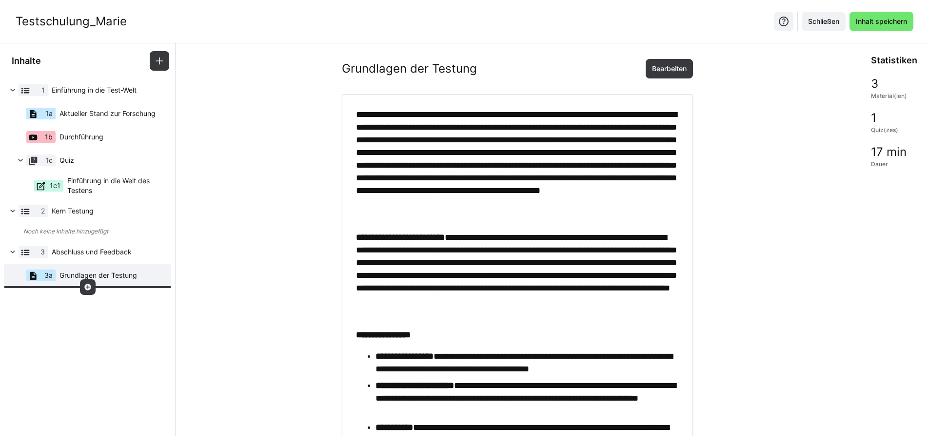
click at [84, 285] on eds-icon at bounding box center [88, 287] width 8 height 8
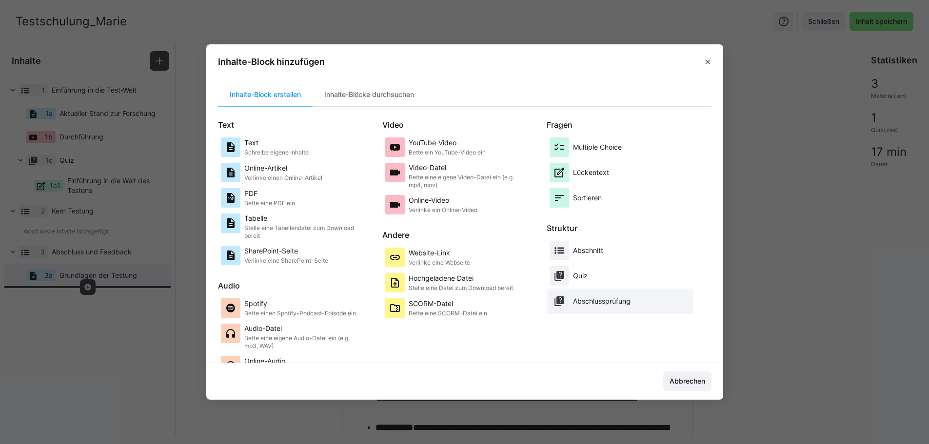
click at [581, 303] on p "Abschlussprüfung" at bounding box center [602, 301] width 58 height 10
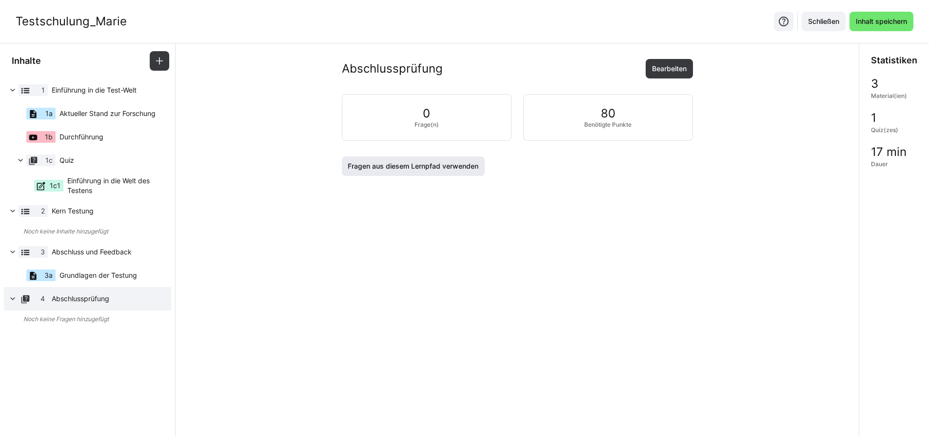
click at [466, 173] on span "Fragen aus diesem Lernpfad verwenden" at bounding box center [413, 167] width 143 height 20
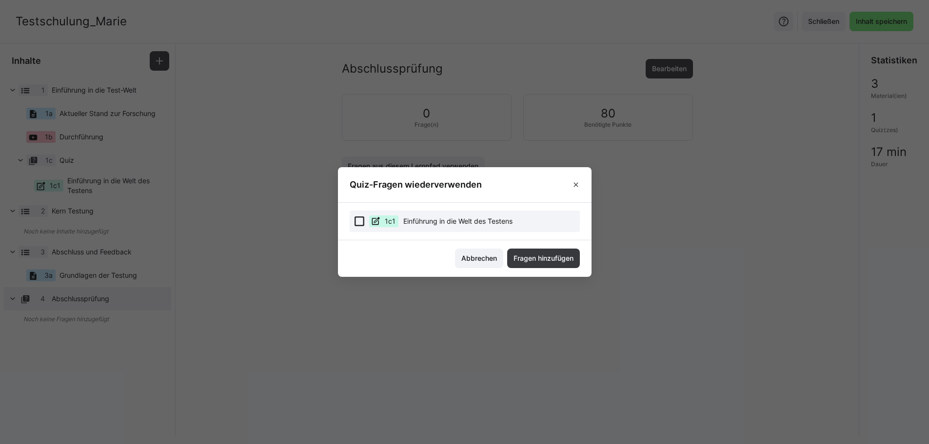
click at [369, 222] on eds-checkbox "1c1 Einführung in die Welt des Testens" at bounding box center [465, 221] width 230 height 21
click at [558, 253] on span "Fragen hinzufügen" at bounding box center [543, 259] width 73 height 20
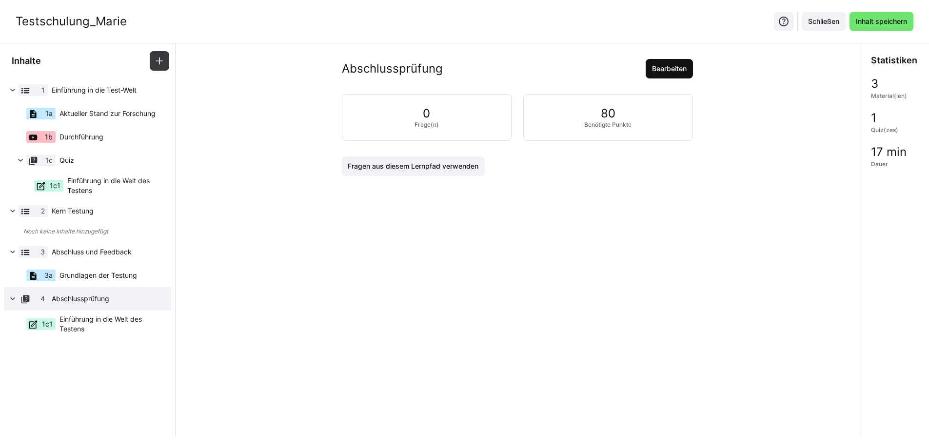
click at [670, 72] on span "Bearbeiten" at bounding box center [669, 69] width 38 height 10
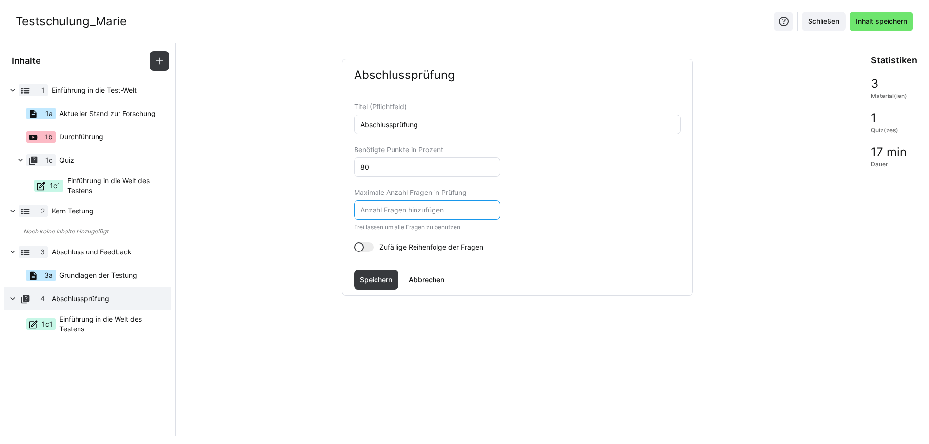
click at [407, 207] on input "number" at bounding box center [427, 210] width 136 height 9
type input "3"
click at [357, 247] on div at bounding box center [359, 247] width 10 height 10
click at [387, 293] on div "Speichern Abbrechen" at bounding box center [517, 279] width 350 height 31
click at [381, 276] on span "Speichern" at bounding box center [375, 280] width 35 height 10
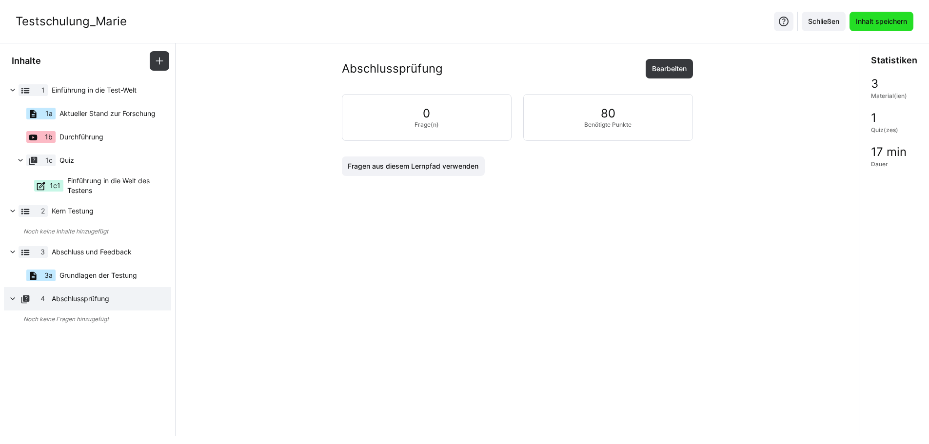
click at [878, 20] on span "Inhalt speichern" at bounding box center [881, 22] width 54 height 10
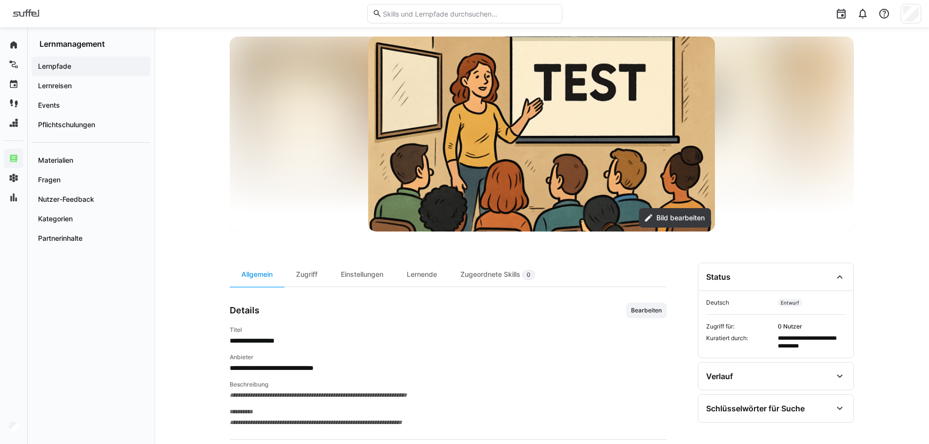
scroll to position [58, 0]
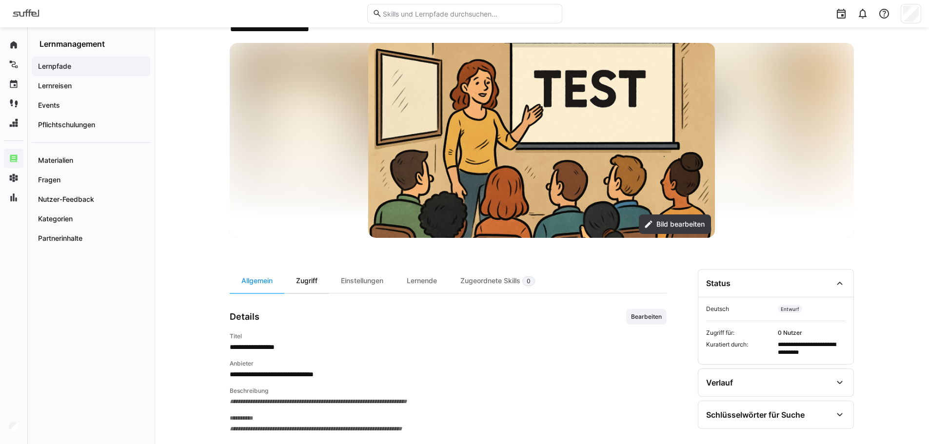
click at [303, 278] on div "Zugriff" at bounding box center [306, 281] width 45 height 24
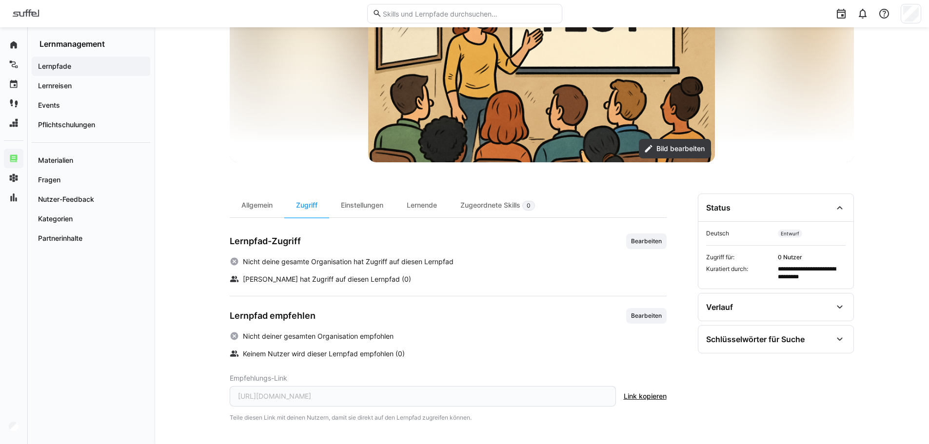
scroll to position [134, 0]
click at [363, 198] on div "Einstellungen" at bounding box center [362, 205] width 66 height 24
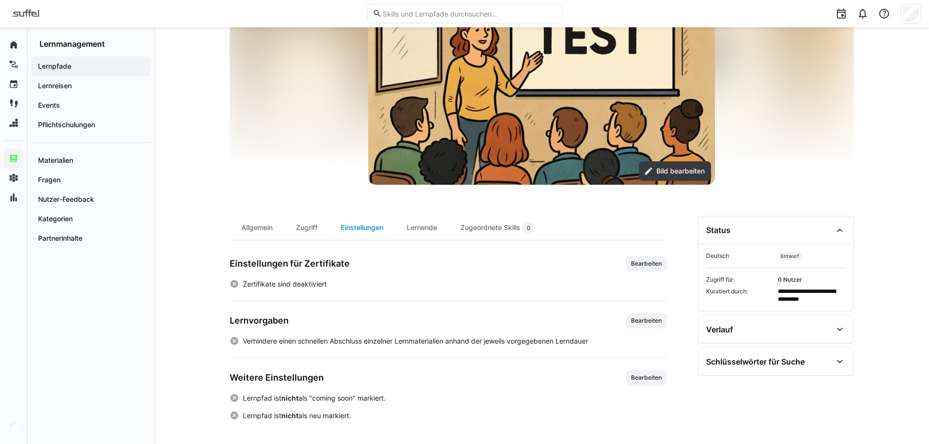
scroll to position [111, 0]
click at [648, 264] on span "Bearbeiten" at bounding box center [646, 264] width 33 height 8
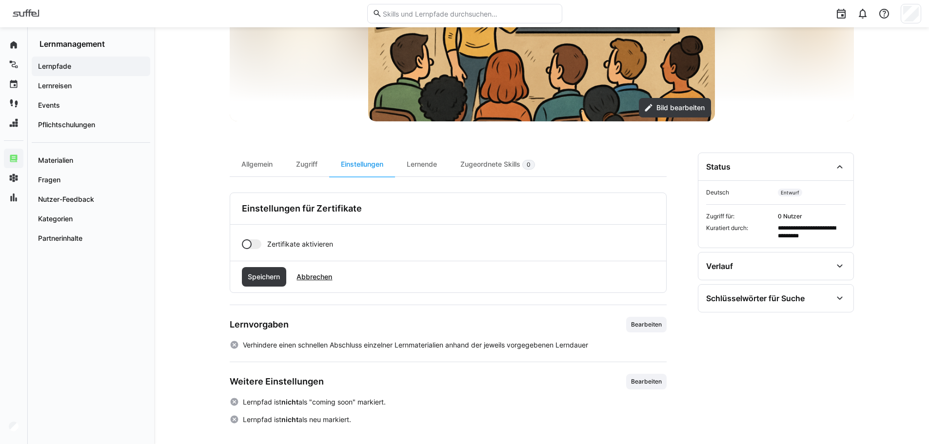
scroll to position [178, 0]
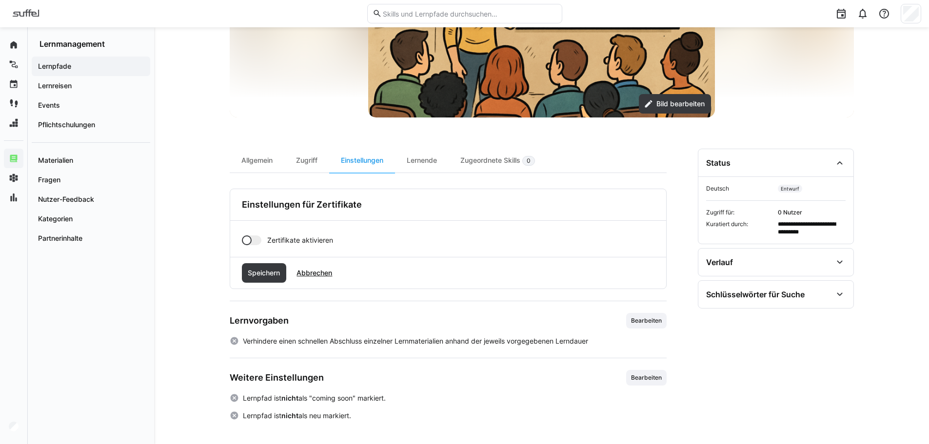
click at [260, 244] on app-toggle "Zertifikate aktivieren" at bounding box center [448, 241] width 412 height 10
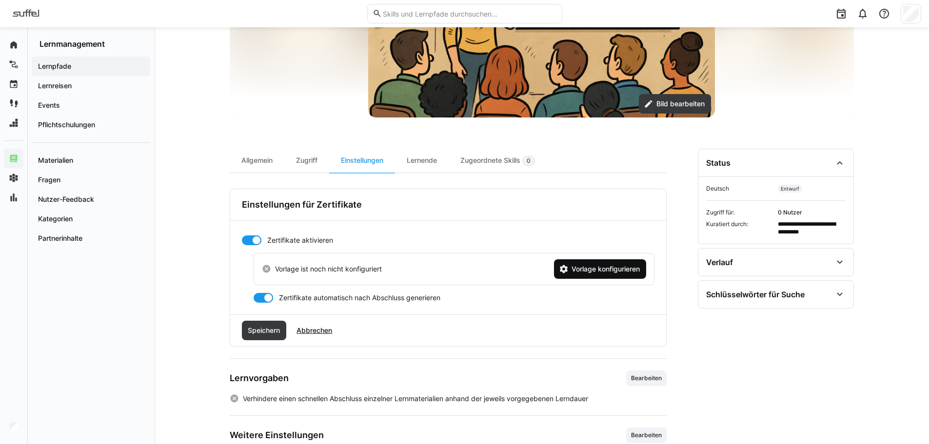
click at [587, 266] on span "Vorlage konfigurieren" at bounding box center [605, 269] width 71 height 10
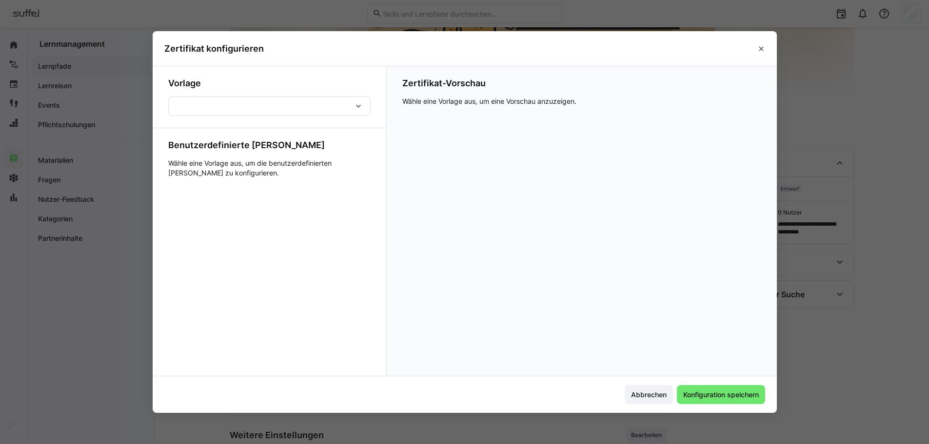
click at [342, 104] on div at bounding box center [269, 107] width 202 height 20
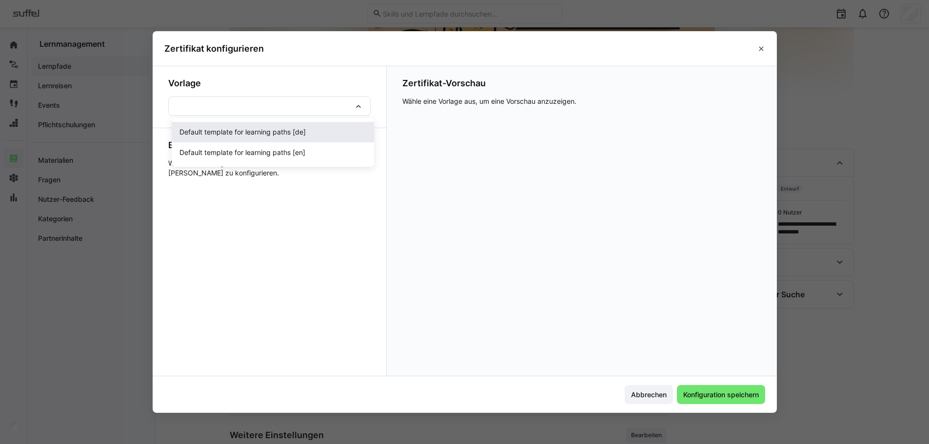
click at [312, 129] on div "Default template for learning paths [de]" at bounding box center [272, 132] width 187 height 10
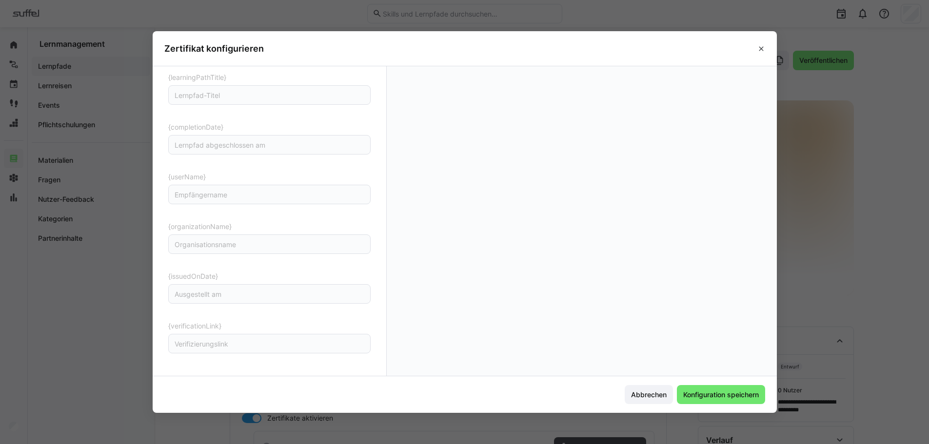
scroll to position [0, 0]
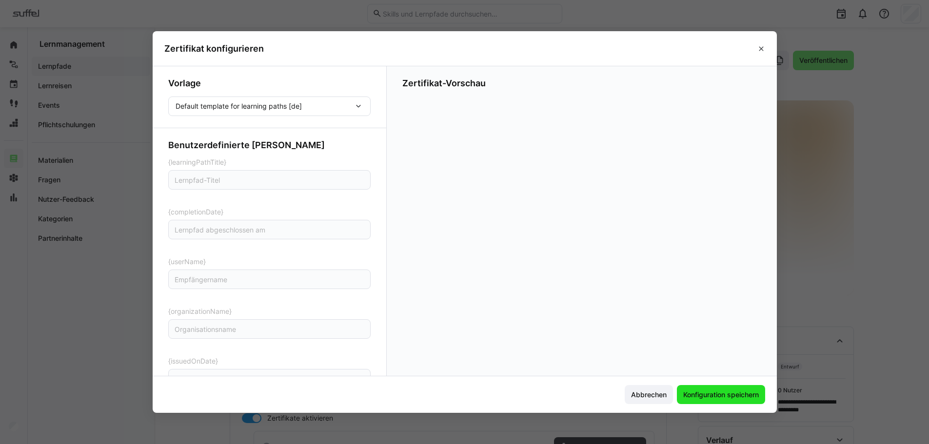
click at [743, 400] on span "Konfiguration speichern" at bounding box center [721, 395] width 88 height 20
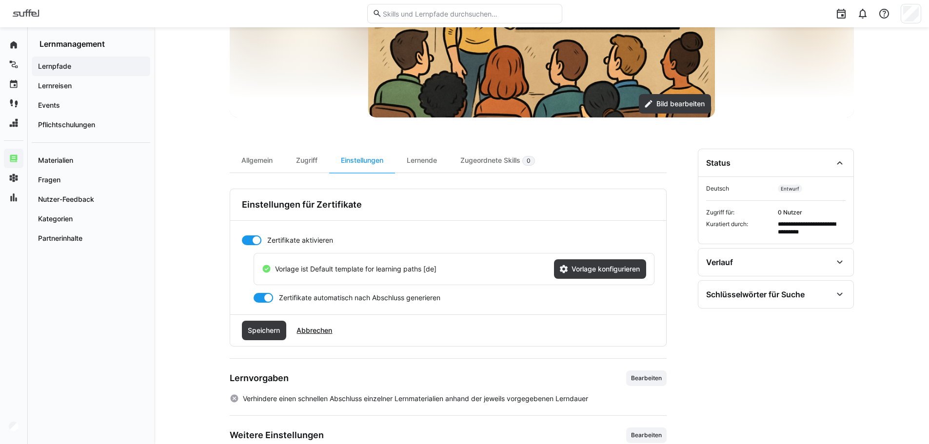
scroll to position [195, 0]
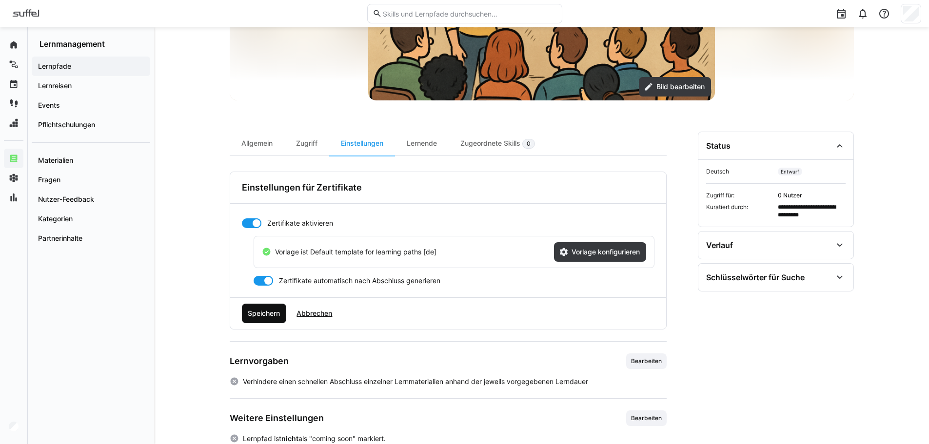
click at [260, 313] on span "Speichern" at bounding box center [263, 314] width 35 height 10
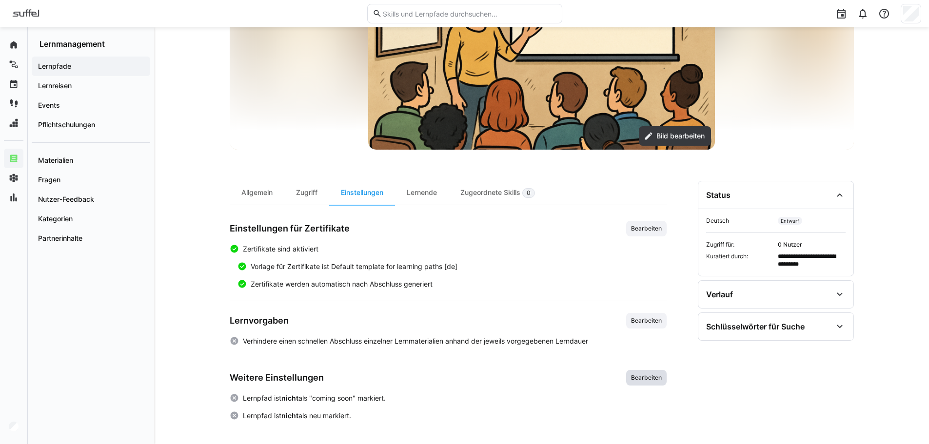
click at [638, 378] on span "Bearbeiten" at bounding box center [646, 378] width 33 height 8
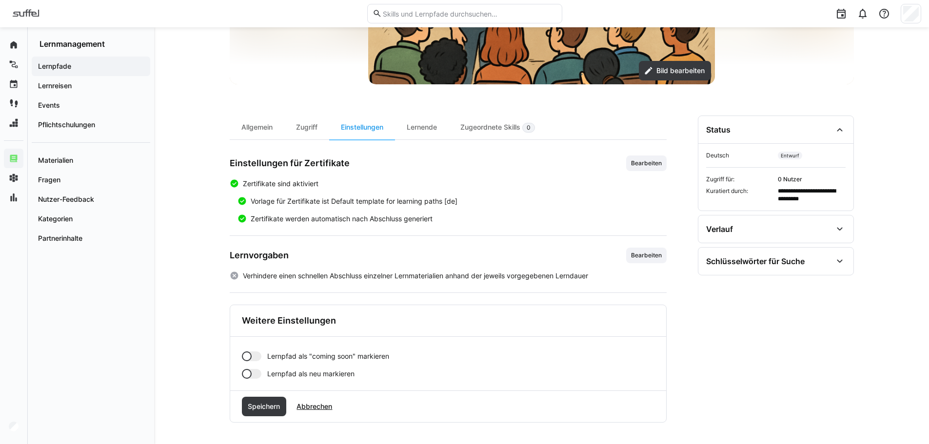
scroll to position [213, 0]
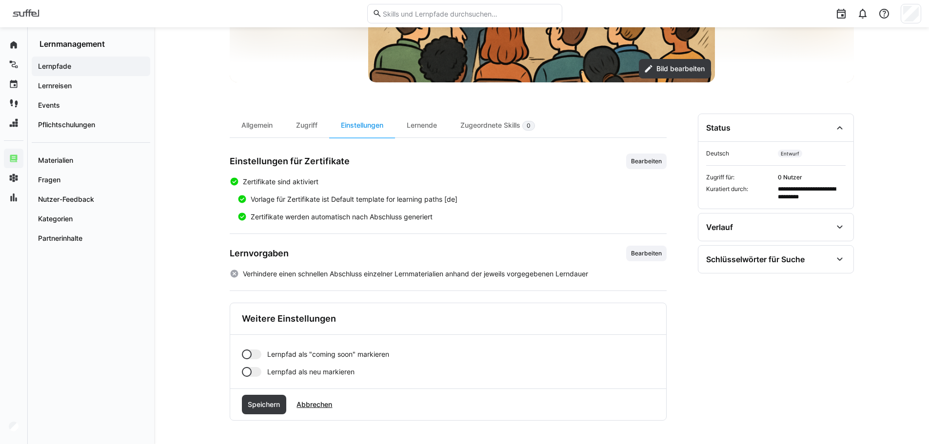
click at [260, 350] on app-toggle "Lernpfad als "coming soon" markieren" at bounding box center [448, 355] width 412 height 10
click at [276, 404] on span "Speichern" at bounding box center [263, 405] width 35 height 10
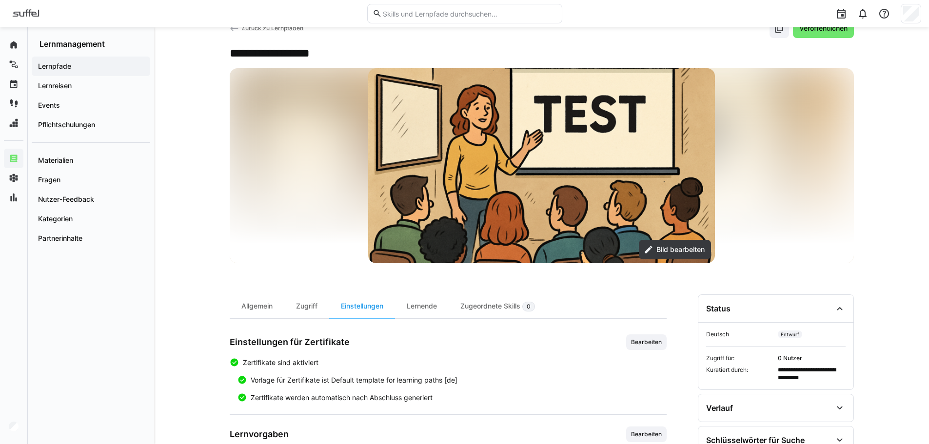
scroll to position [146, 0]
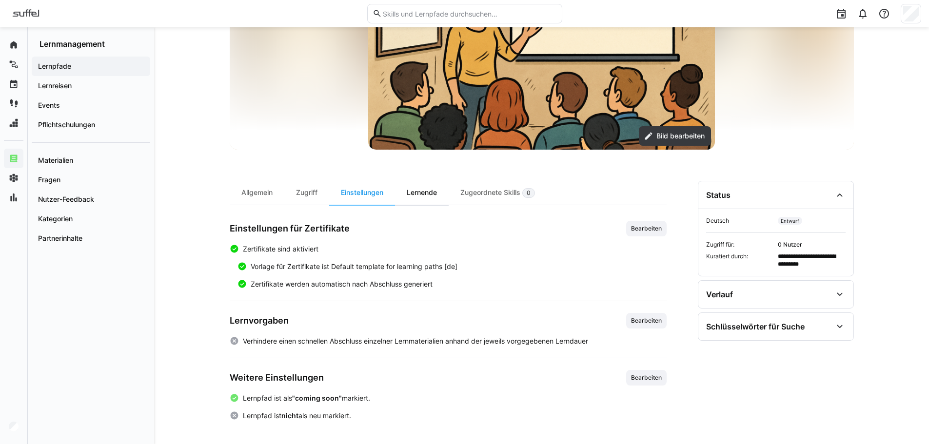
click at [428, 191] on div "Lernende" at bounding box center [422, 193] width 54 height 24
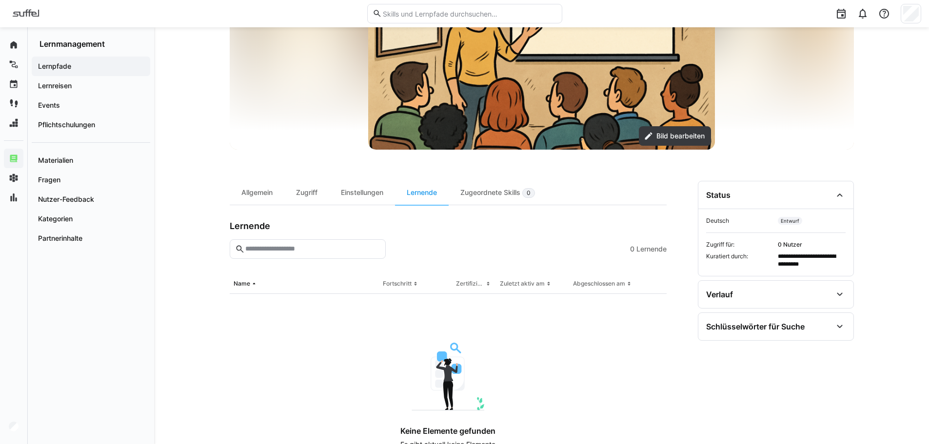
scroll to position [182, 0]
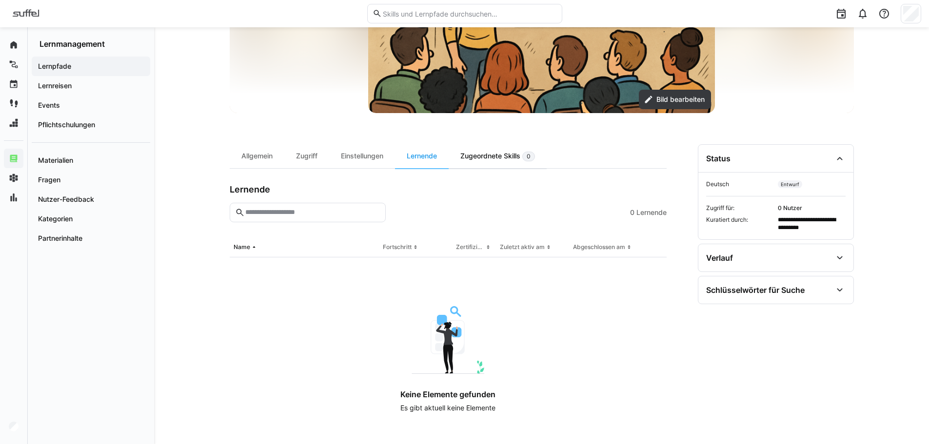
click at [483, 152] on div "Zugeordnete Skills 0" at bounding box center [498, 156] width 98 height 24
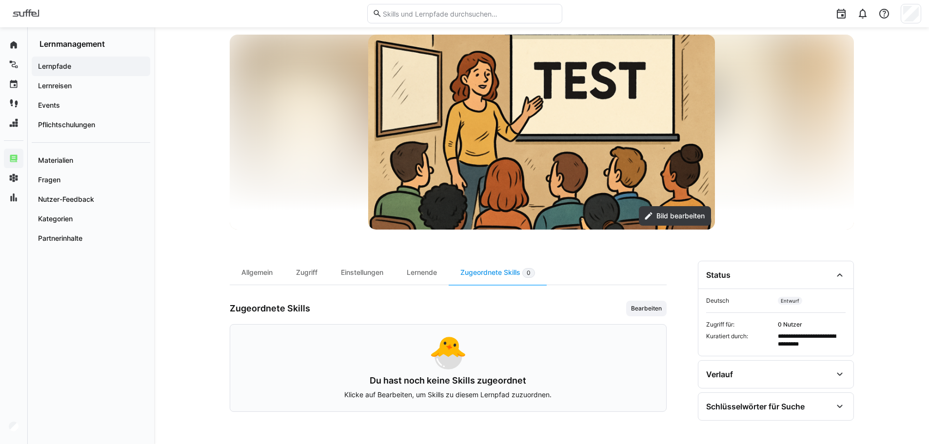
scroll to position [66, 0]
click at [660, 309] on span "Bearbeiten" at bounding box center [646, 309] width 33 height 8
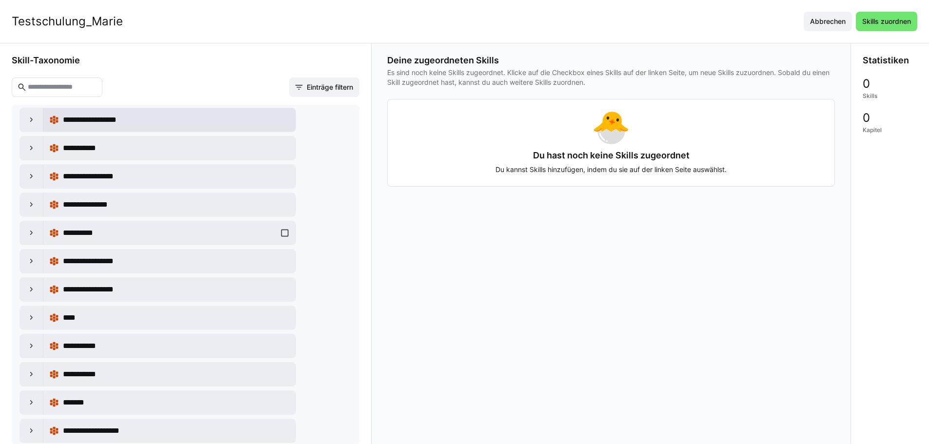
scroll to position [195, 0]
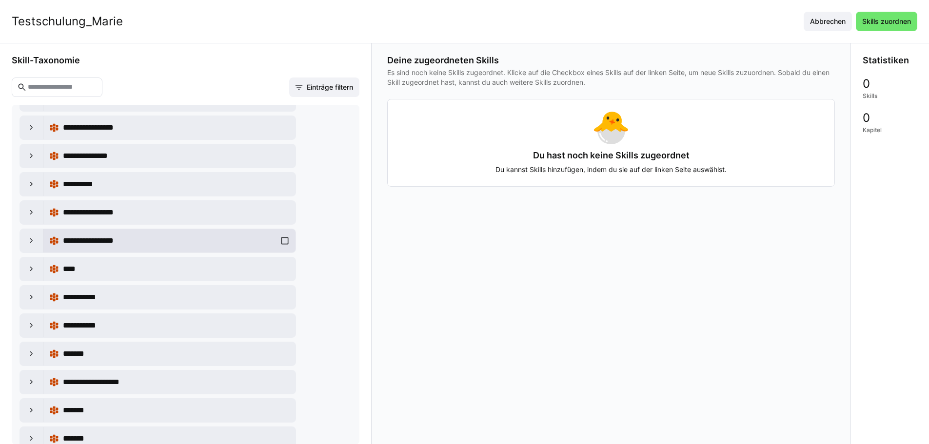
click at [66, 236] on span "**********" at bounding box center [100, 241] width 74 height 12
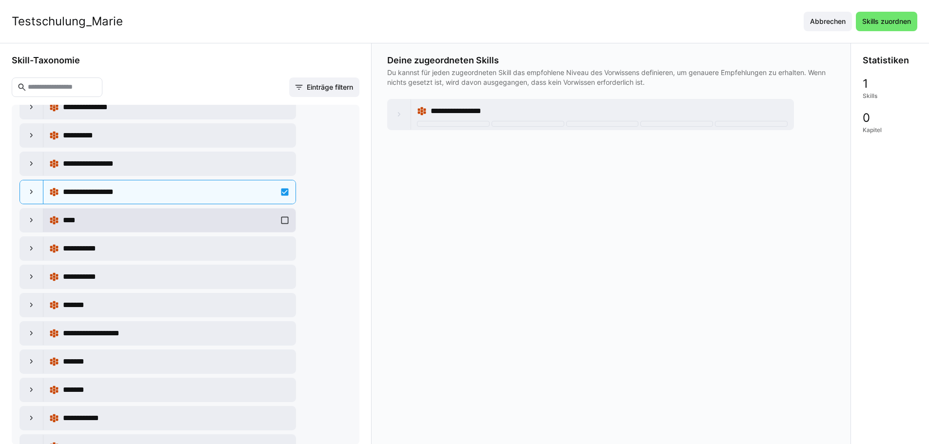
scroll to position [293, 0]
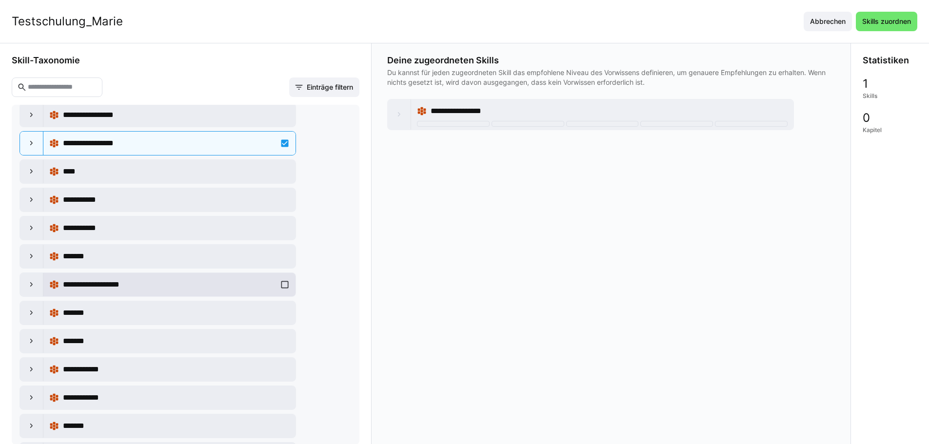
click at [107, 277] on div "**********" at bounding box center [169, 285] width 240 height 20
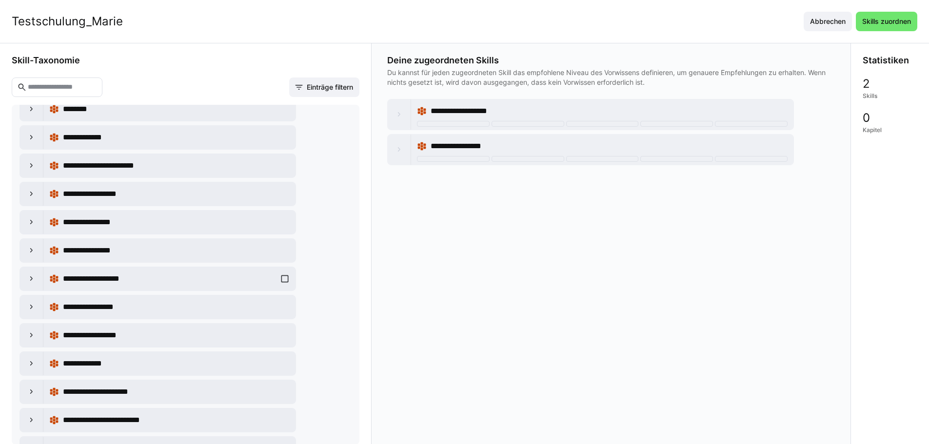
scroll to position [4193, 0]
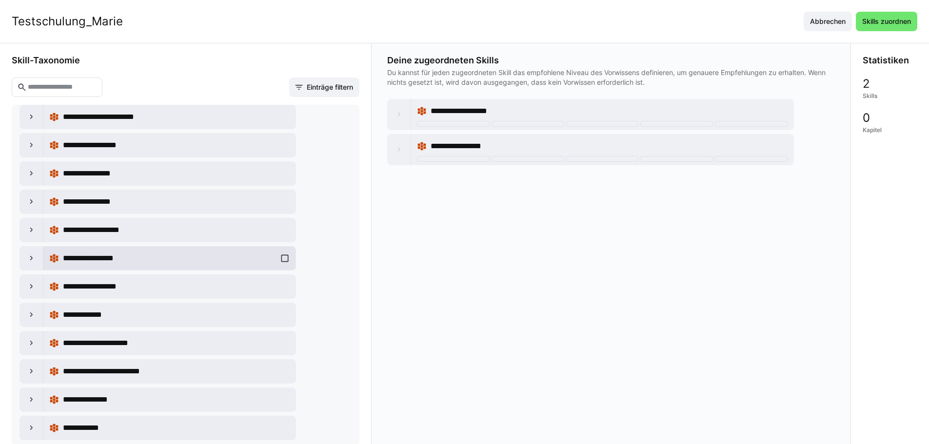
click at [123, 257] on span "**********" at bounding box center [96, 259] width 67 height 12
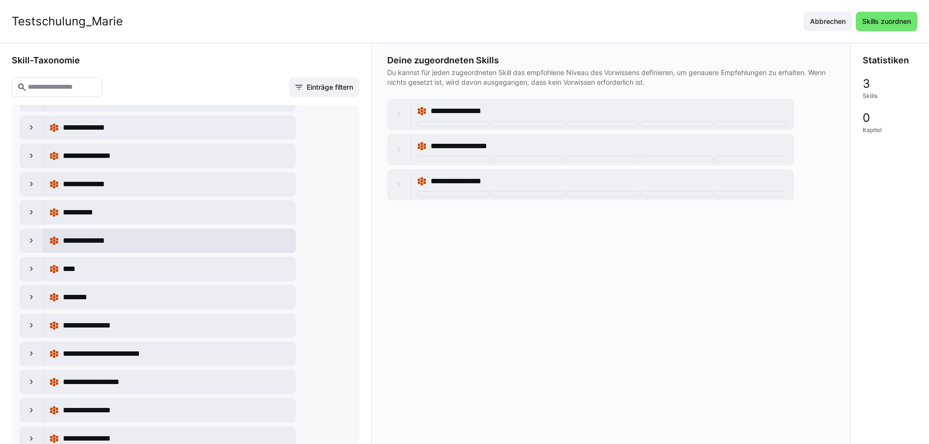
scroll to position [4681, 0]
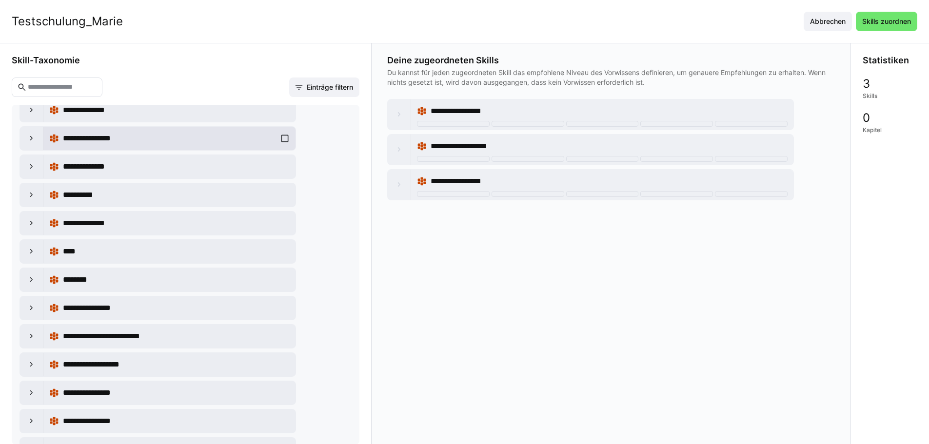
click at [122, 134] on span "**********" at bounding box center [98, 139] width 70 height 12
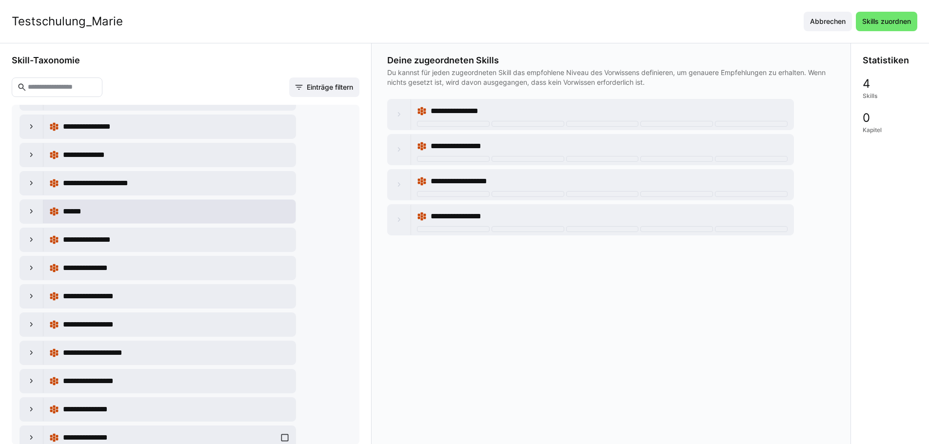
scroll to position [5071, 0]
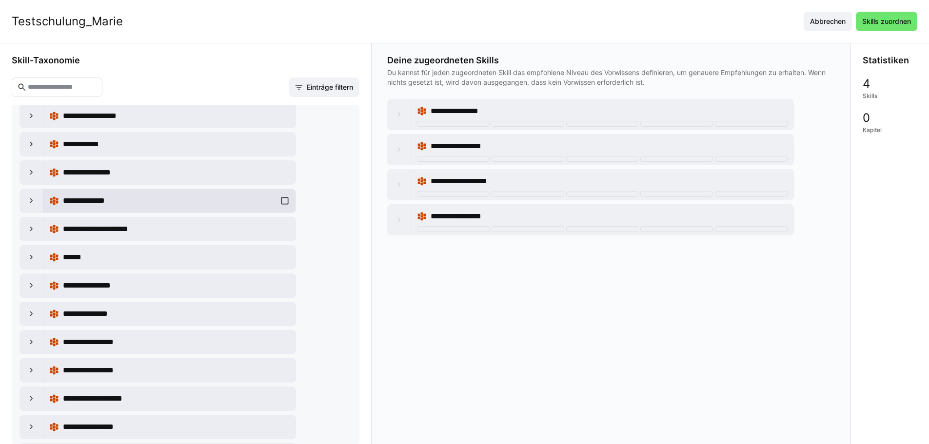
click at [116, 204] on span "**********" at bounding box center [92, 201] width 59 height 12
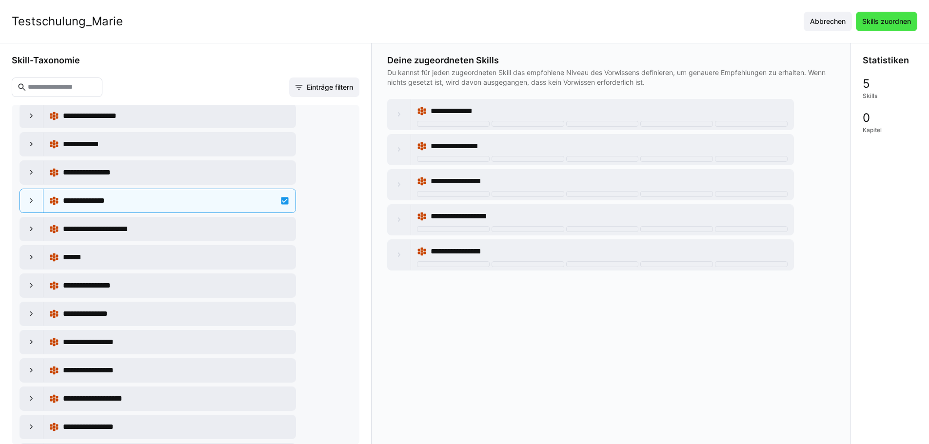
click at [905, 20] on span "Skills zuordnen" at bounding box center [887, 22] width 52 height 10
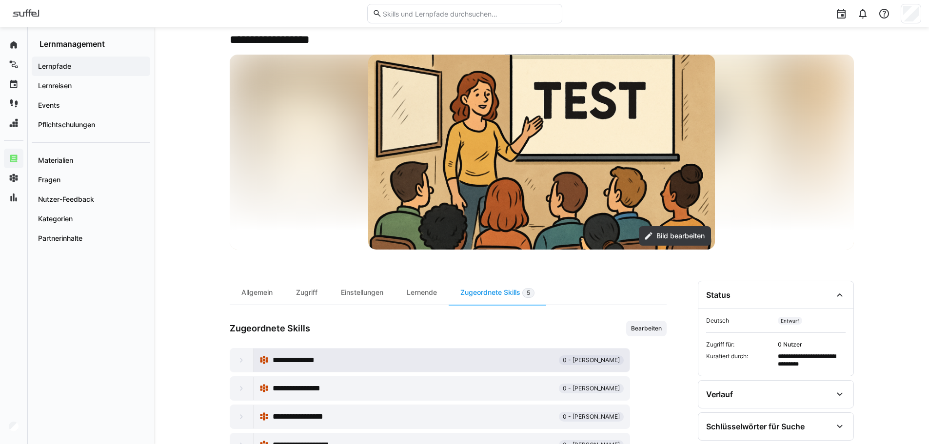
scroll to position [111, 0]
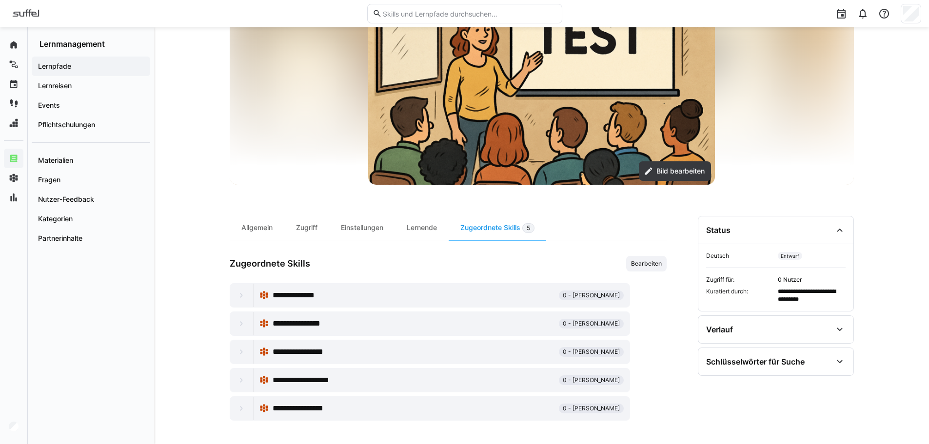
click at [239, 293] on eds-icon at bounding box center [241, 296] width 10 height 10
click at [421, 218] on div "Lernende" at bounding box center [422, 228] width 54 height 24
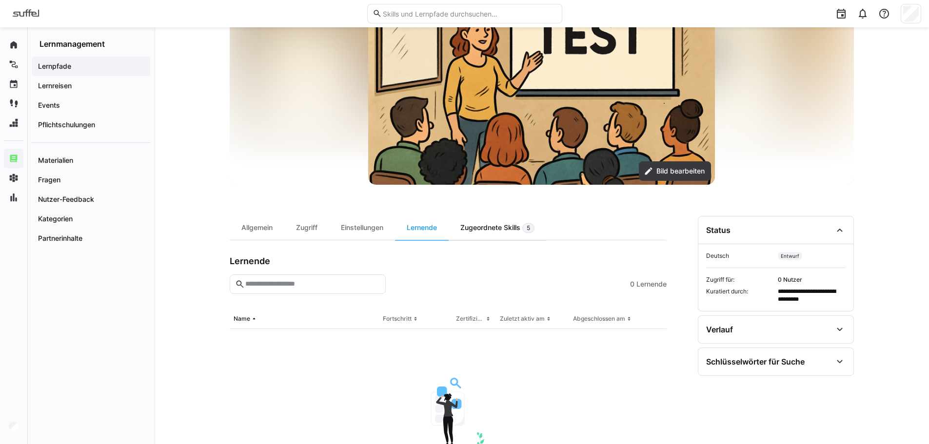
click at [482, 227] on div "Zugeordnete Skills 5" at bounding box center [498, 228] width 98 height 24
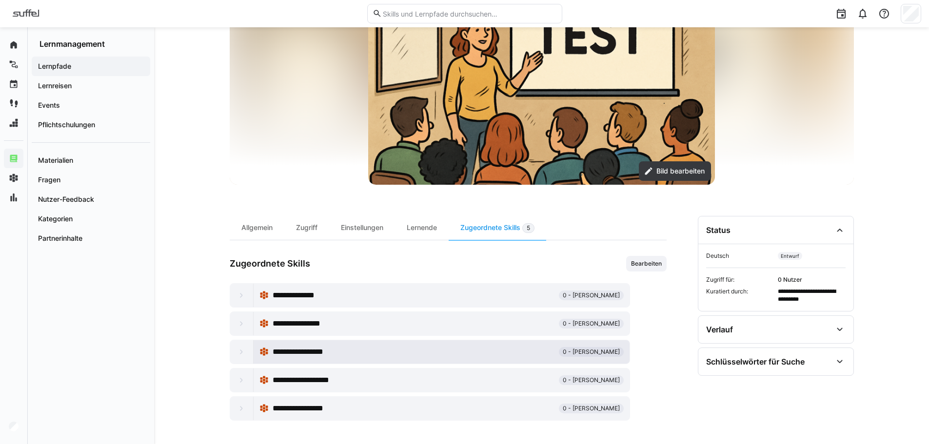
click at [597, 349] on span "0 - Kein Vorwissen" at bounding box center [591, 352] width 57 height 8
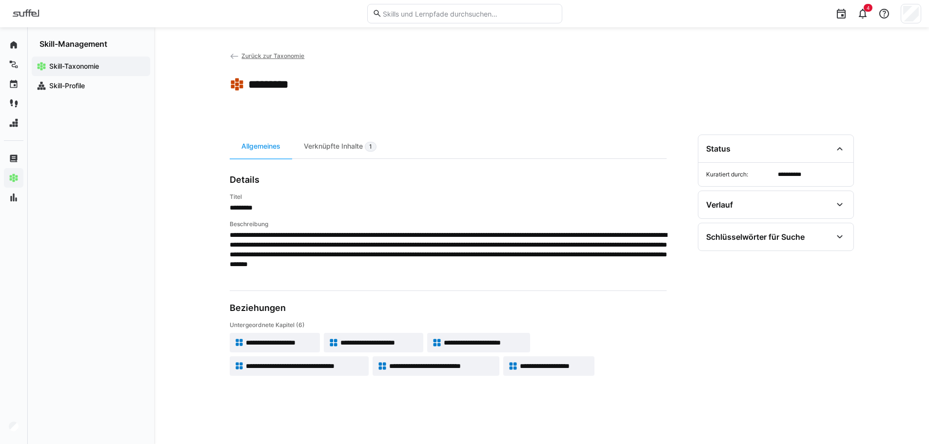
click at [22, 8] on img at bounding box center [26, 14] width 36 height 16
